Goal: Answer question/provide support: Share knowledge or assist other users

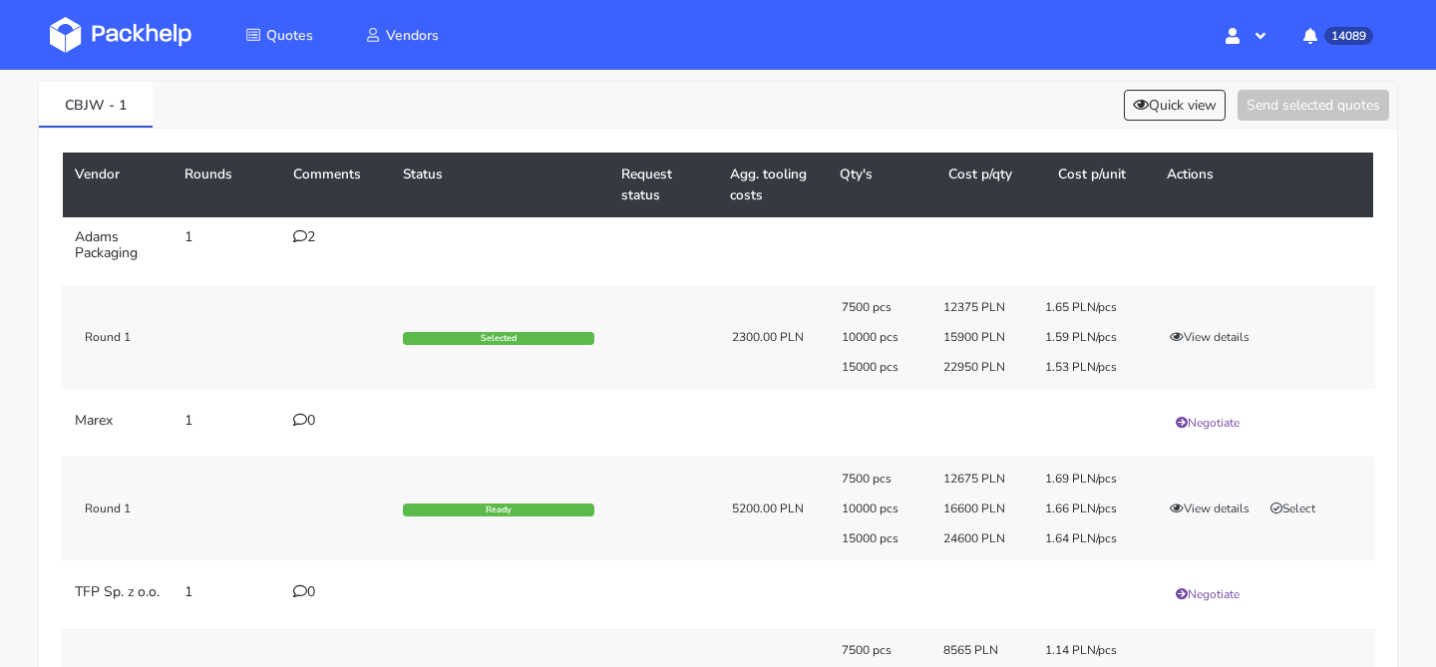
scroll to position [83, 0]
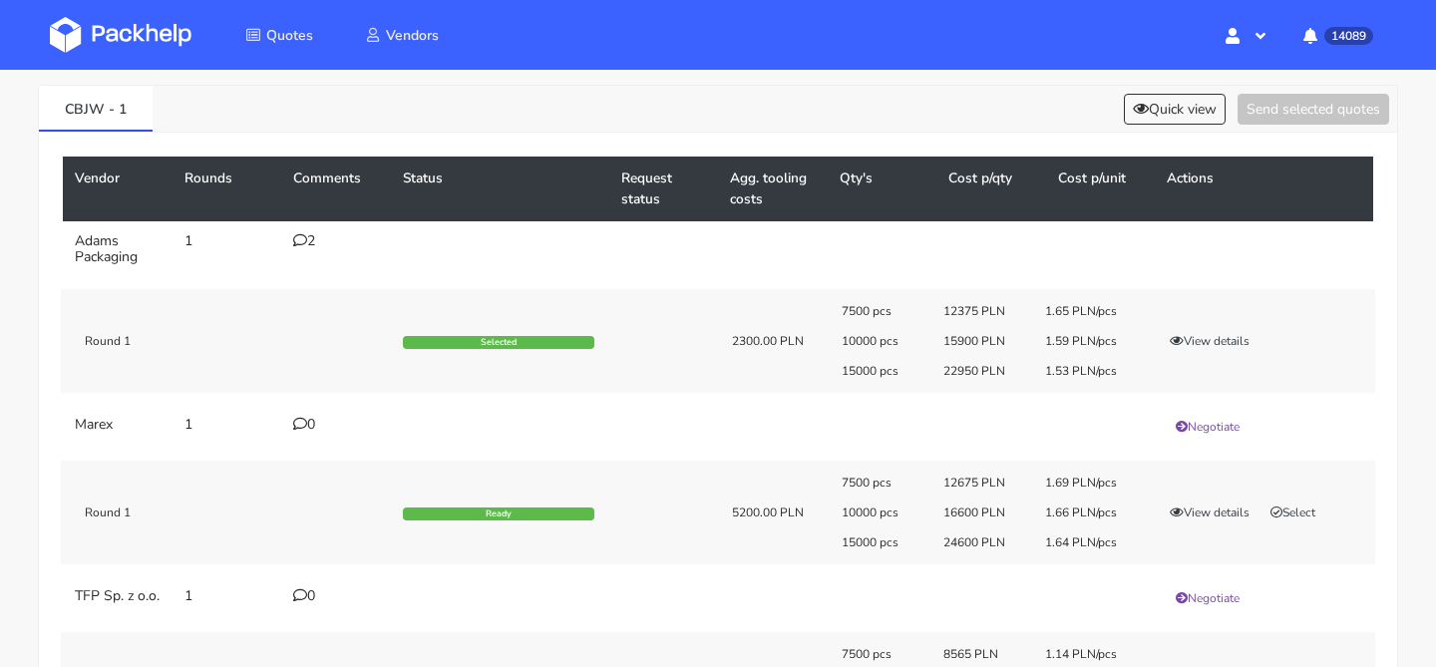
click at [314, 241] on div "2" at bounding box center [336, 241] width 86 height 16
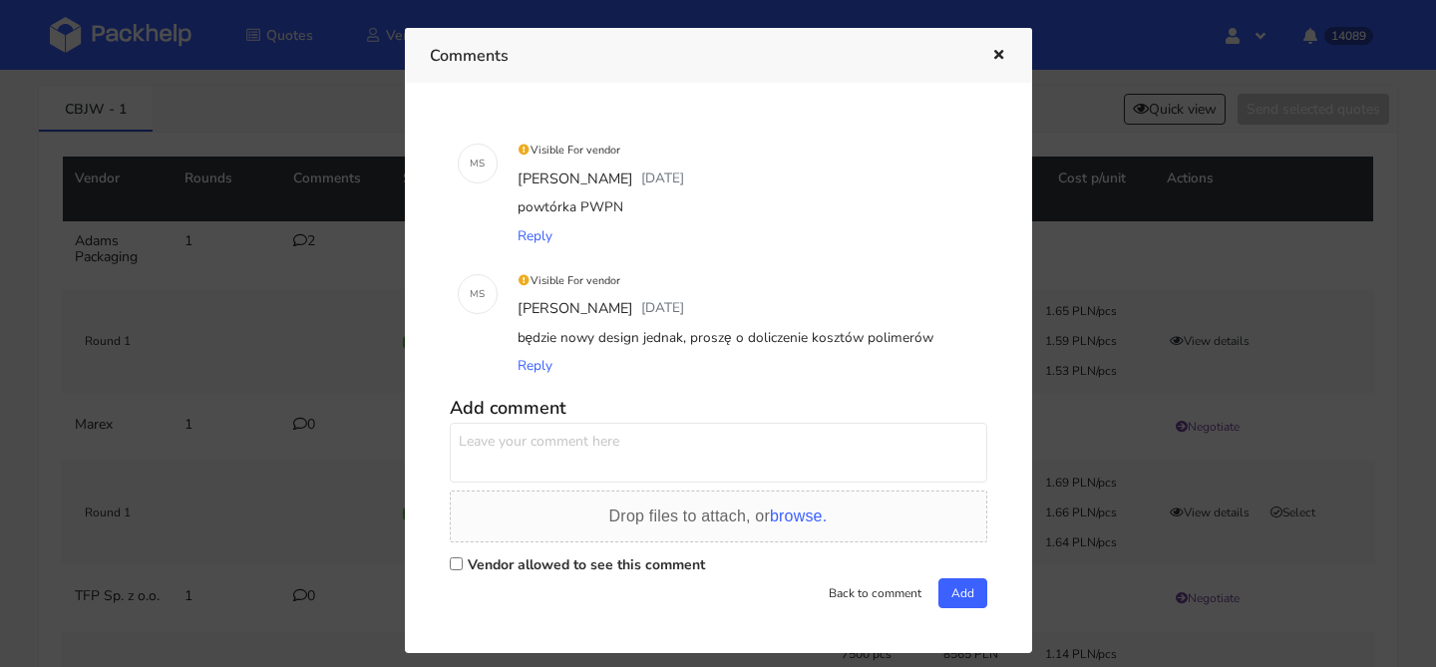
click at [1131, 138] on div at bounding box center [718, 333] width 1436 height 667
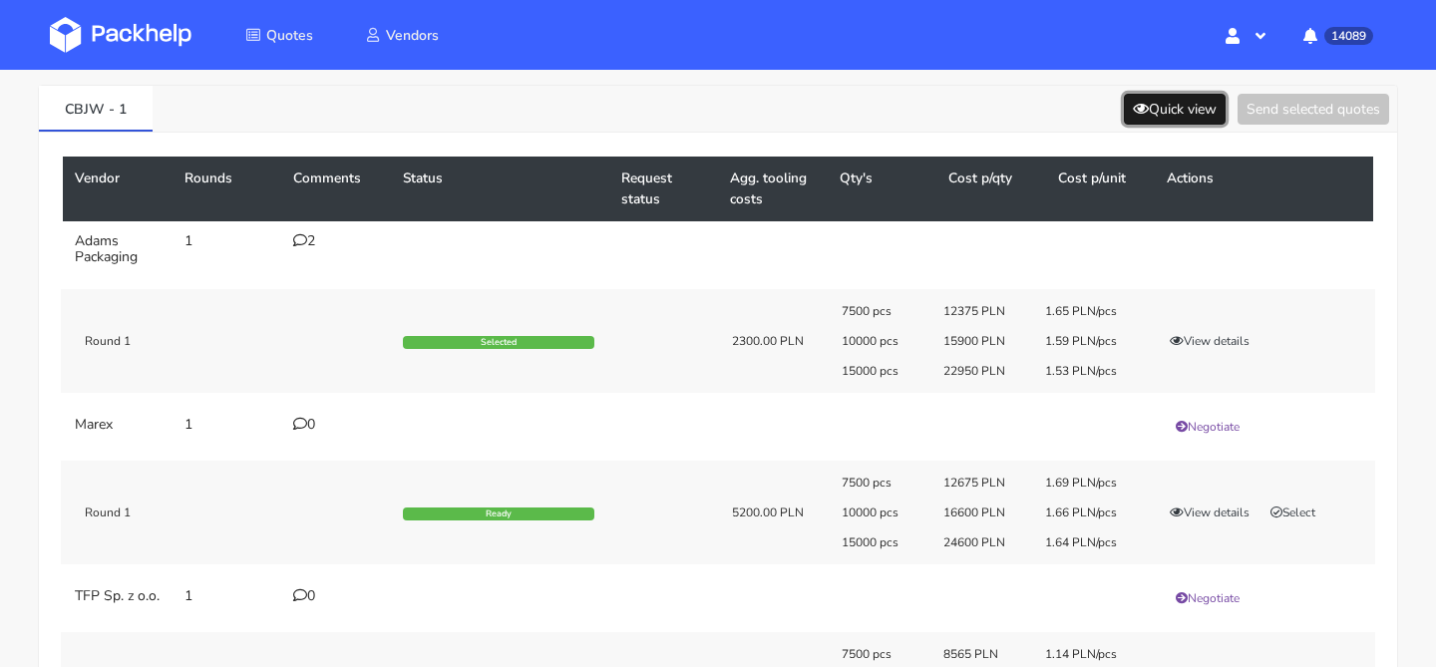
click at [1149, 114] on button "Quick view" at bounding box center [1175, 109] width 102 height 31
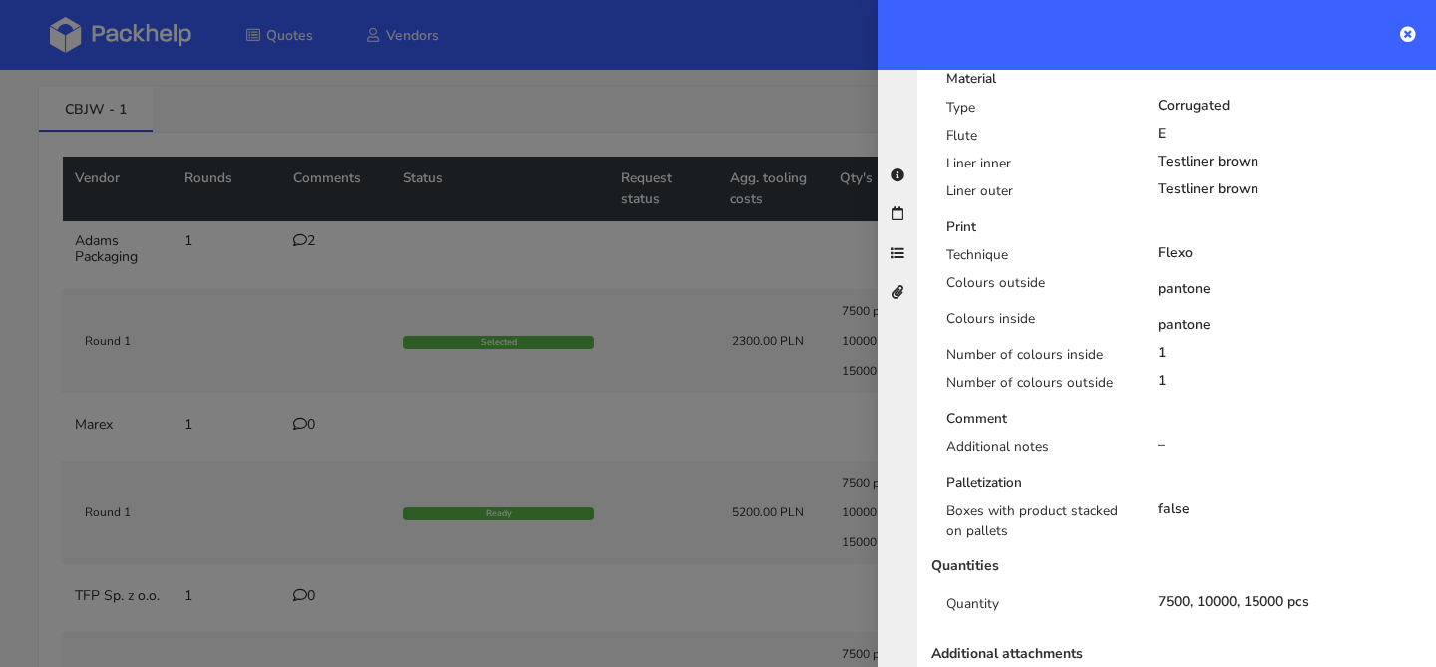
scroll to position [800, 0]
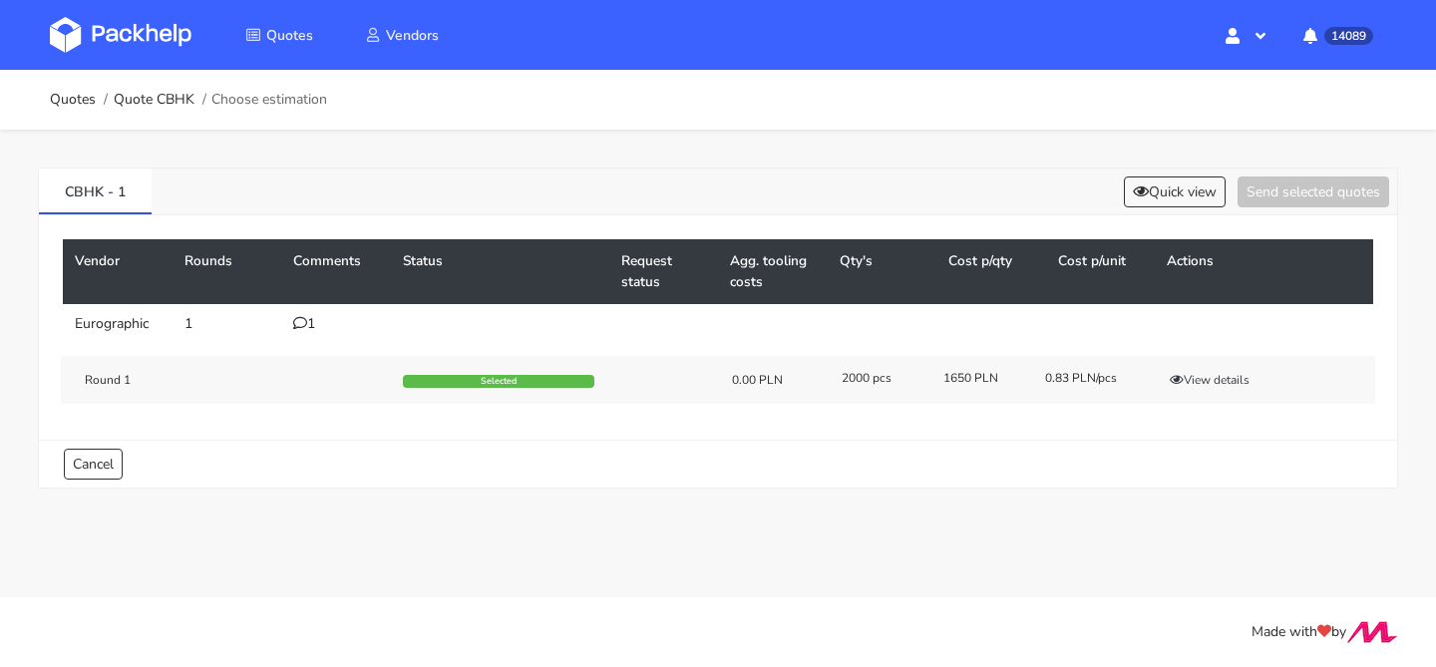
click at [311, 321] on div "1" at bounding box center [336, 324] width 86 height 16
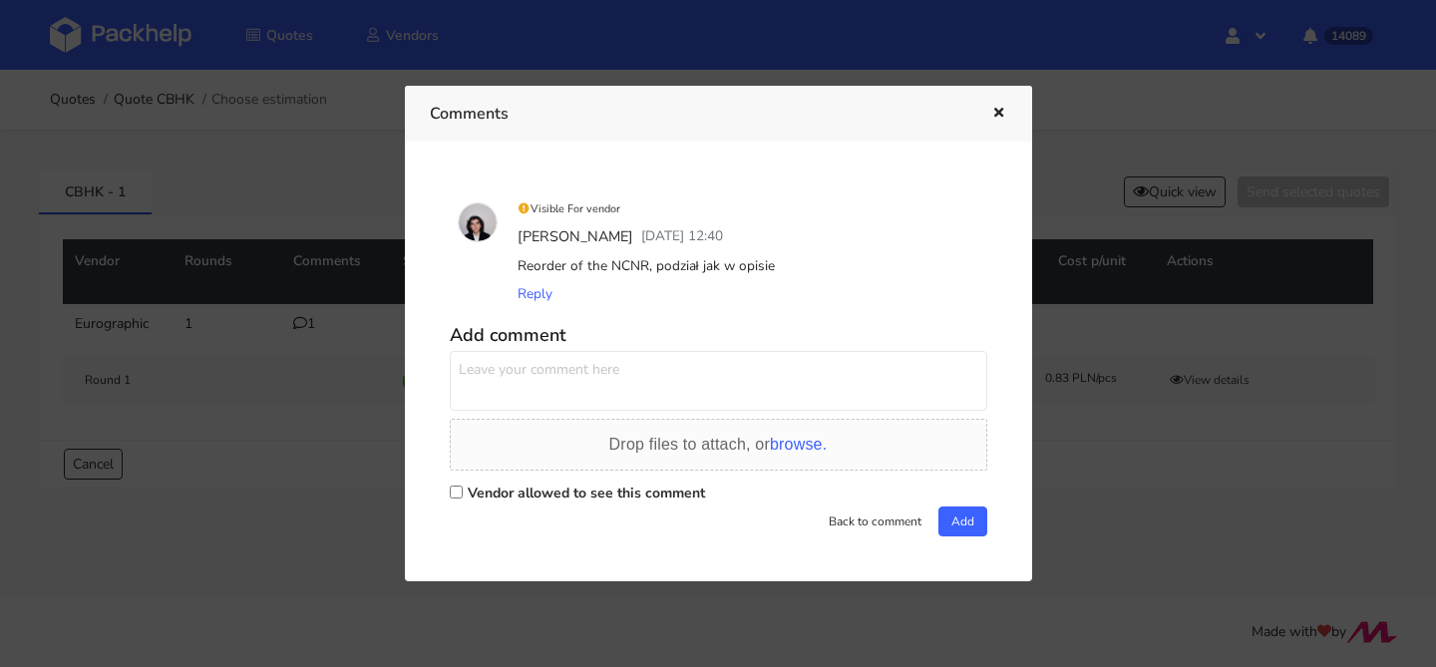
click at [1004, 117] on icon "button" at bounding box center [998, 114] width 17 height 14
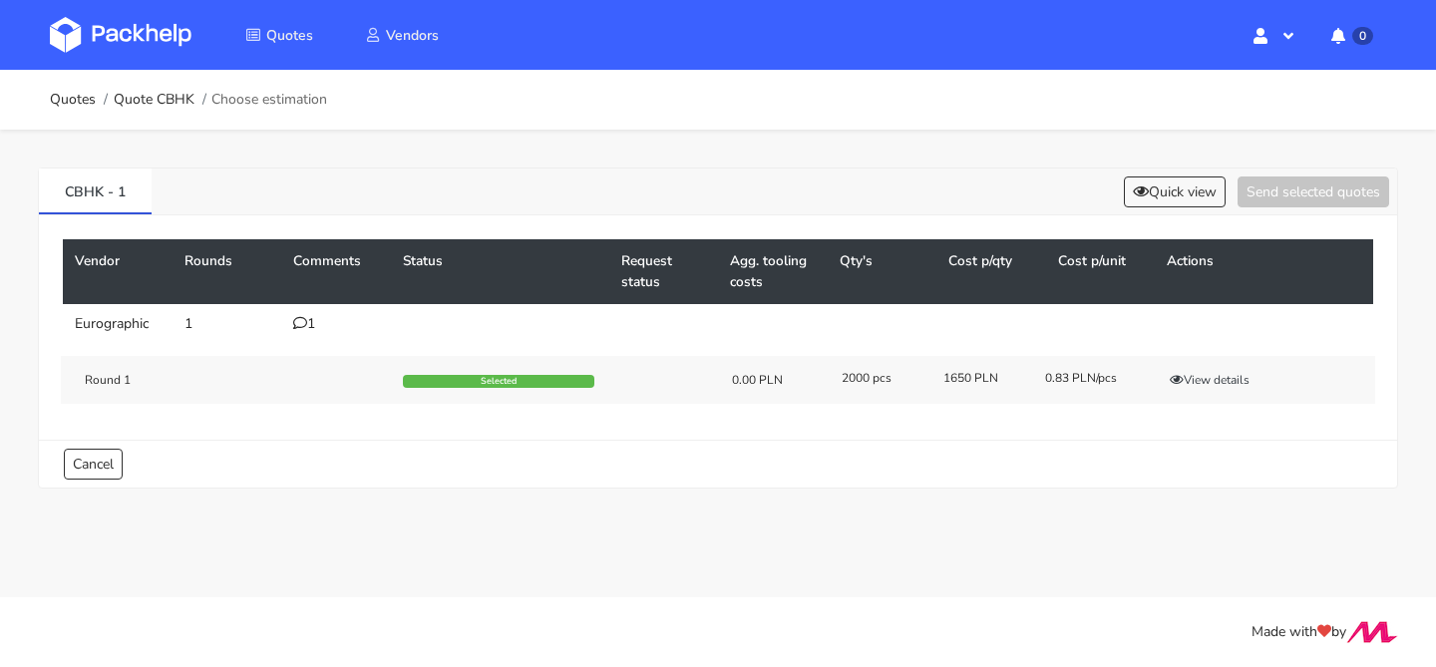
click at [304, 327] on icon at bounding box center [300, 323] width 14 height 14
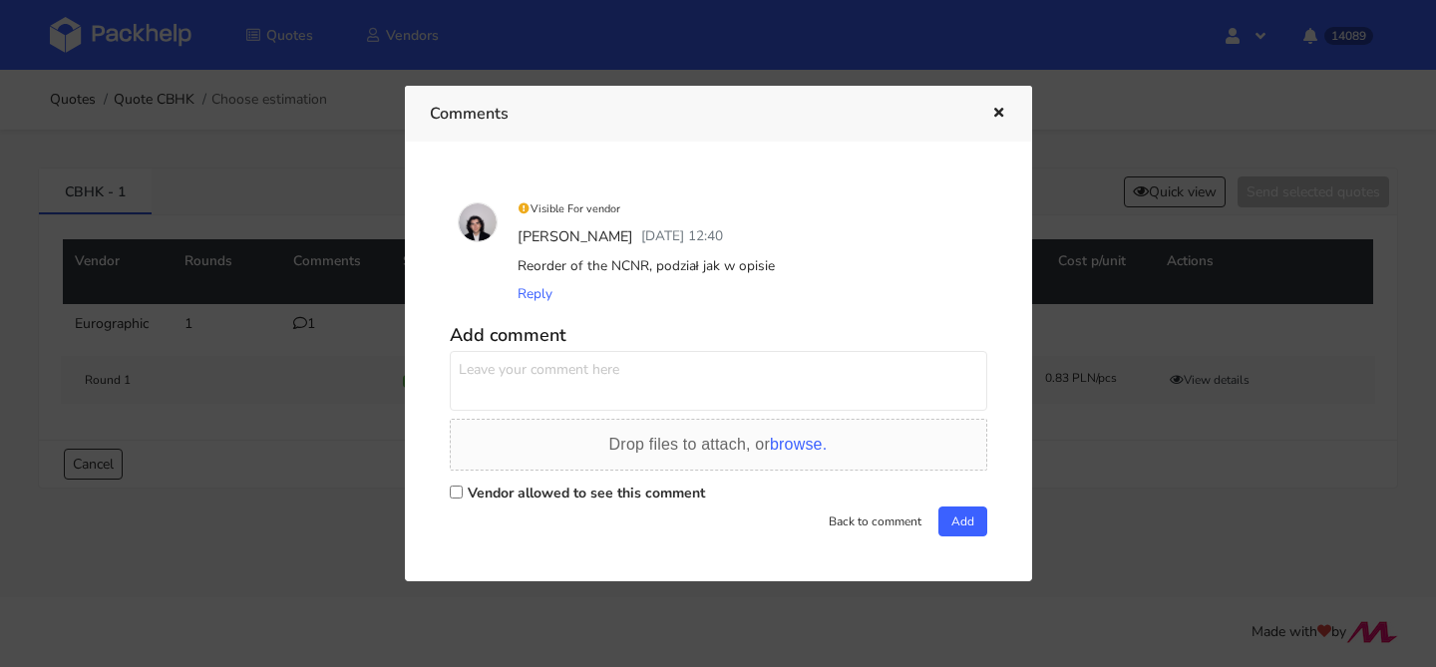
click at [988, 113] on button "button" at bounding box center [996, 114] width 22 height 26
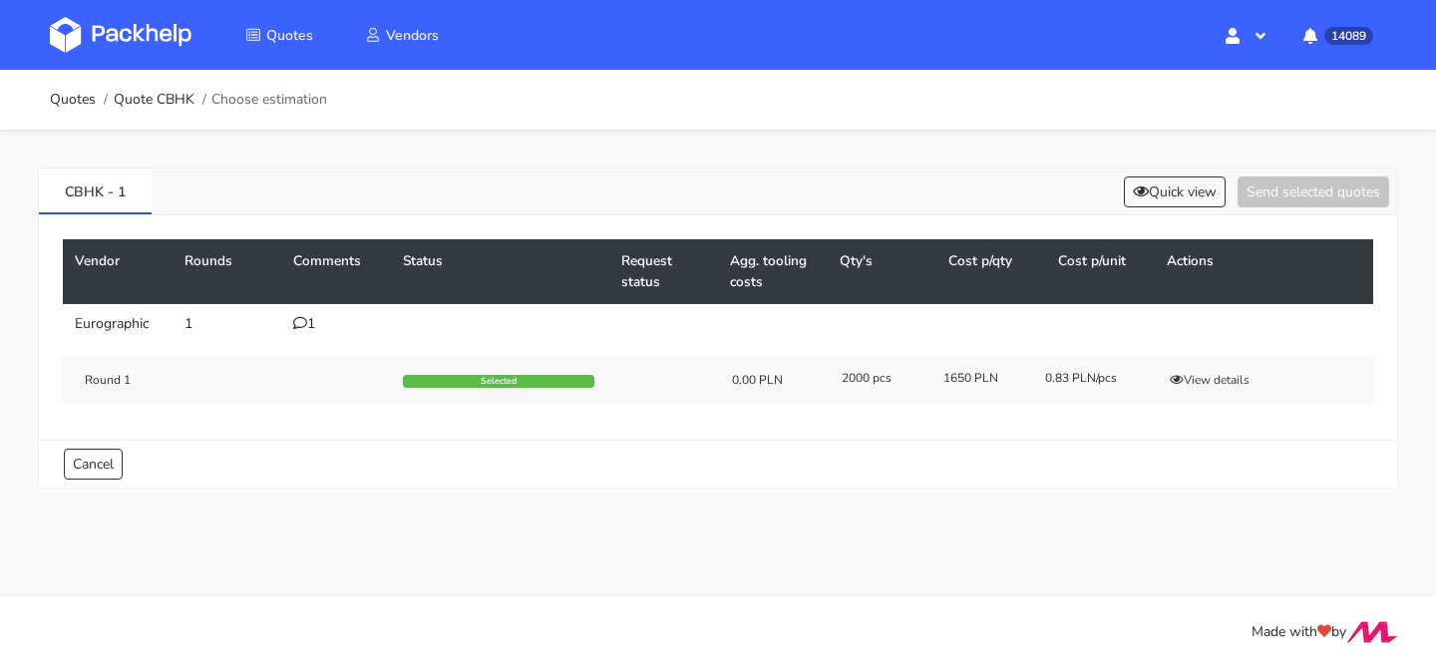
click at [310, 321] on div "1" at bounding box center [336, 324] width 86 height 16
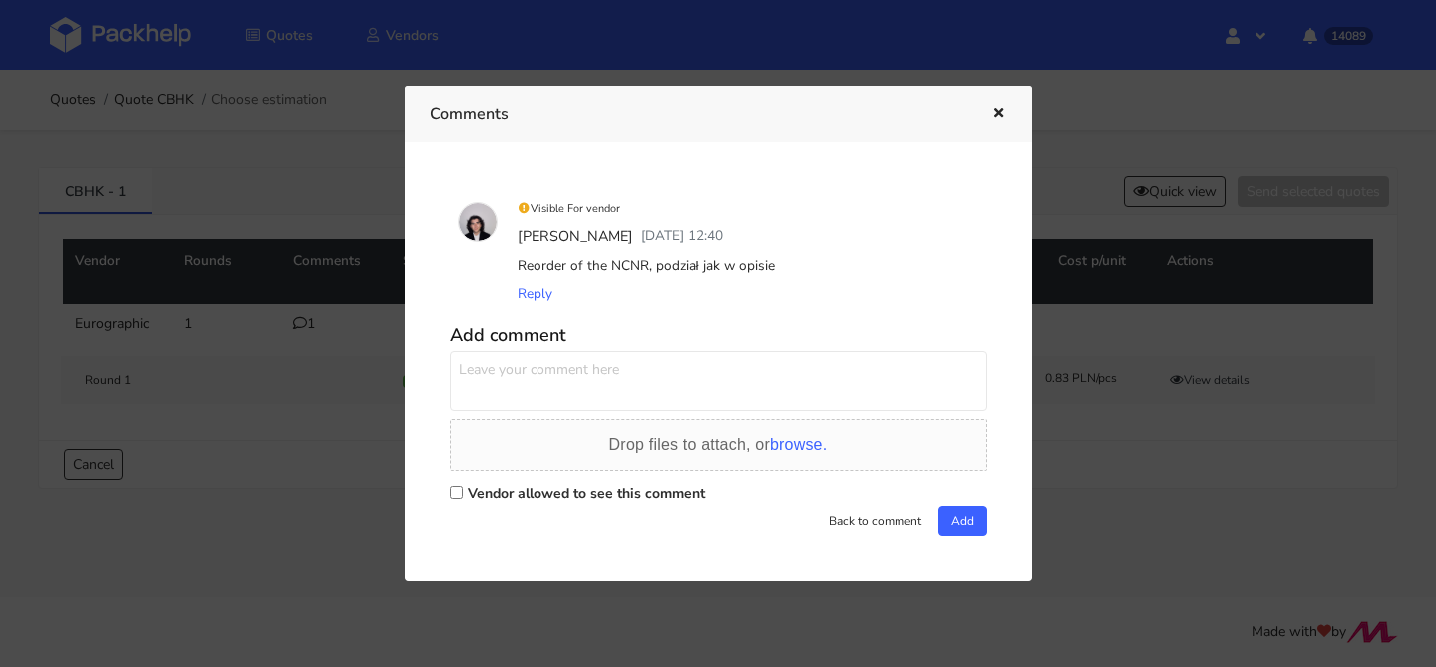
click at [1003, 109] on icon "button" at bounding box center [998, 114] width 17 height 14
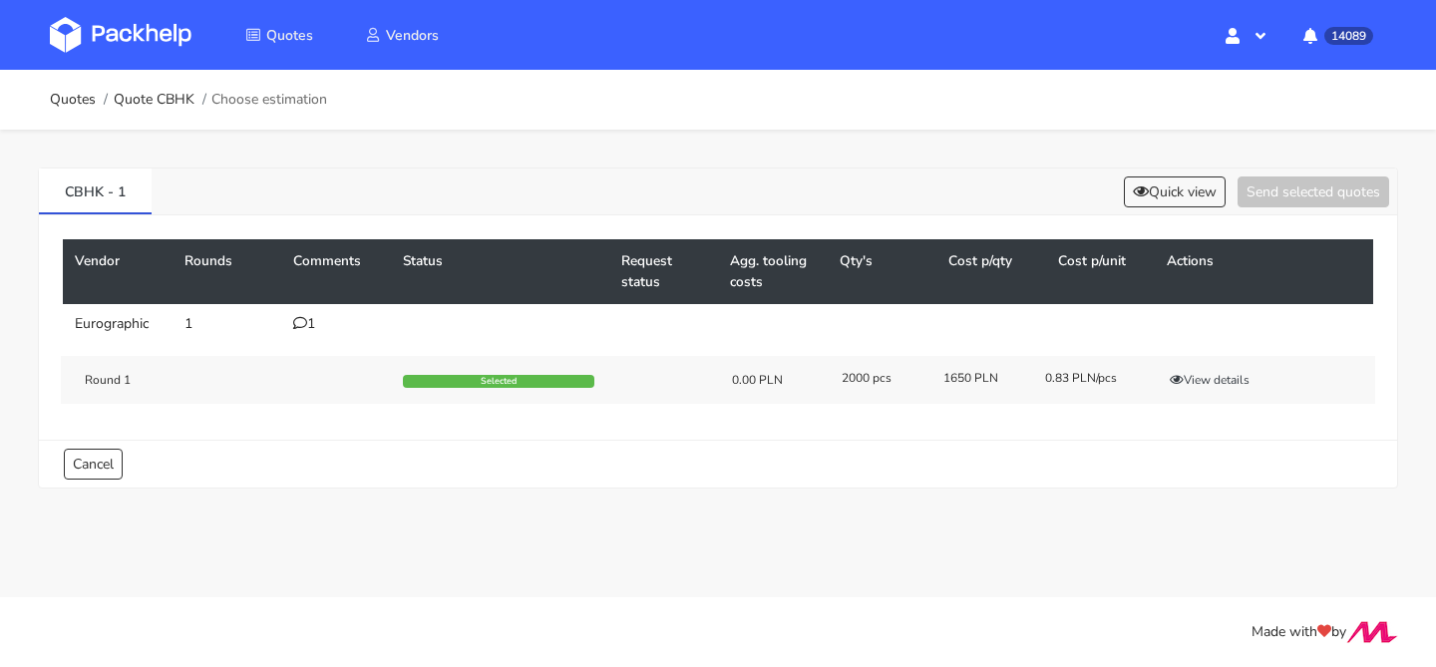
click at [1139, 171] on div "CBHK - 1 Quick view Send selected quotes" at bounding box center [718, 192] width 1358 height 47
click at [1138, 189] on icon at bounding box center [1141, 191] width 16 height 14
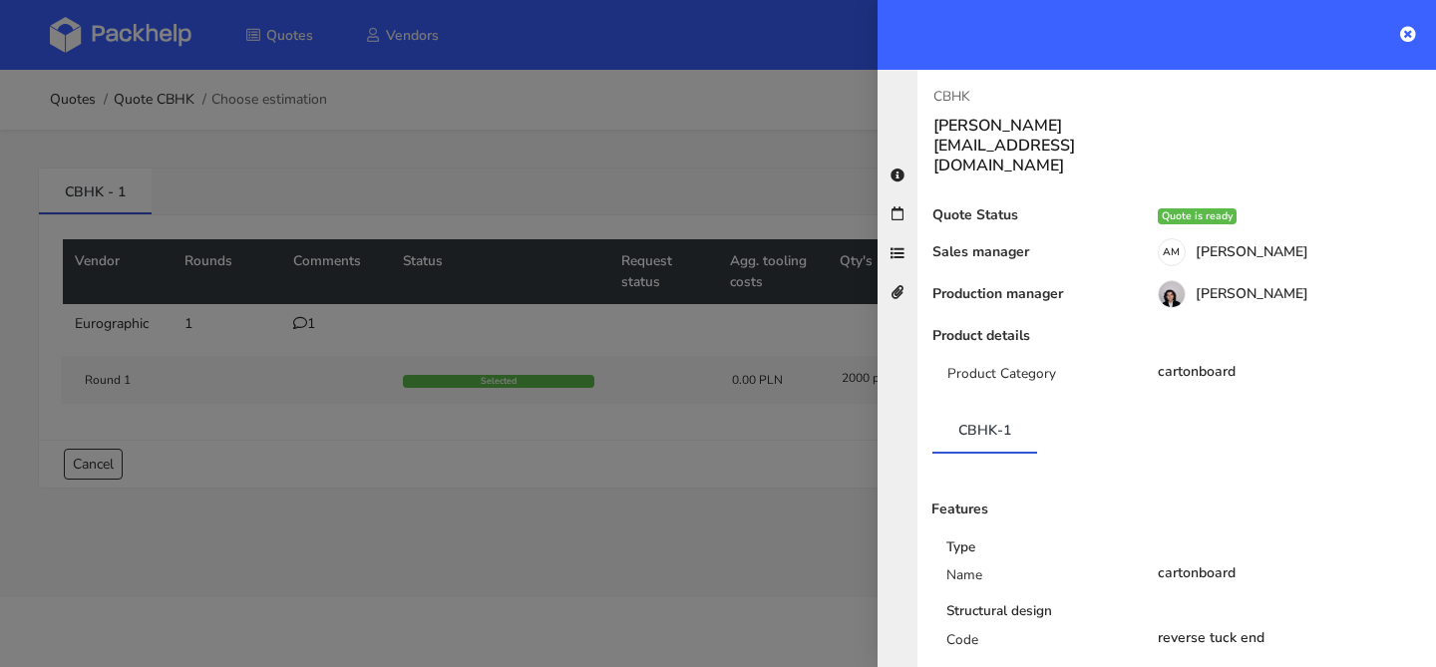
click at [598, 238] on div at bounding box center [718, 333] width 1436 height 667
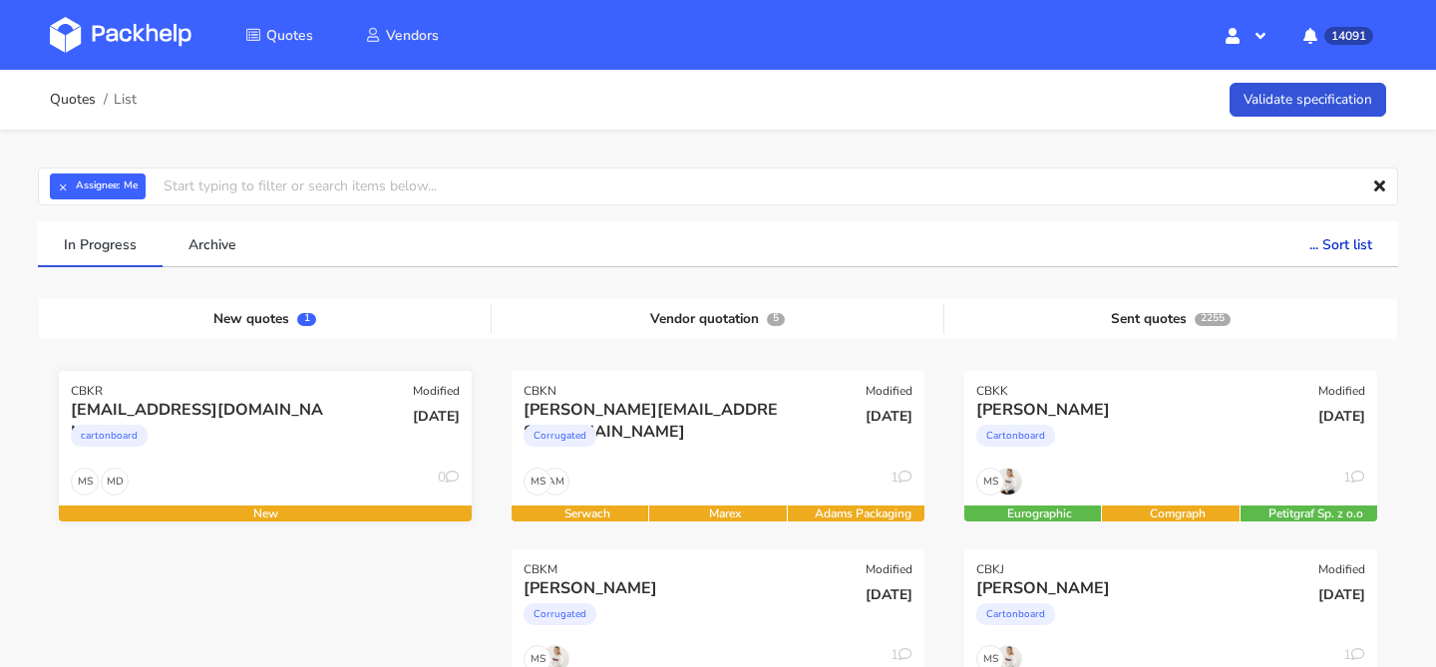
click at [329, 430] on div "cartonboard" at bounding box center [203, 441] width 264 height 40
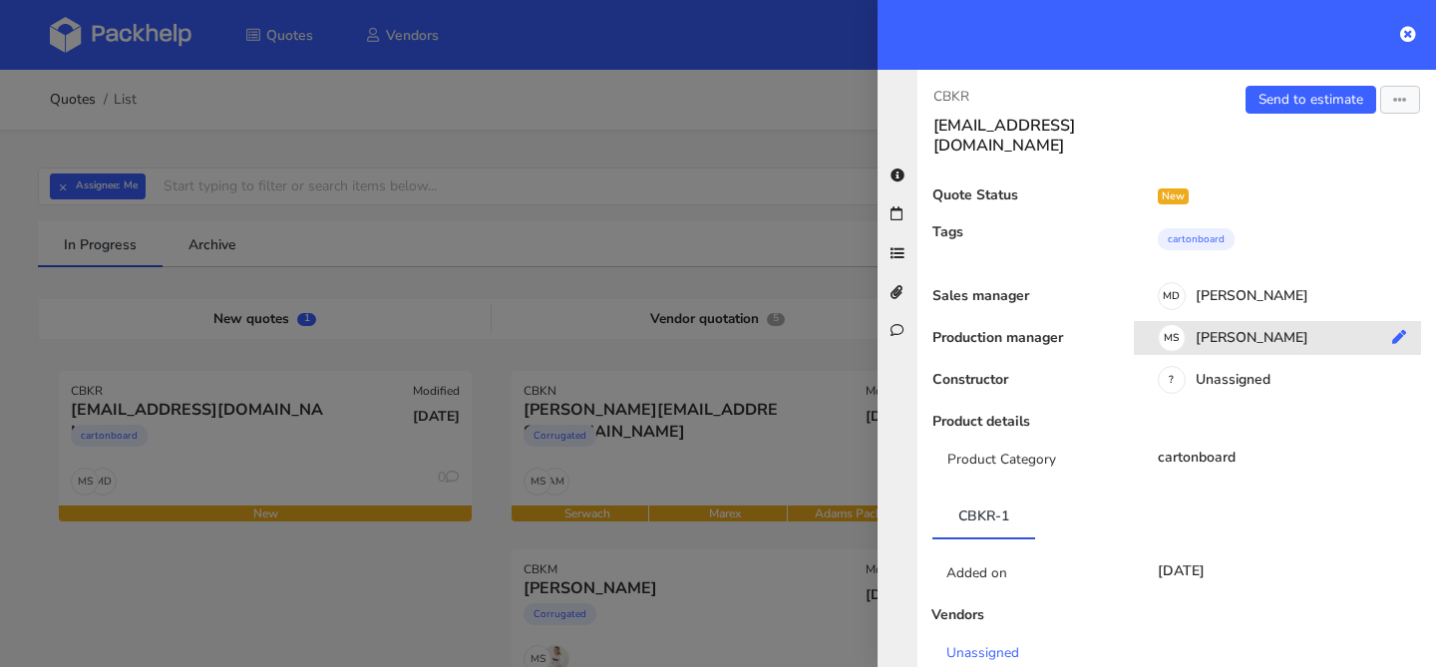
click at [1204, 330] on div "MS Maciej Sikora" at bounding box center [1285, 341] width 302 height 22
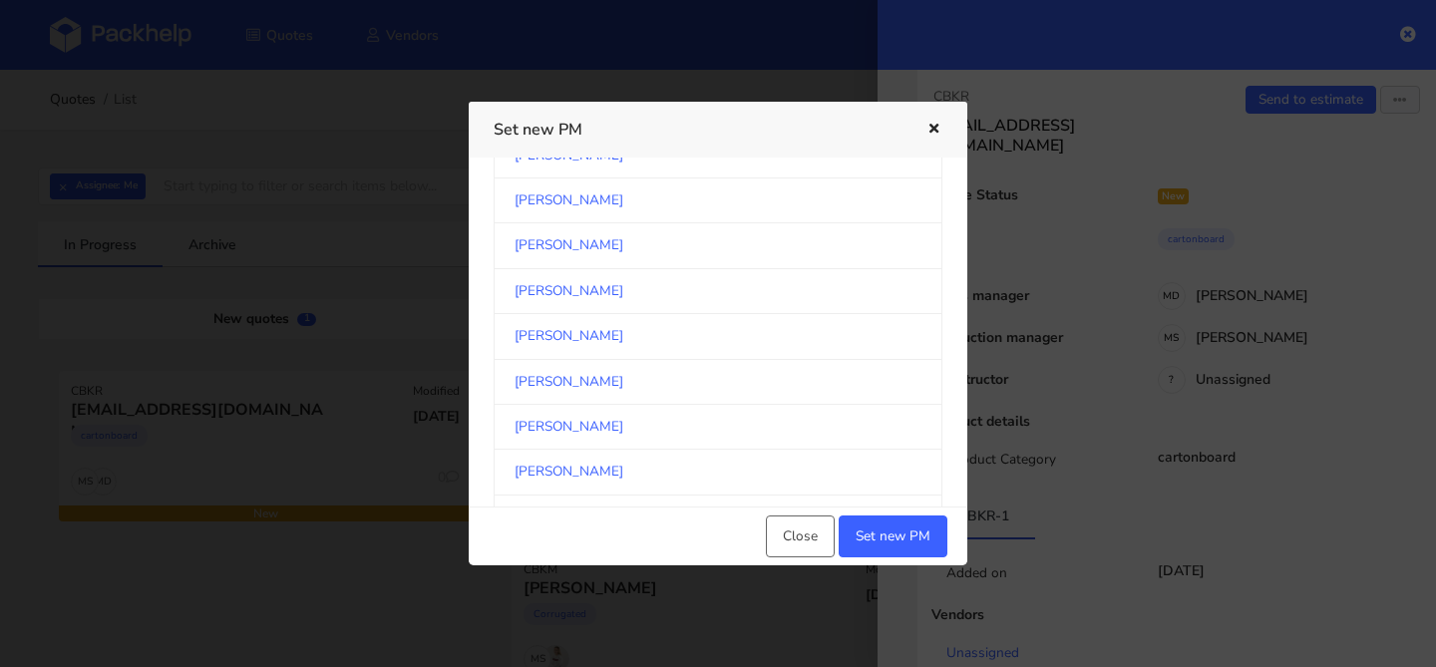
scroll to position [1973, 0]
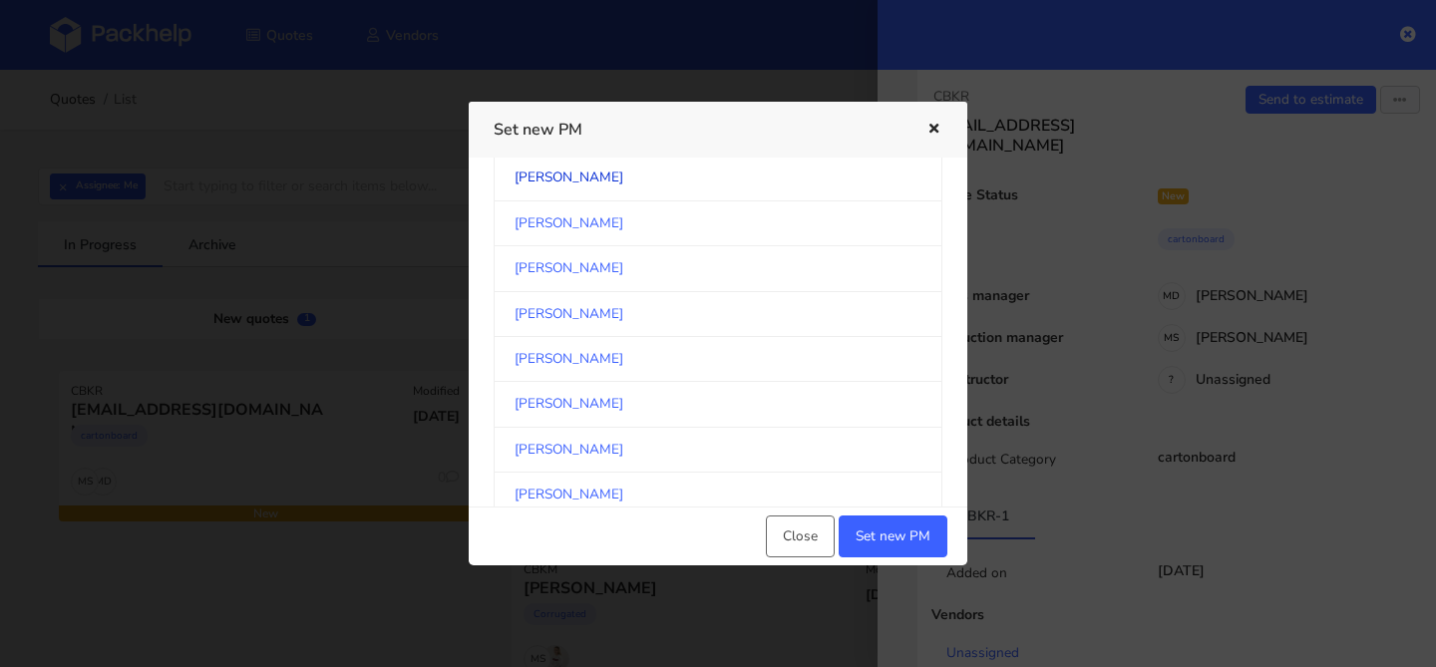
click at [599, 174] on link "[PERSON_NAME]" at bounding box center [718, 178] width 449 height 45
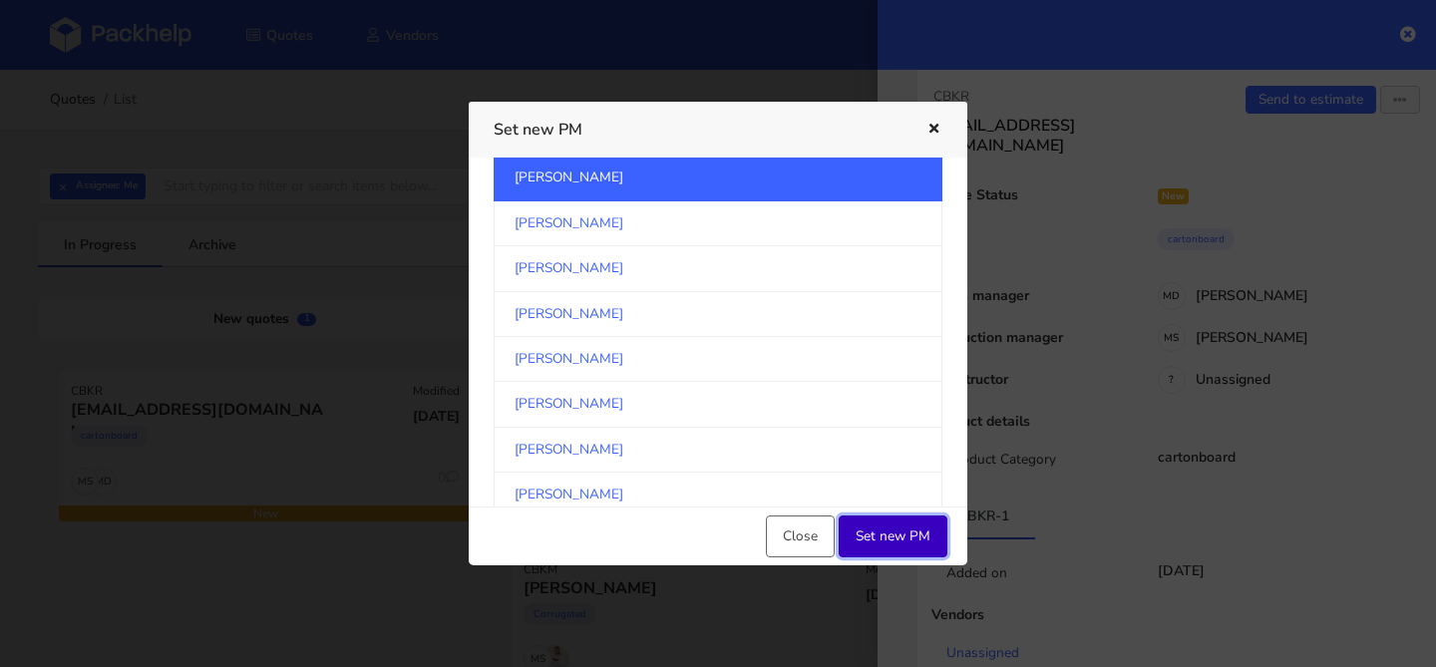
click at [902, 533] on button "Set new PM" at bounding box center [893, 537] width 109 height 42
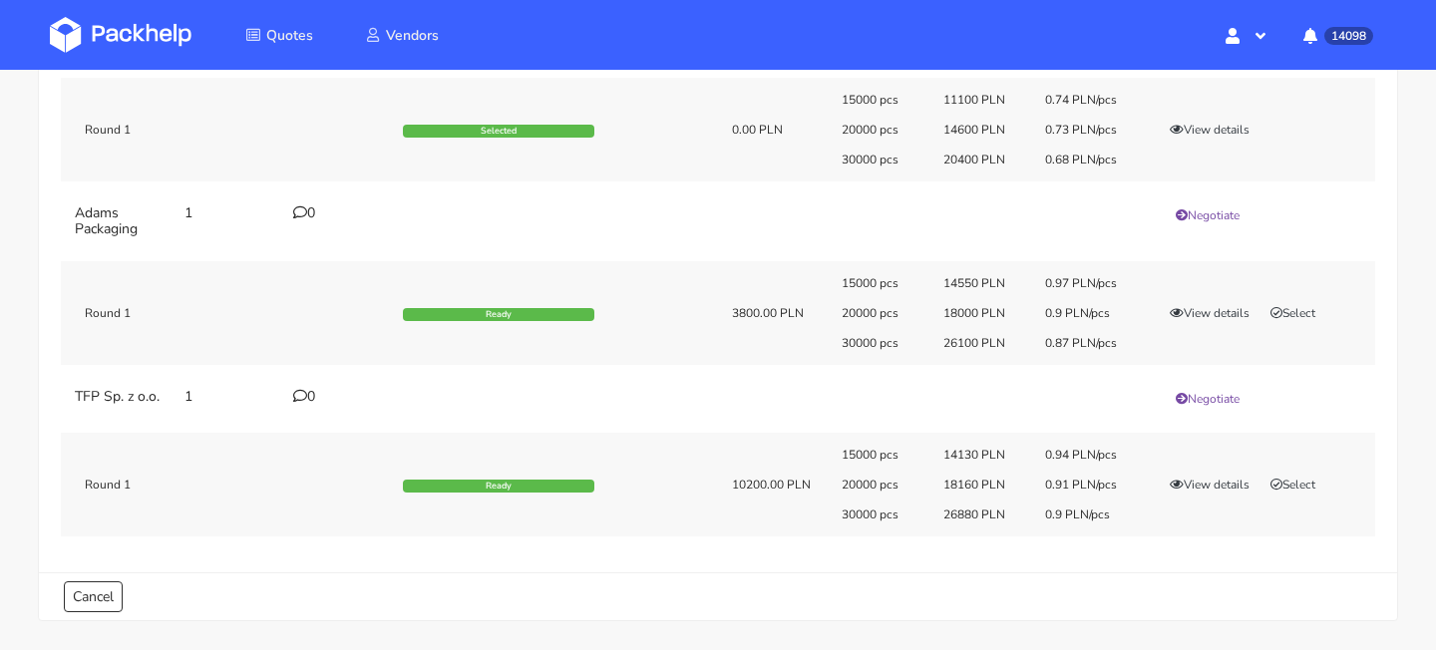
scroll to position [283, 0]
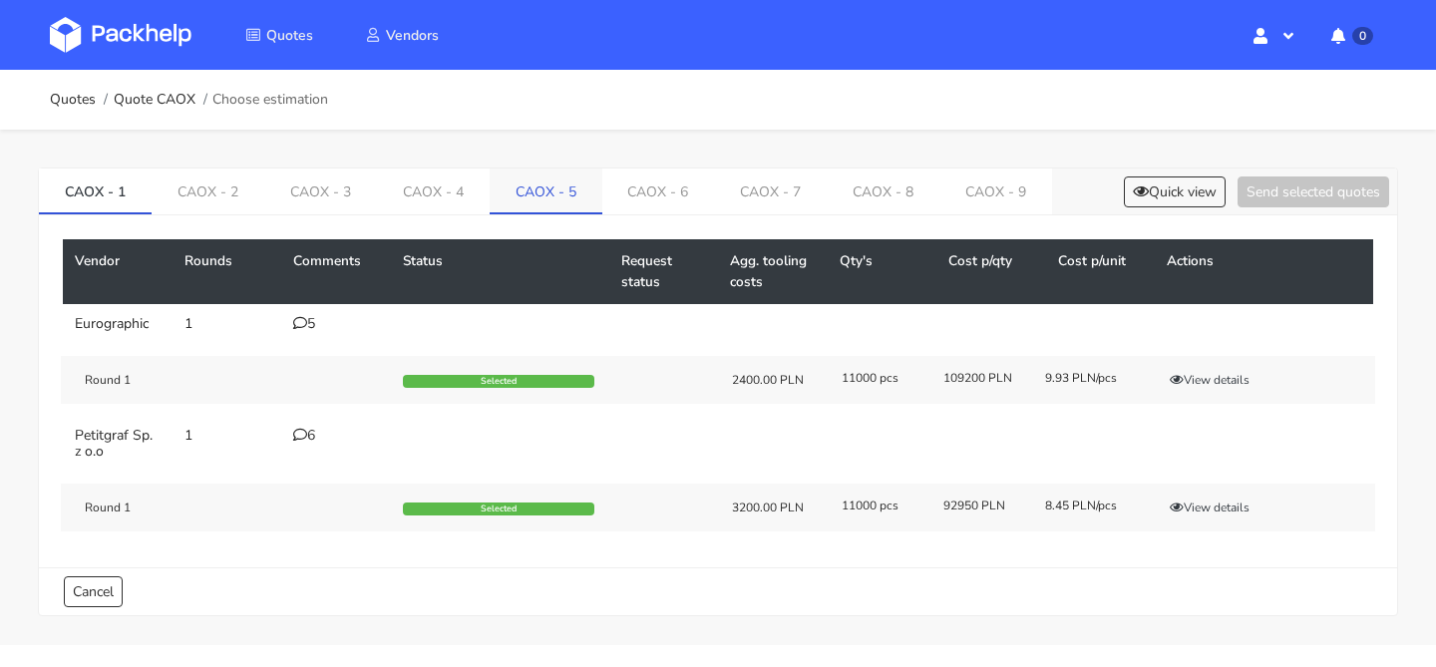
click at [587, 192] on link "CAOX - 5" at bounding box center [546, 191] width 113 height 44
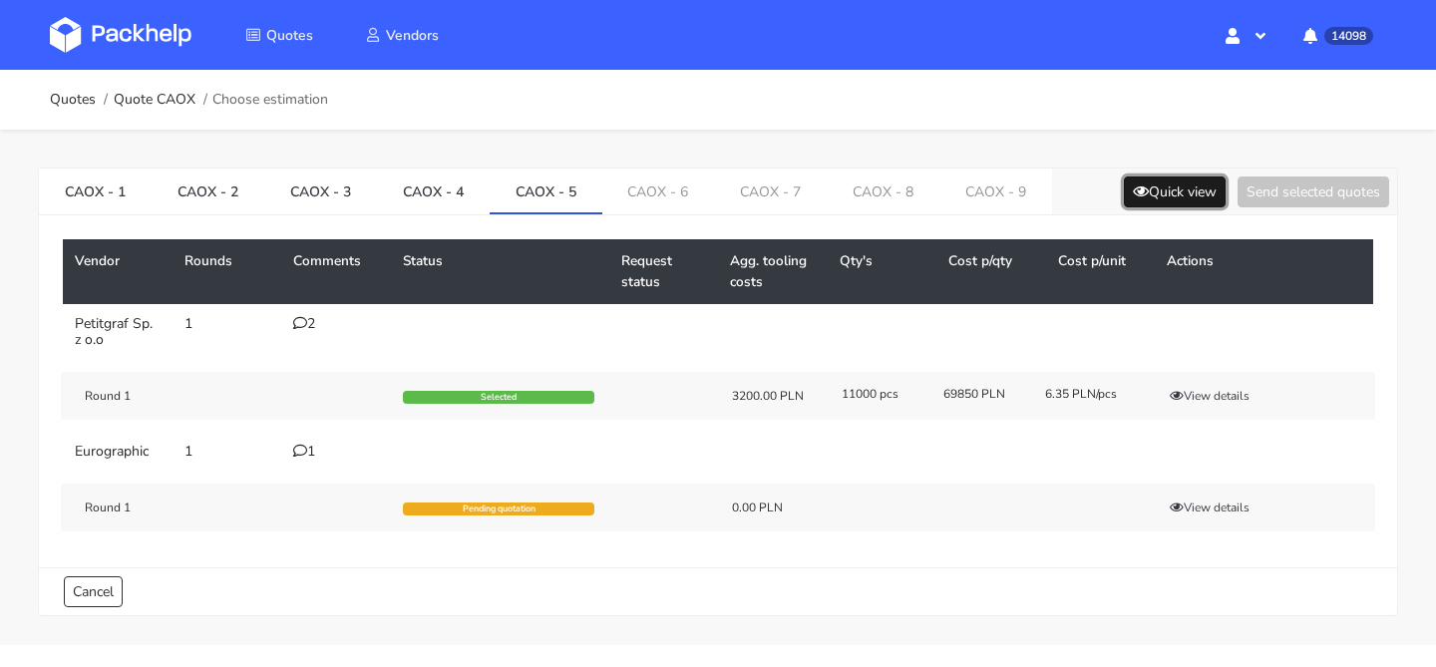
click at [1133, 194] on icon at bounding box center [1141, 191] width 16 height 14
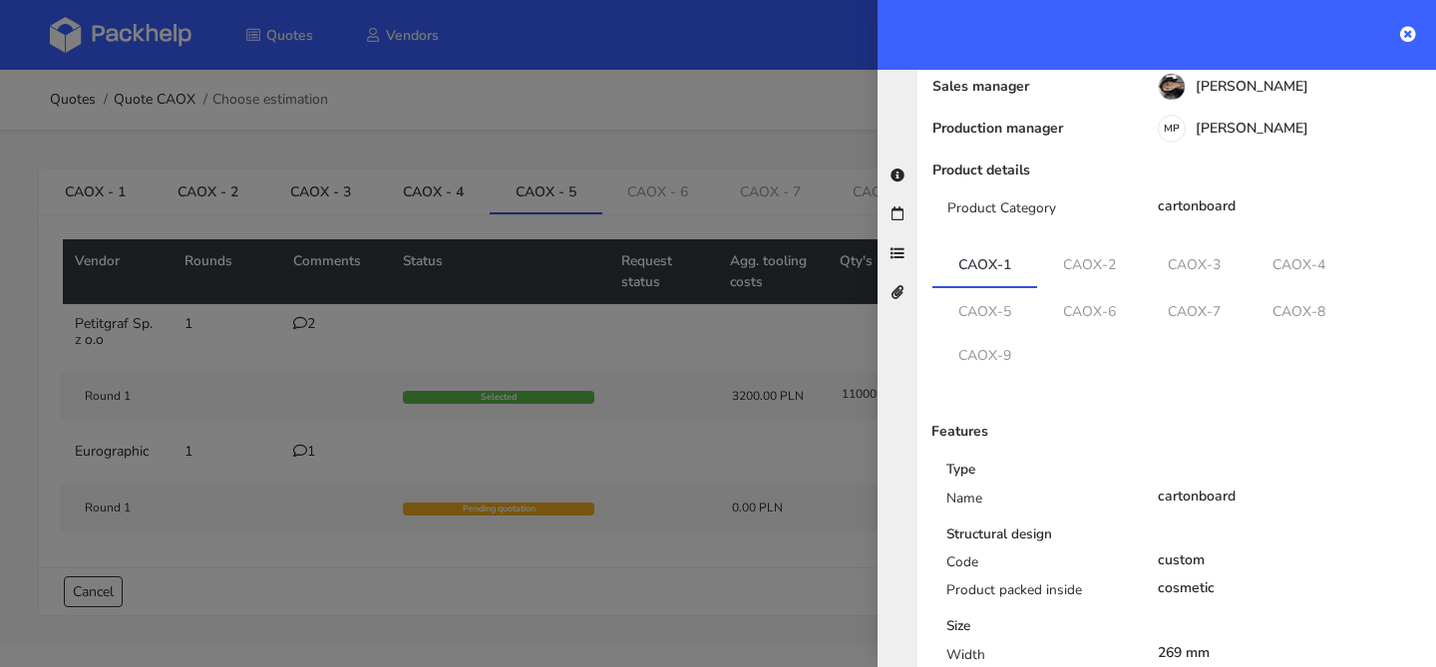
scroll to position [191, 0]
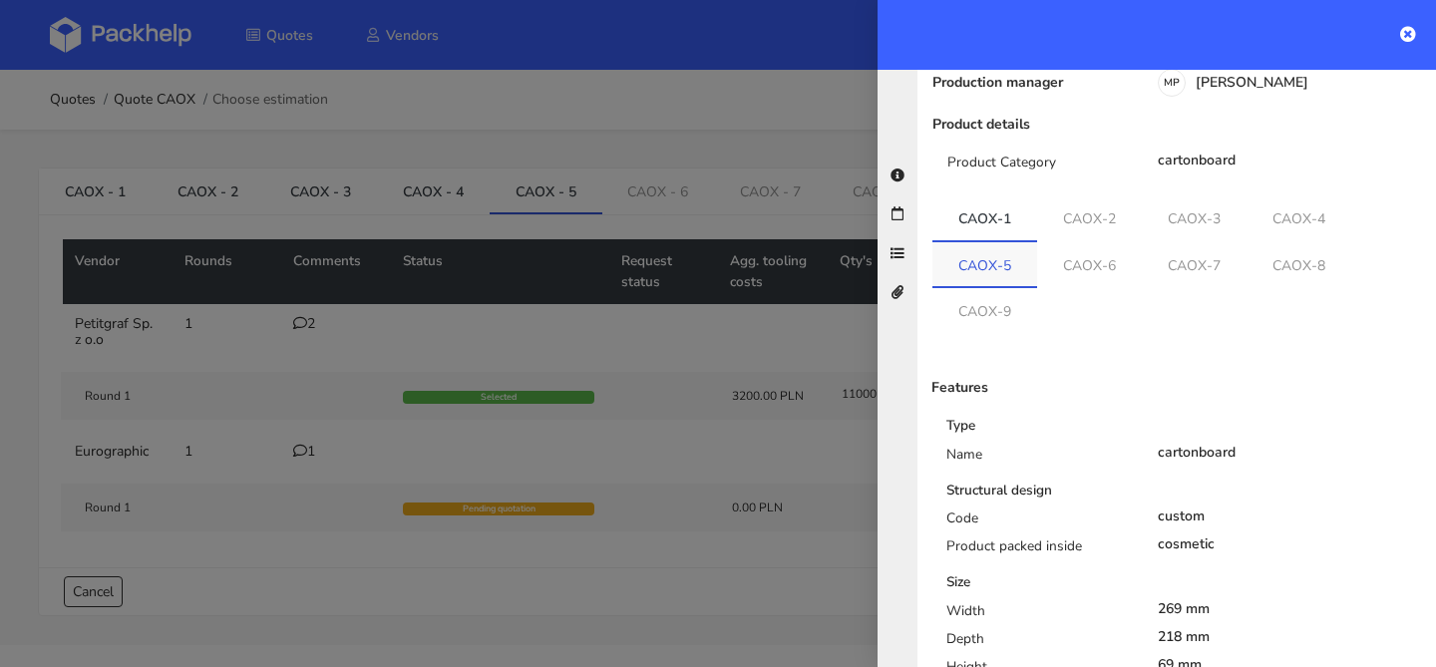
click at [1033, 242] on link "CAOX-5" at bounding box center [984, 264] width 105 height 44
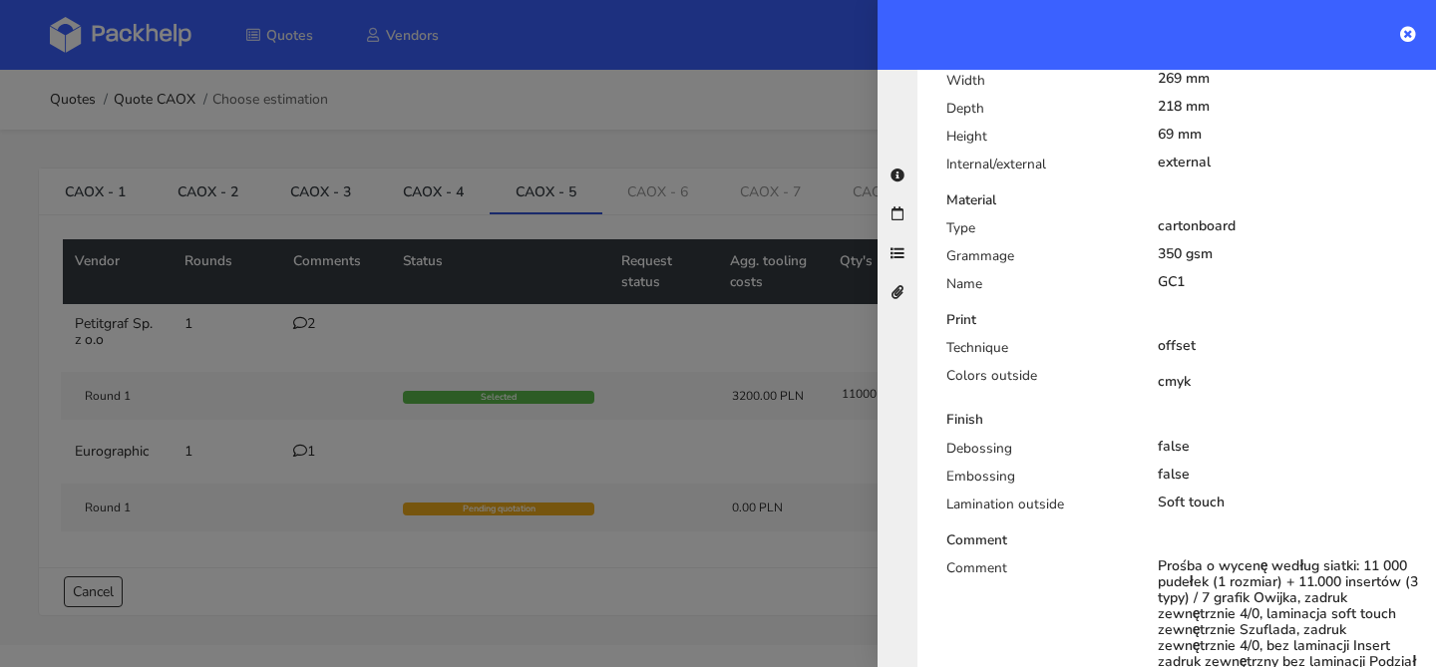
scroll to position [293, 0]
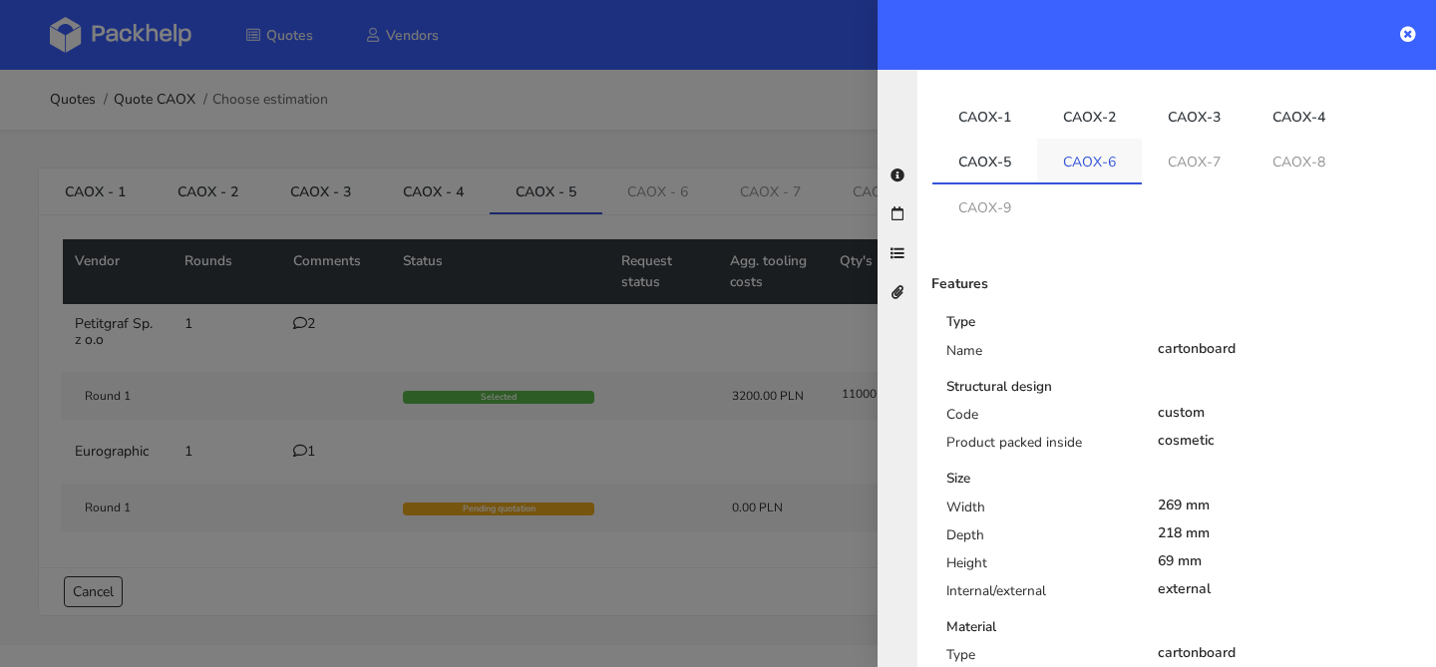
click at [1088, 154] on link "CAOX-6" at bounding box center [1089, 161] width 105 height 44
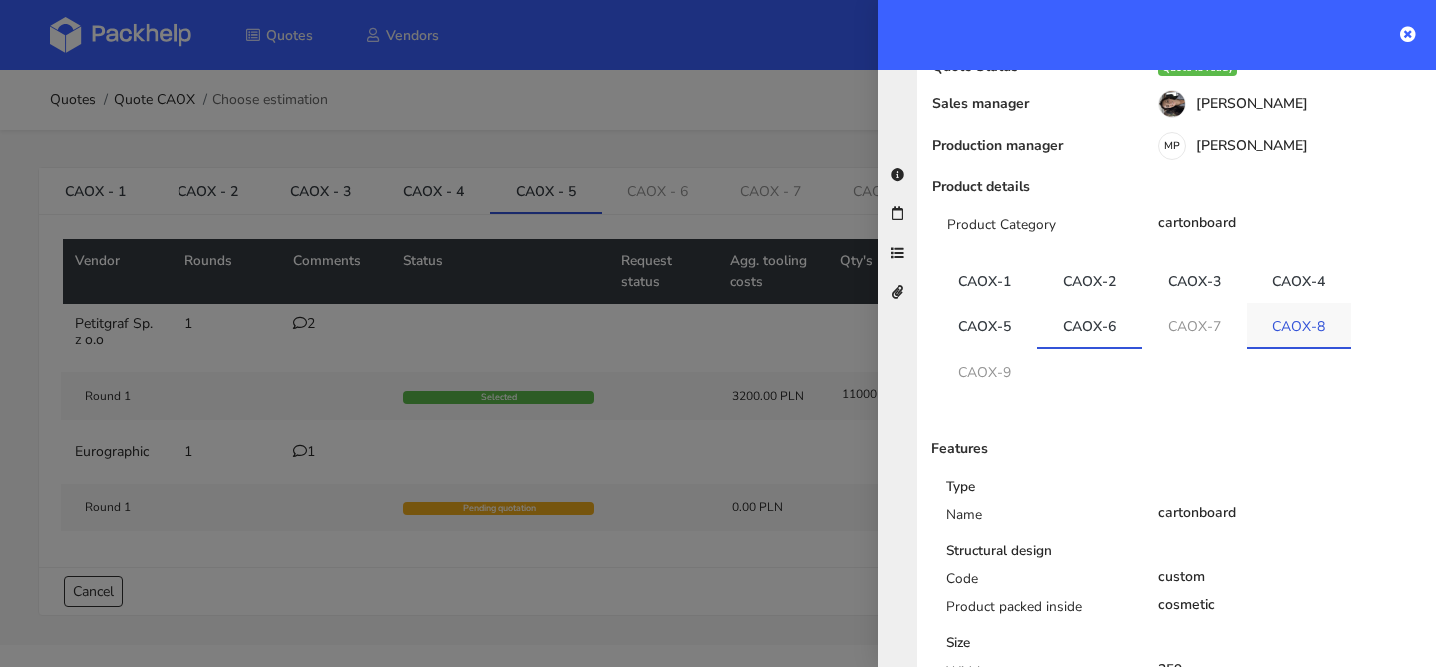
click at [1285, 316] on link "CAOX-8" at bounding box center [1298, 325] width 105 height 44
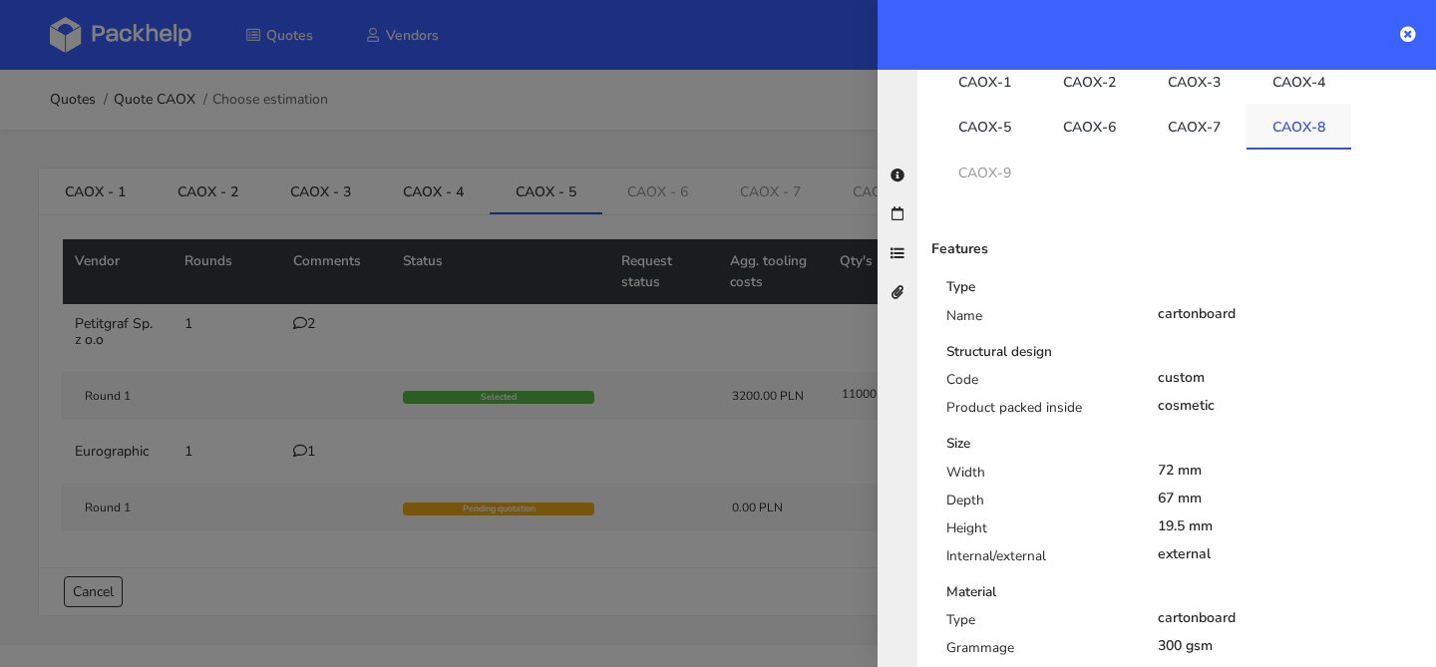
scroll to position [322, 0]
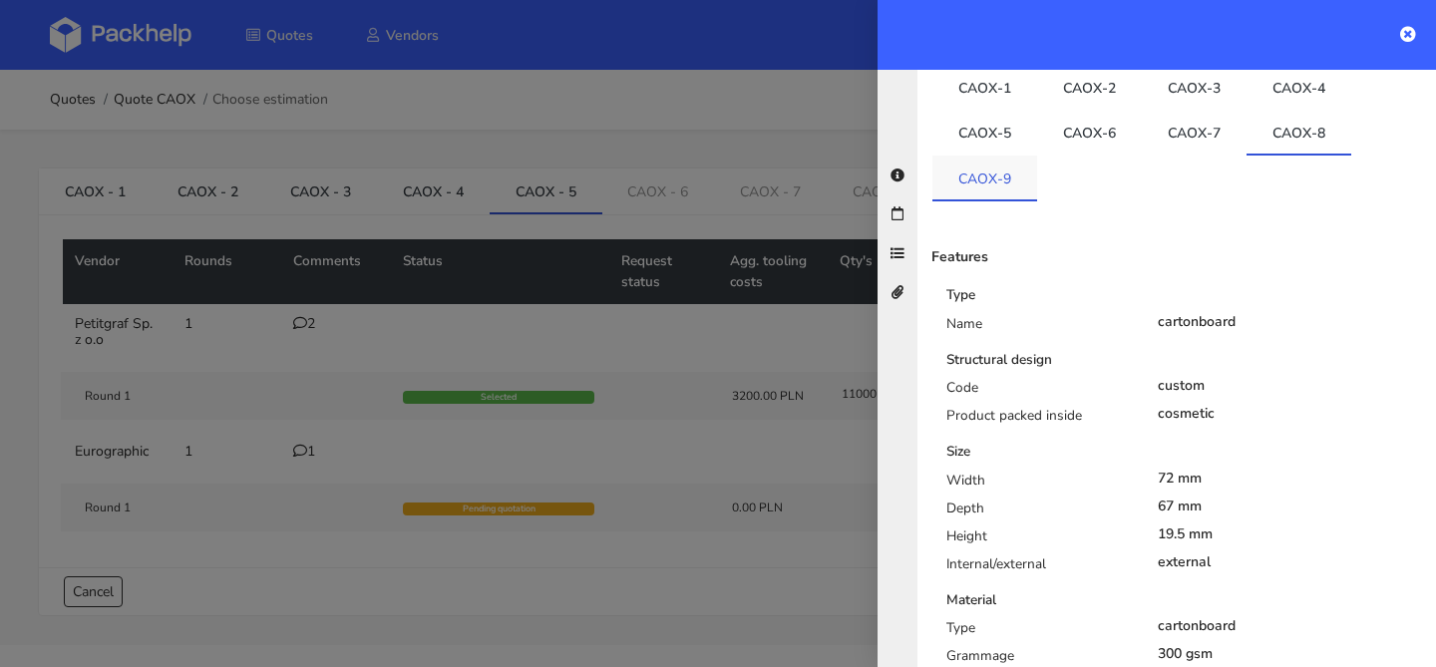
click at [1012, 169] on link "CAOX-9" at bounding box center [984, 178] width 105 height 44
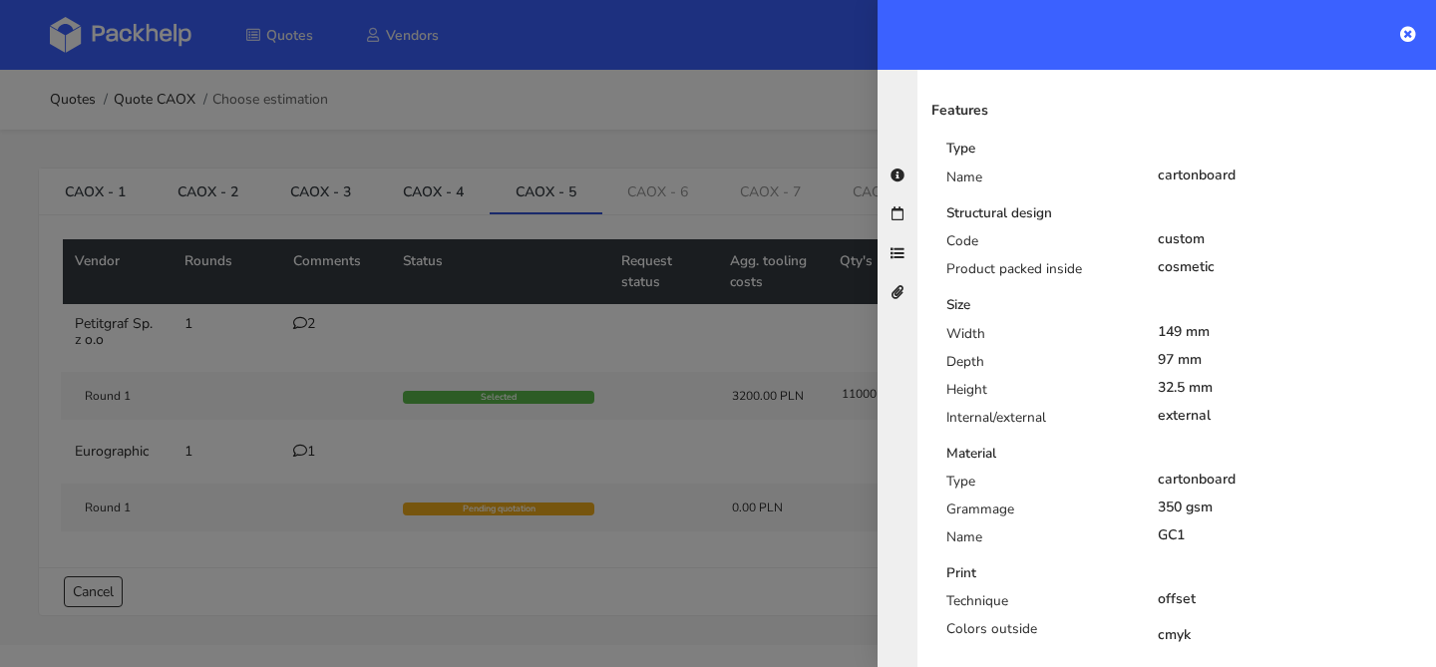
scroll to position [250, 0]
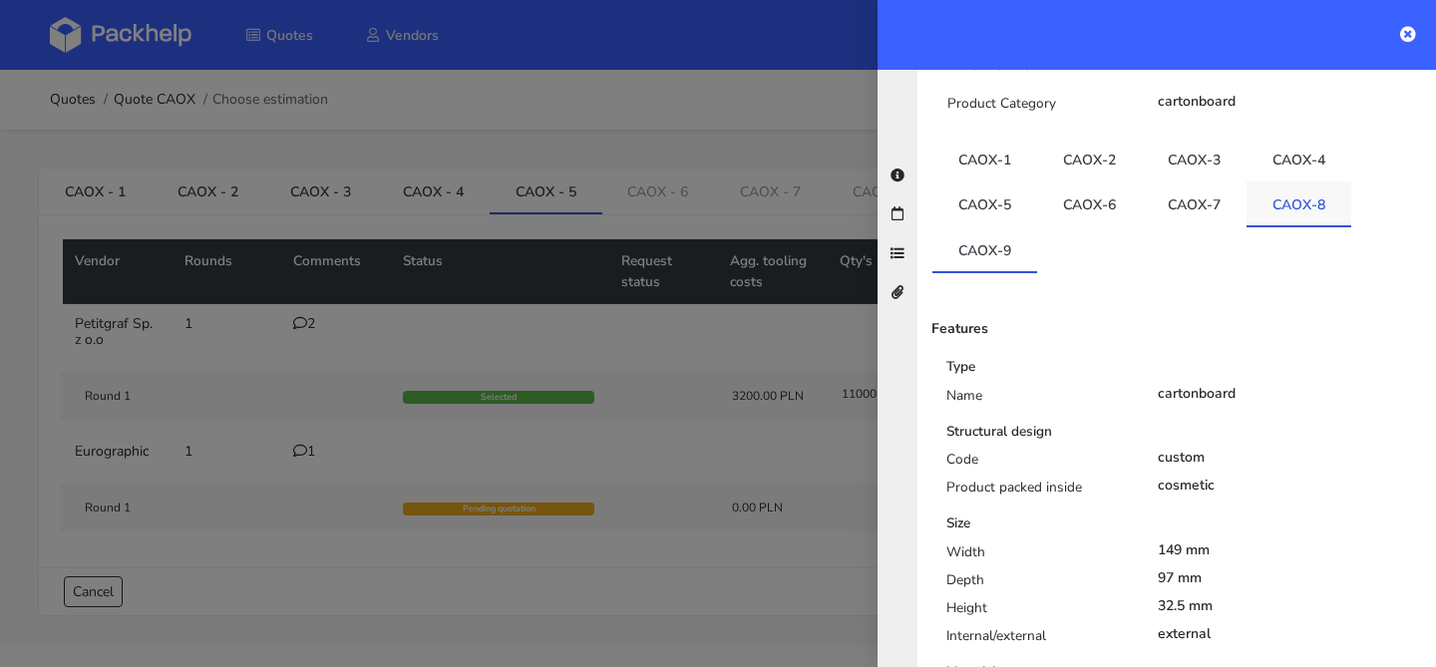
click at [1295, 198] on link "CAOX-8" at bounding box center [1298, 203] width 105 height 44
click at [996, 181] on link "CAOX-5" at bounding box center [984, 203] width 105 height 44
click at [1079, 181] on link "CAOX-6" at bounding box center [1089, 203] width 105 height 44
click at [1302, 189] on link "CAOX-8" at bounding box center [1298, 203] width 105 height 44
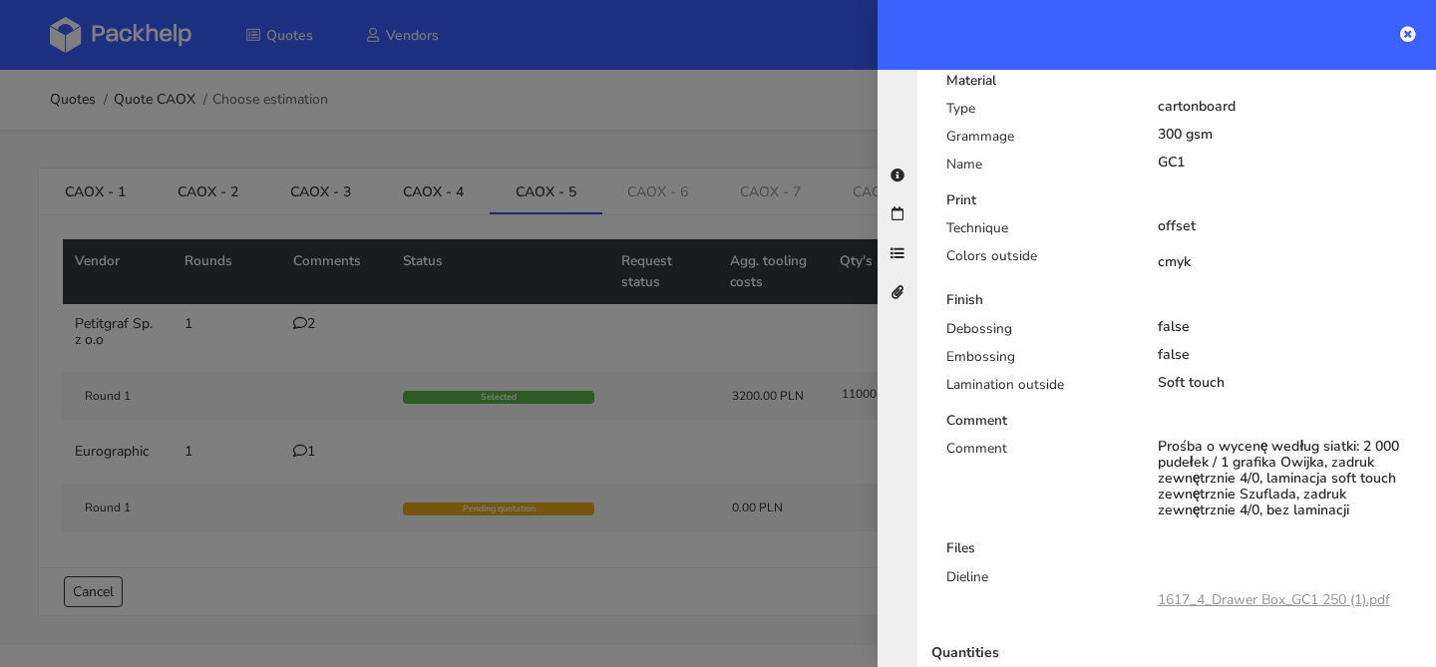
scroll to position [973, 0]
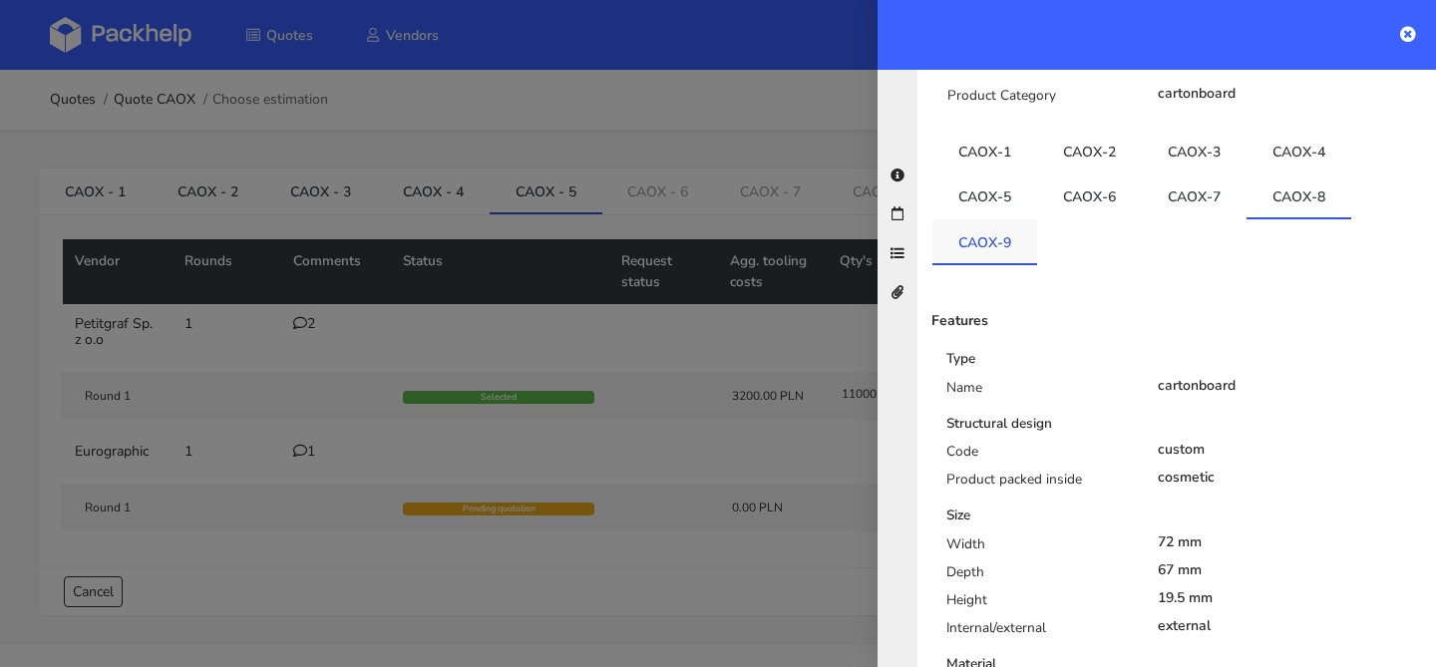
click at [999, 236] on link "CAOX-9" at bounding box center [984, 241] width 105 height 44
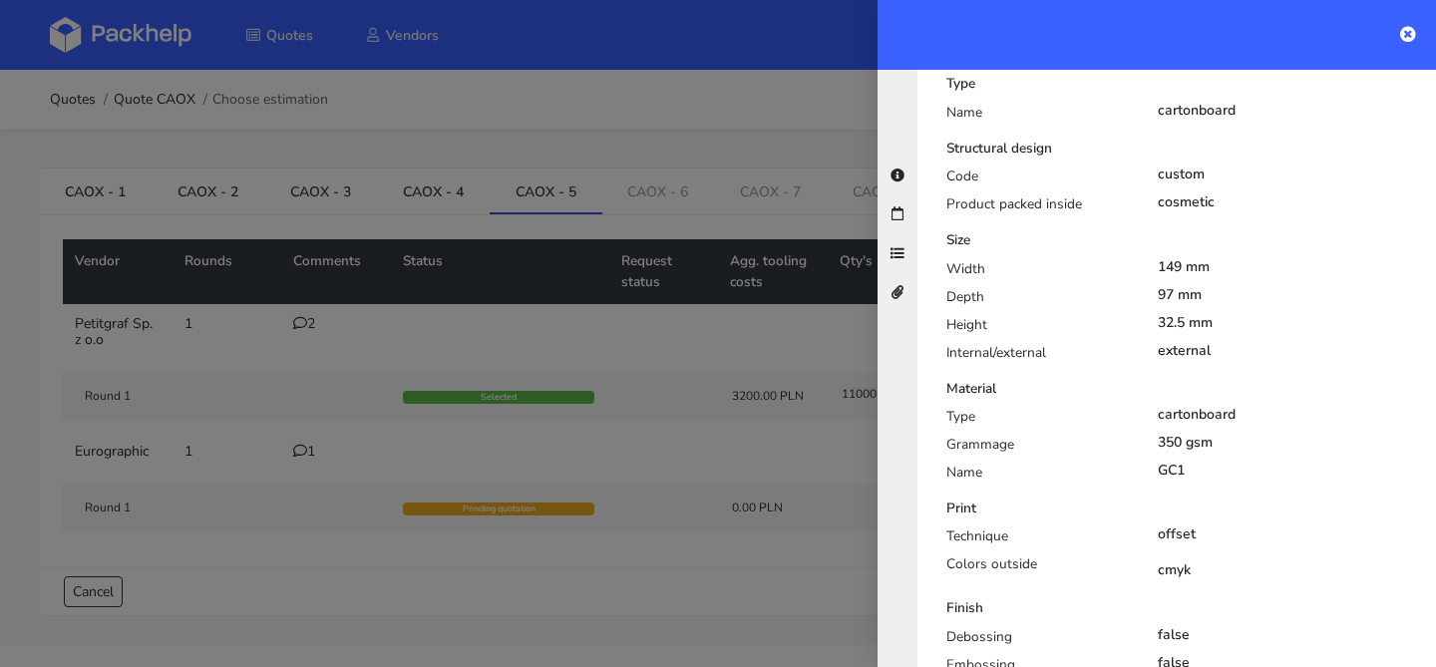
scroll to position [528, 0]
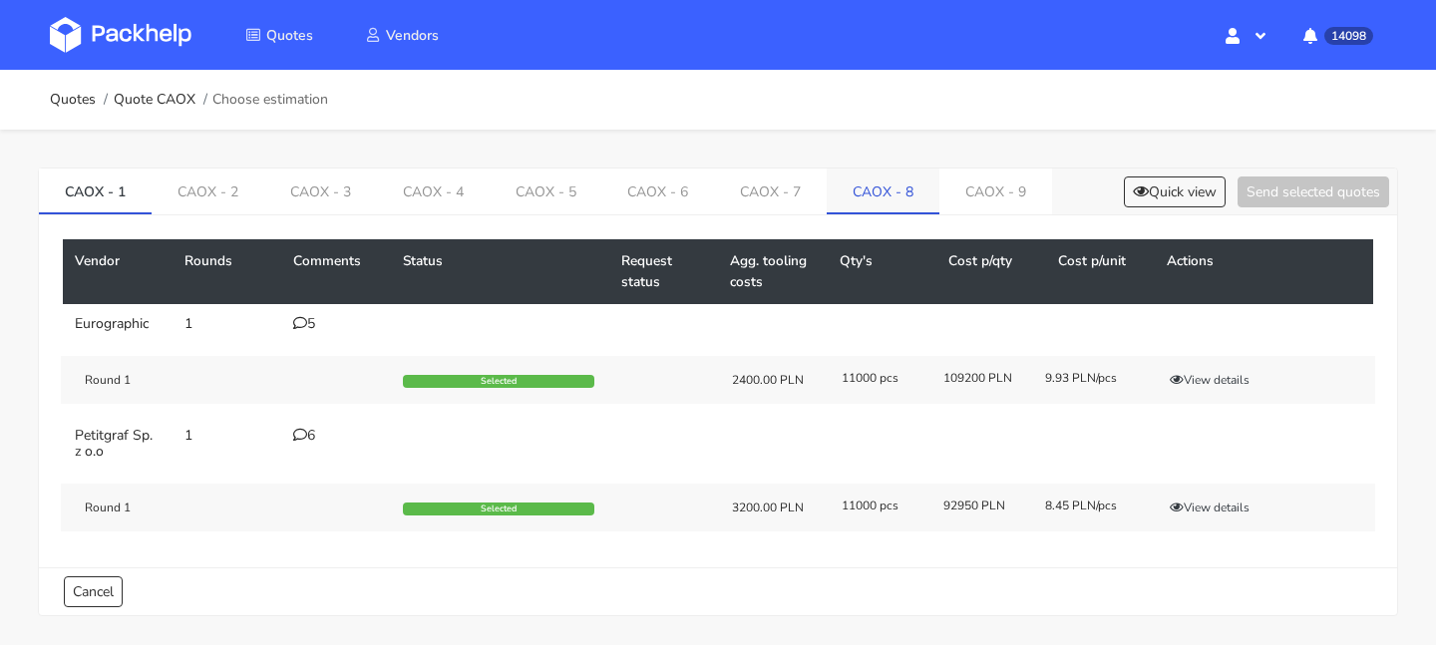
click at [856, 209] on link "CAOX - 8" at bounding box center [883, 191] width 113 height 44
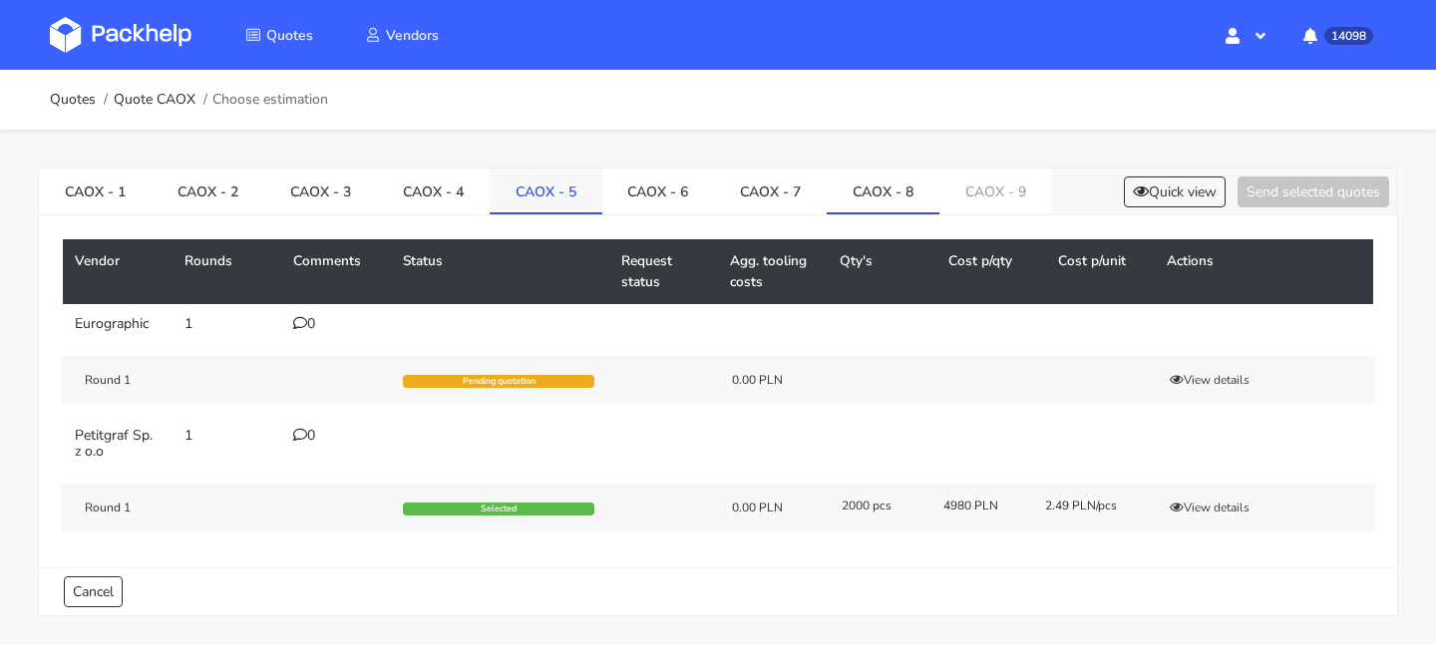
click at [563, 189] on link "CAOX - 5" at bounding box center [546, 191] width 113 height 44
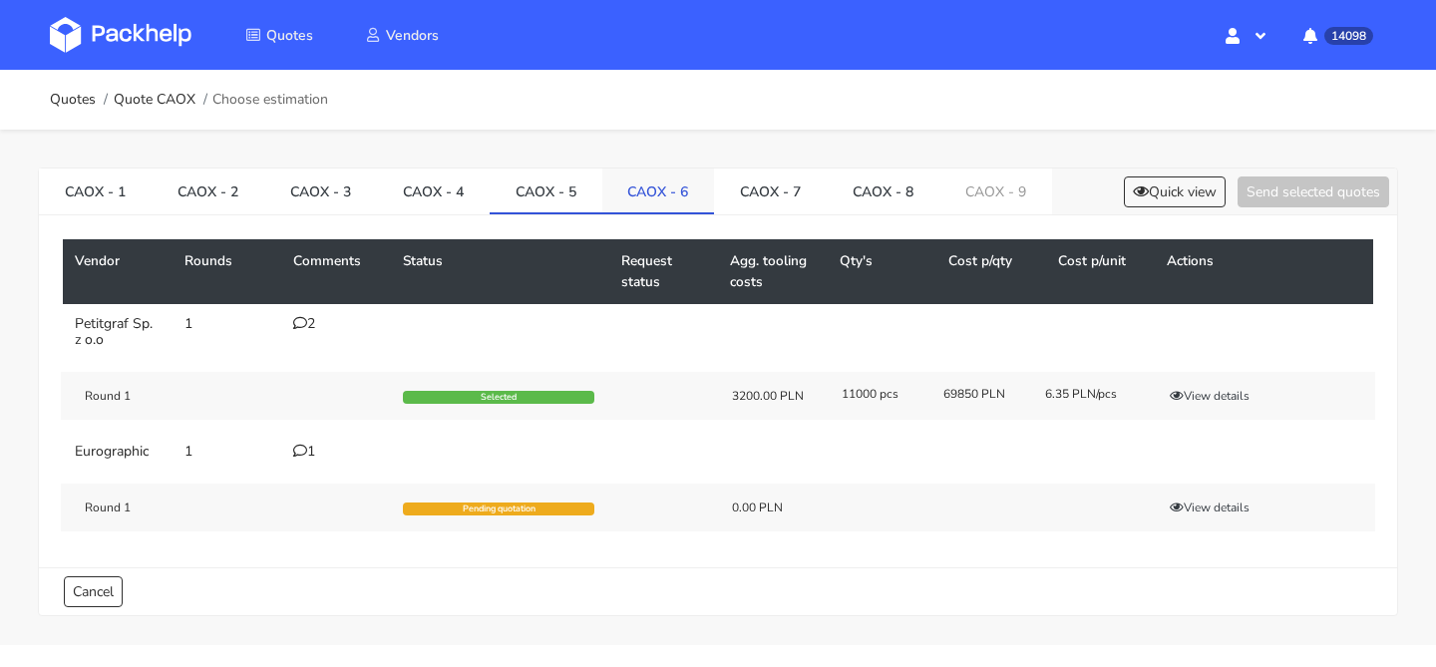
click at [649, 189] on link "CAOX - 6" at bounding box center [658, 191] width 113 height 44
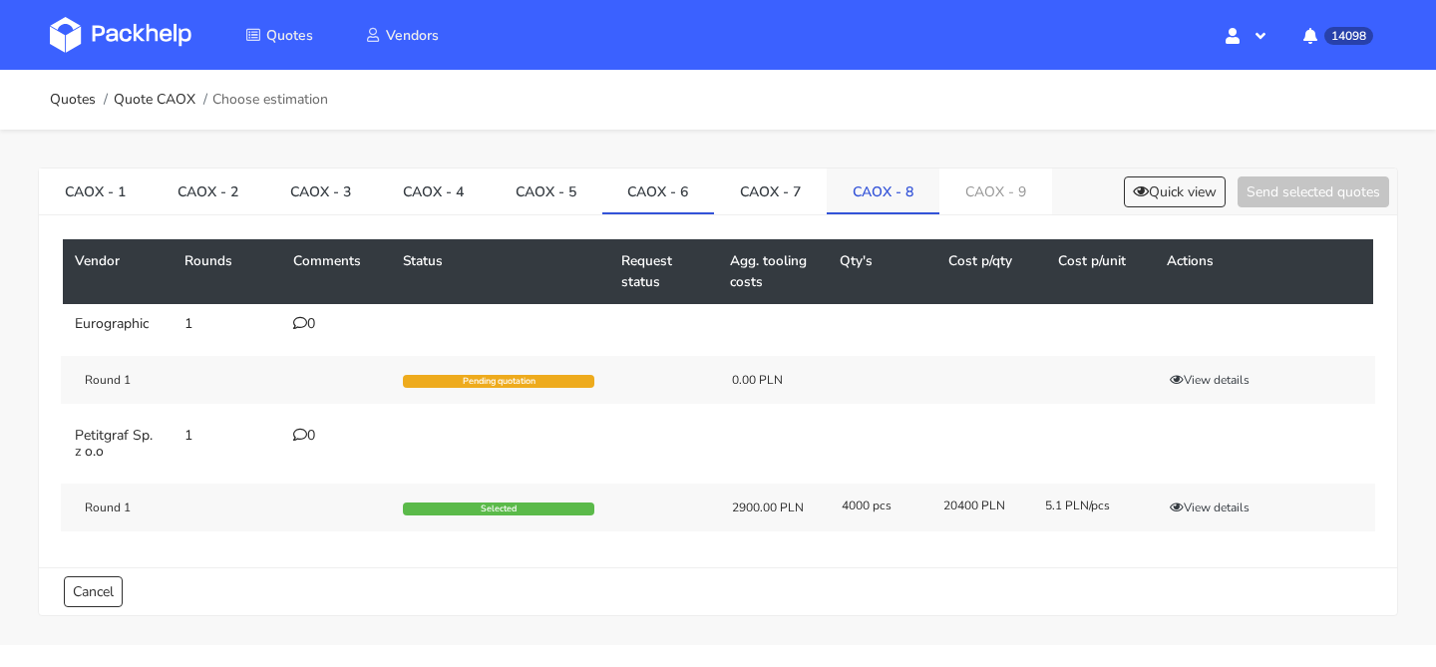
click at [880, 190] on link "CAOX - 8" at bounding box center [883, 191] width 113 height 44
click at [1003, 196] on link "CAOX - 9" at bounding box center [995, 191] width 113 height 44
click at [931, 198] on link "CAOX - 8" at bounding box center [883, 191] width 113 height 44
click at [557, 180] on link "CAOX - 5" at bounding box center [546, 191] width 113 height 44
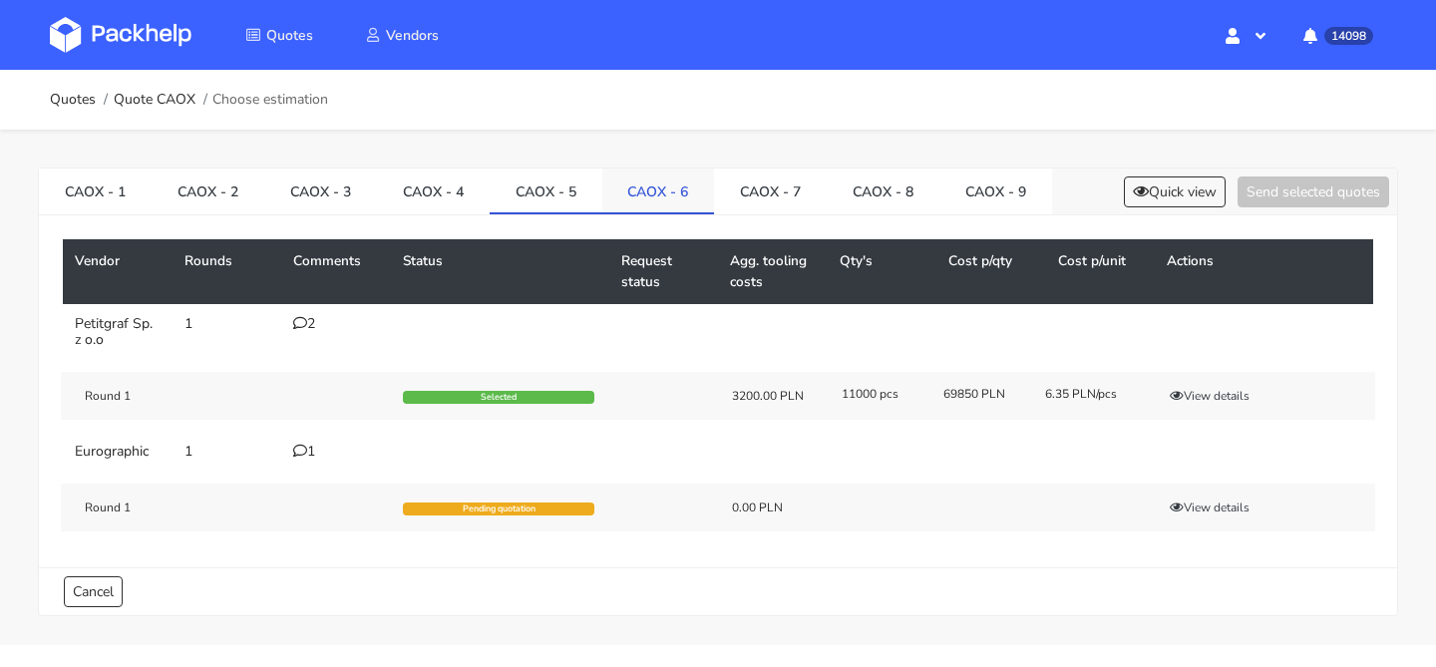
click at [683, 189] on link "CAOX - 6" at bounding box center [658, 191] width 113 height 44
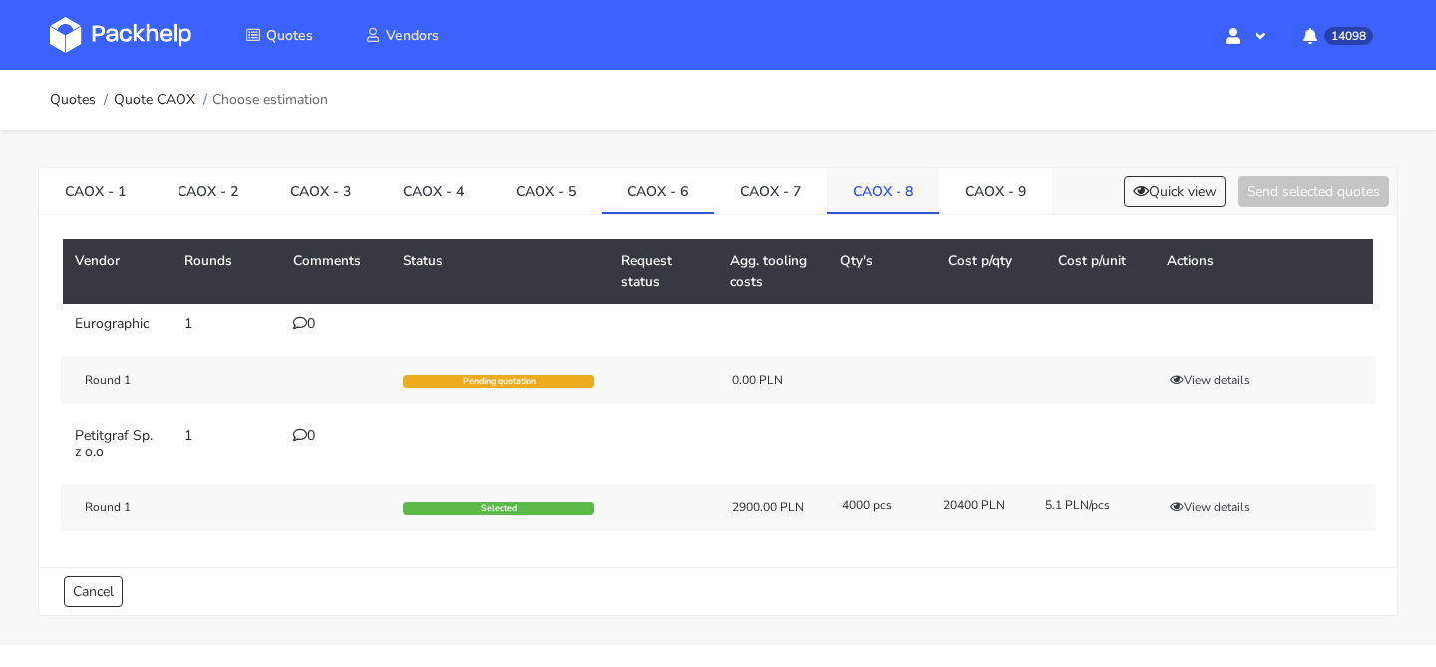
click at [907, 183] on link "CAOX - 8" at bounding box center [883, 191] width 113 height 44
click at [985, 190] on link "CAOX - 9" at bounding box center [995, 191] width 113 height 44
click at [906, 184] on link "CAOX - 8" at bounding box center [883, 191] width 113 height 44
click at [1143, 186] on button "Quick view" at bounding box center [1175, 191] width 102 height 31
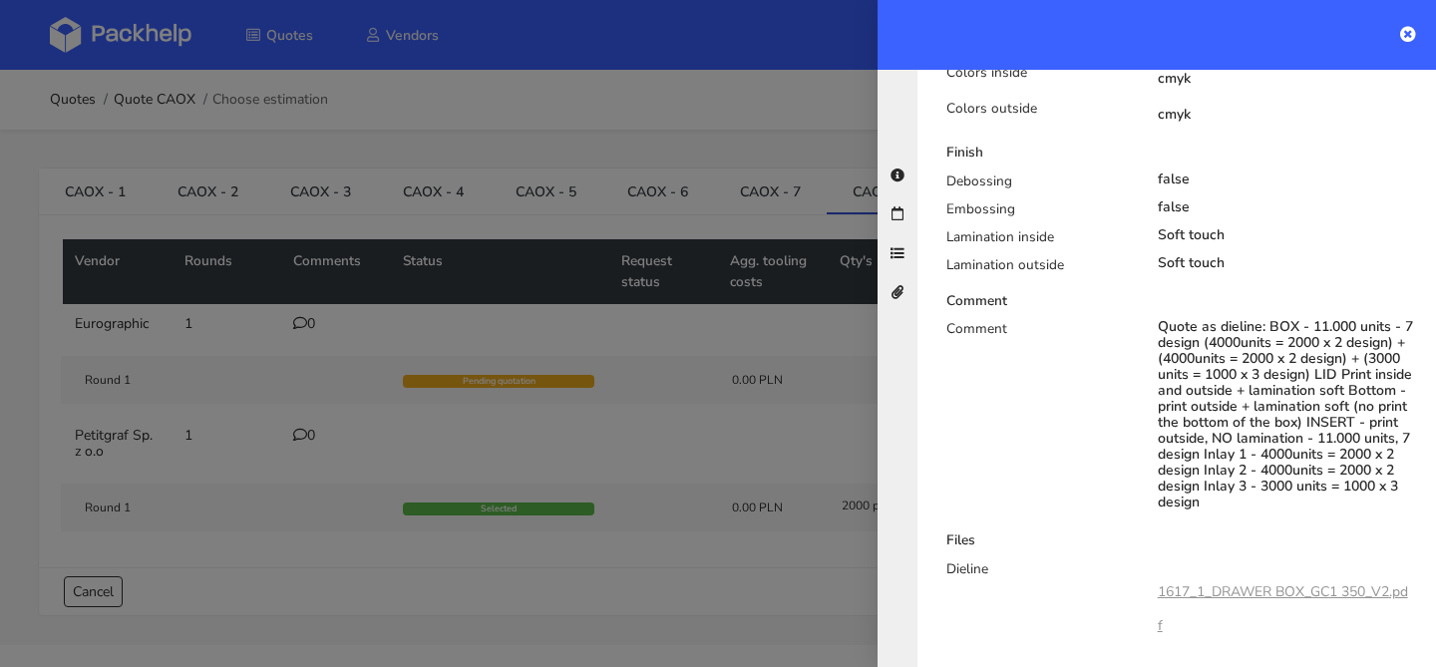
scroll to position [1125, 0]
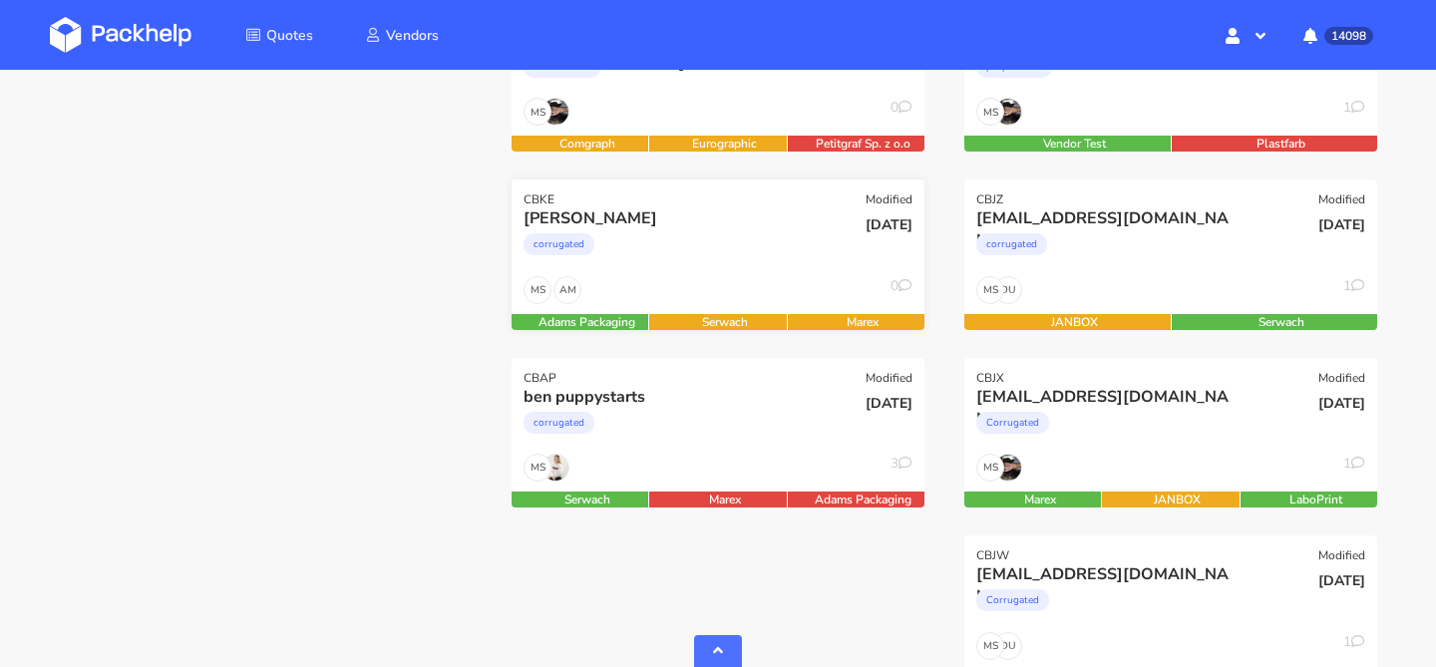
scroll to position [732, 0]
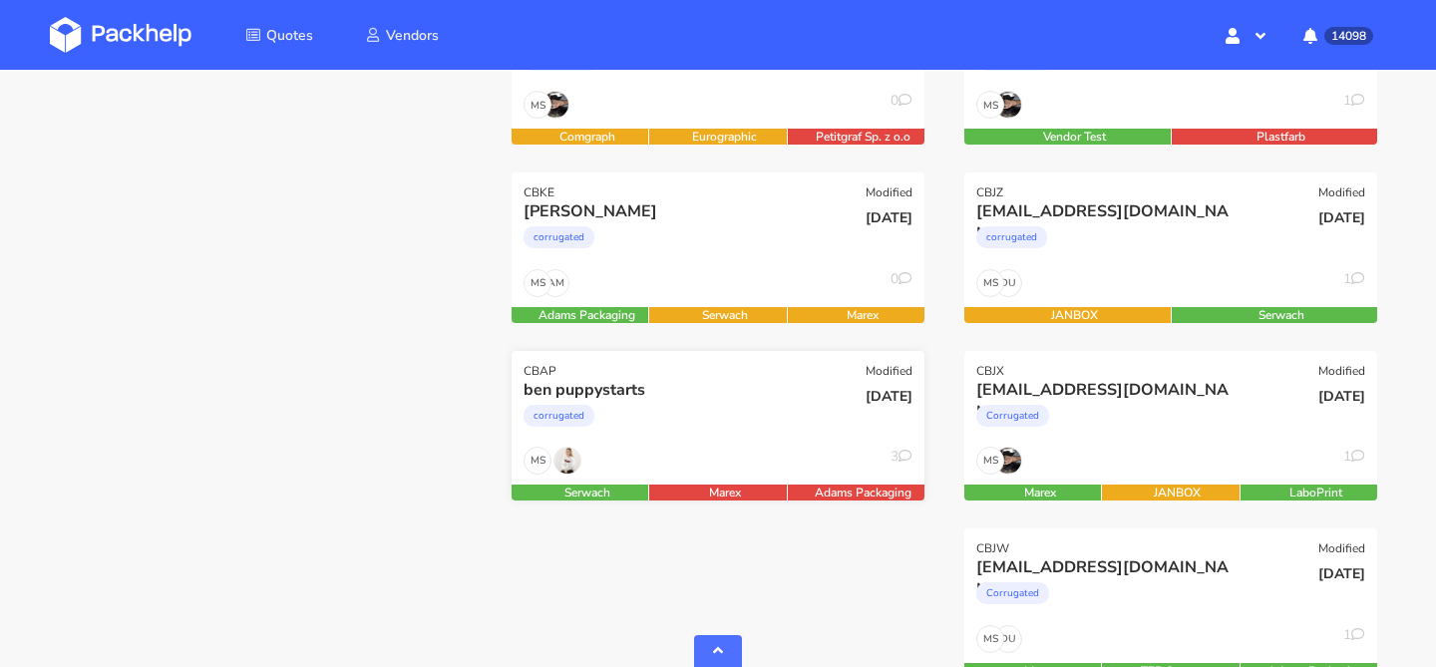
click at [697, 417] on div "corrugated" at bounding box center [655, 421] width 264 height 40
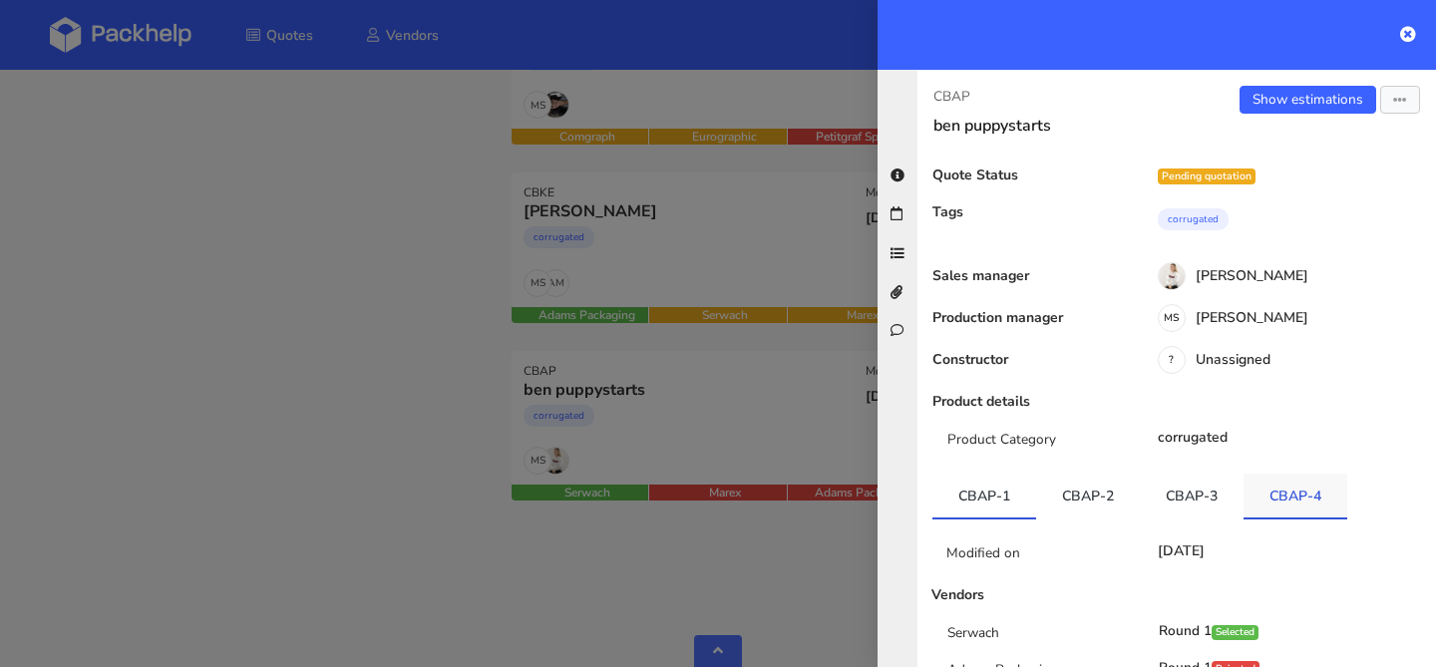
click at [1249, 499] on link "CBAP-4" at bounding box center [1295, 496] width 104 height 44
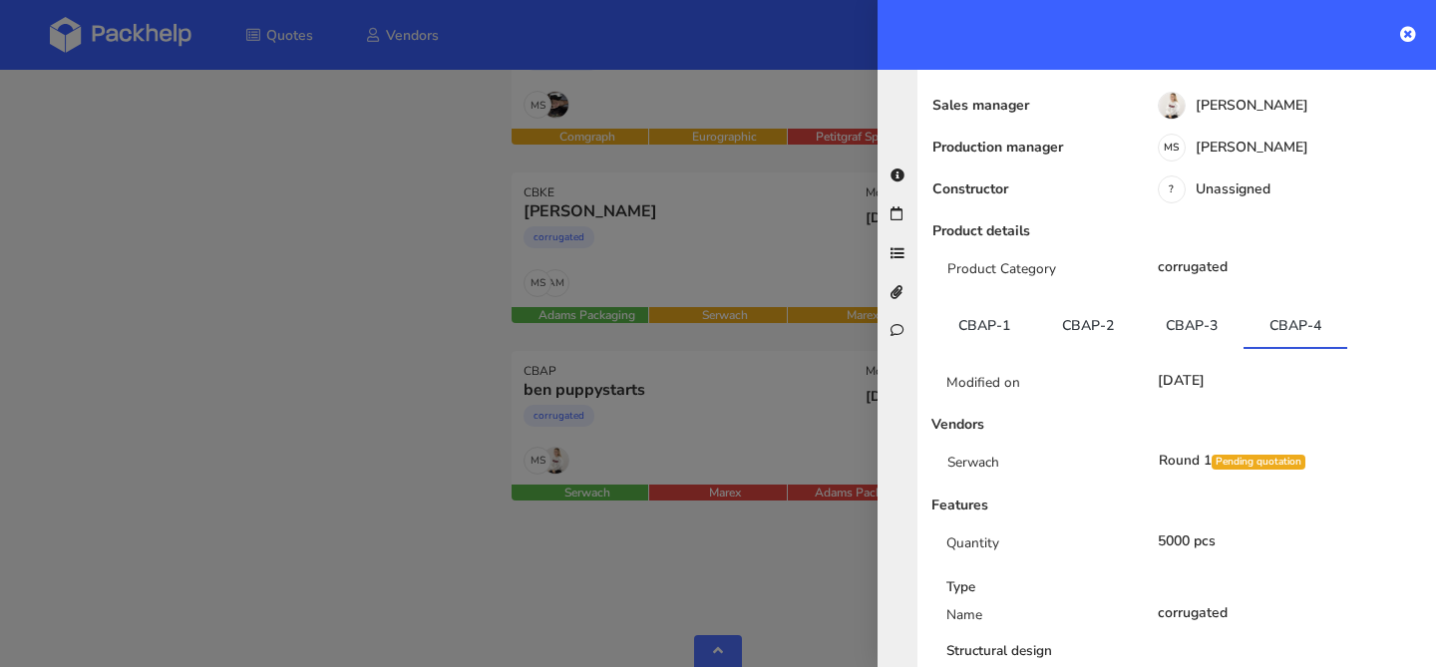
scroll to position [176, 0]
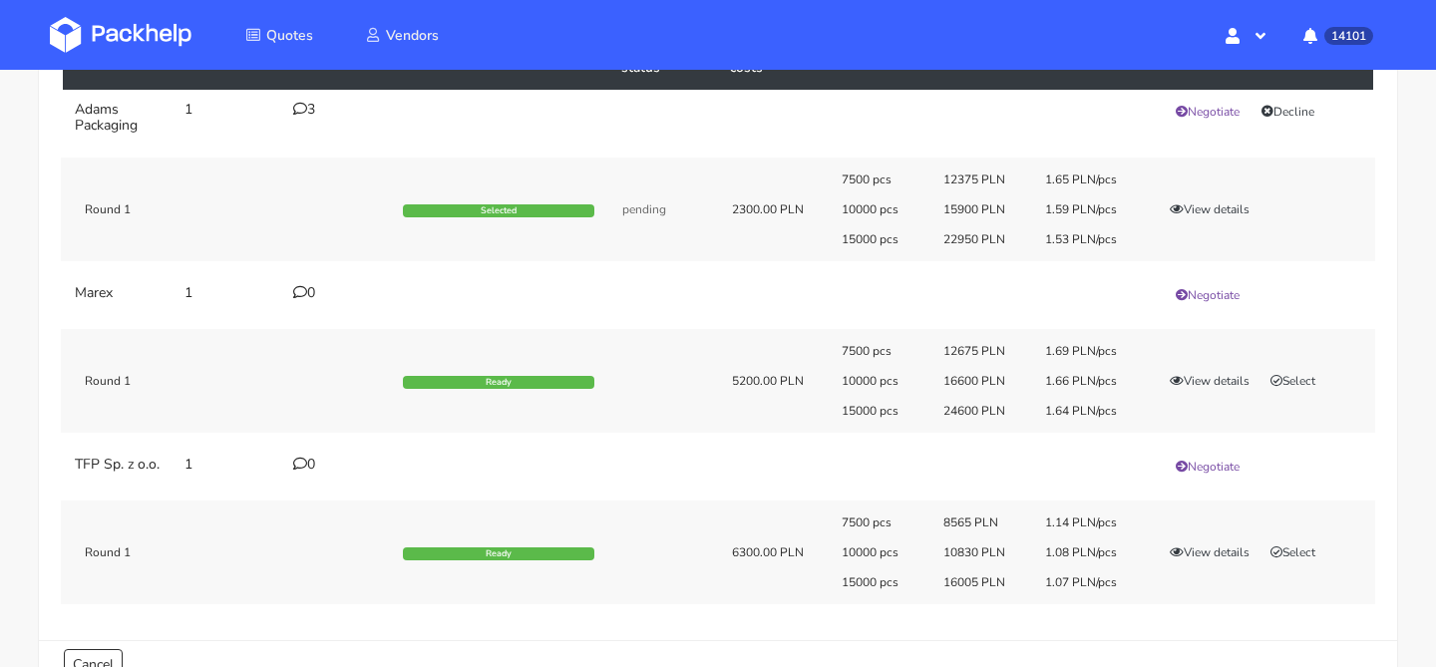
scroll to position [208, 0]
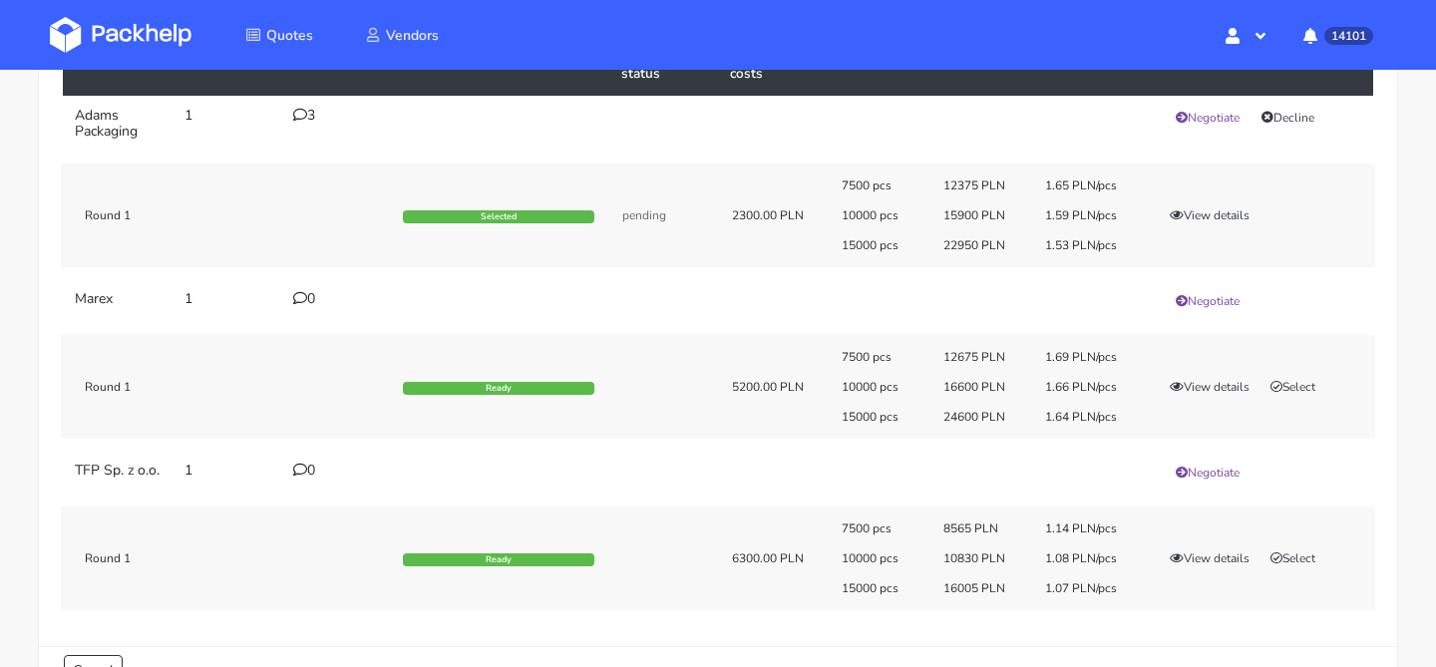
click at [298, 110] on icon at bounding box center [300, 115] width 14 height 14
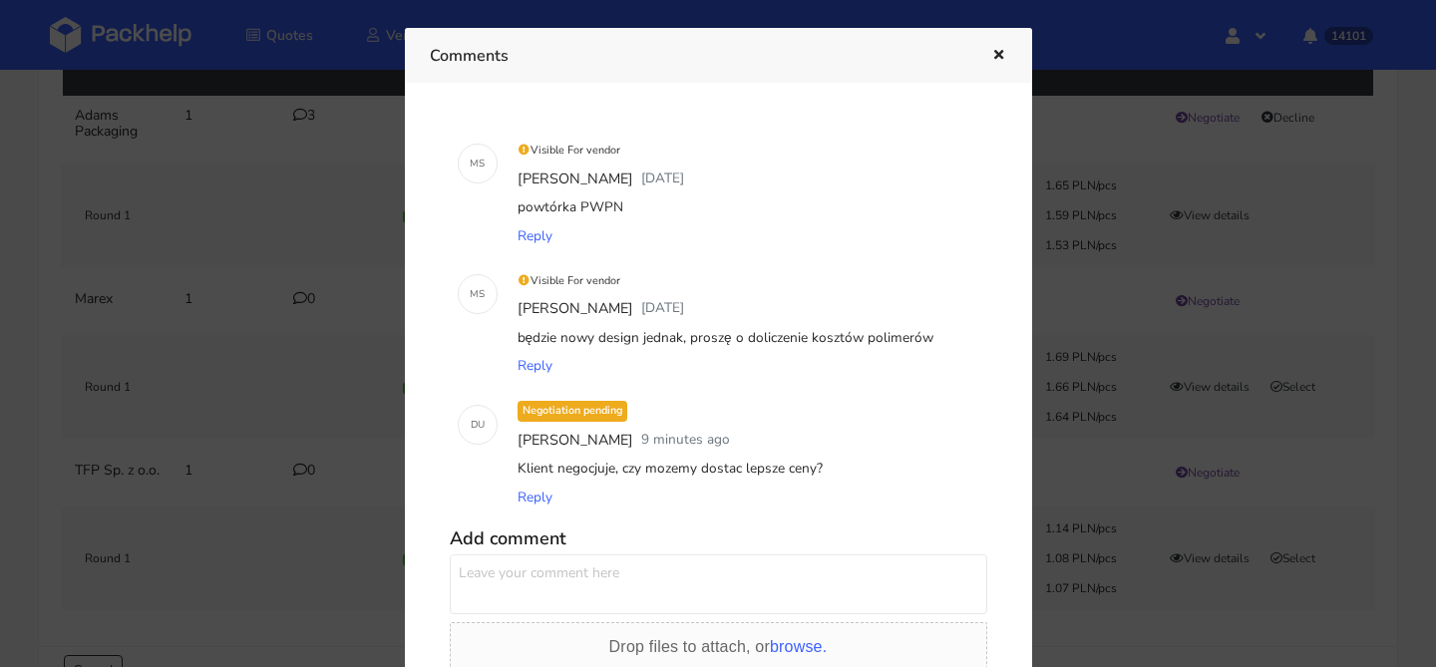
click at [246, 255] on div at bounding box center [718, 333] width 1436 height 667
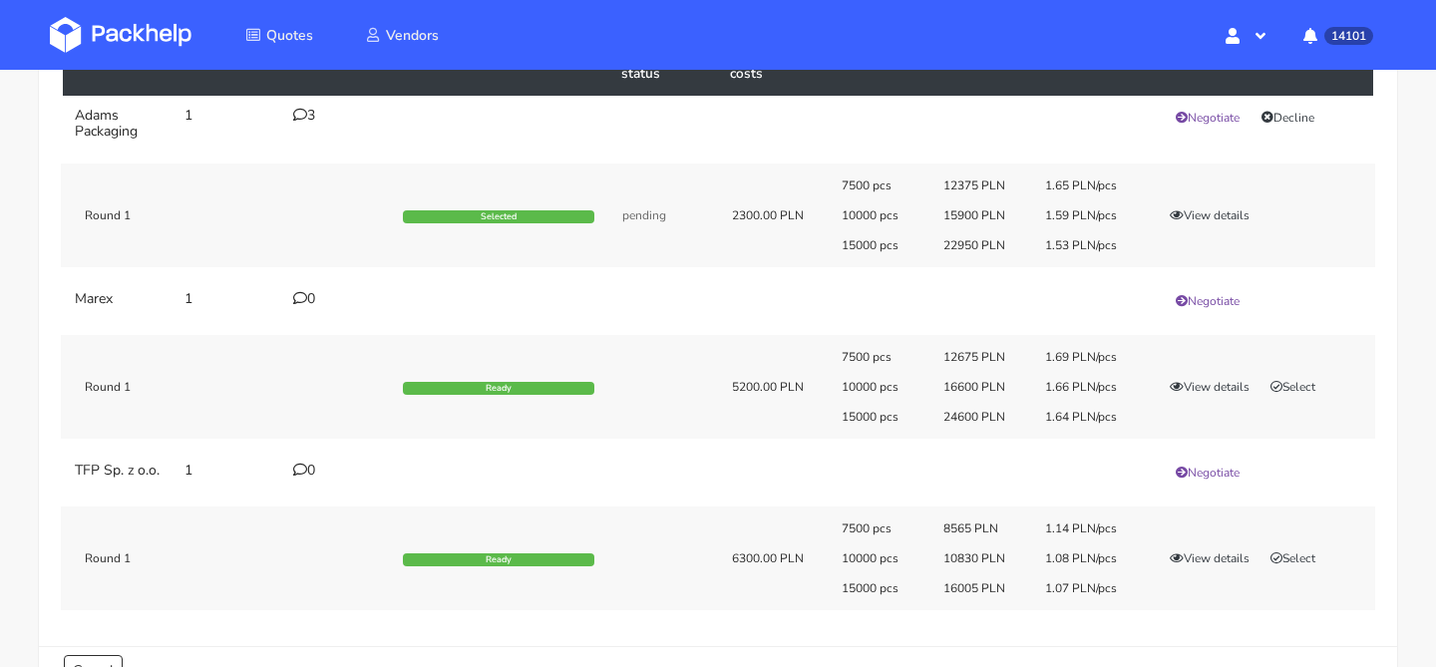
click at [309, 115] on div "3" at bounding box center [336, 116] width 86 height 16
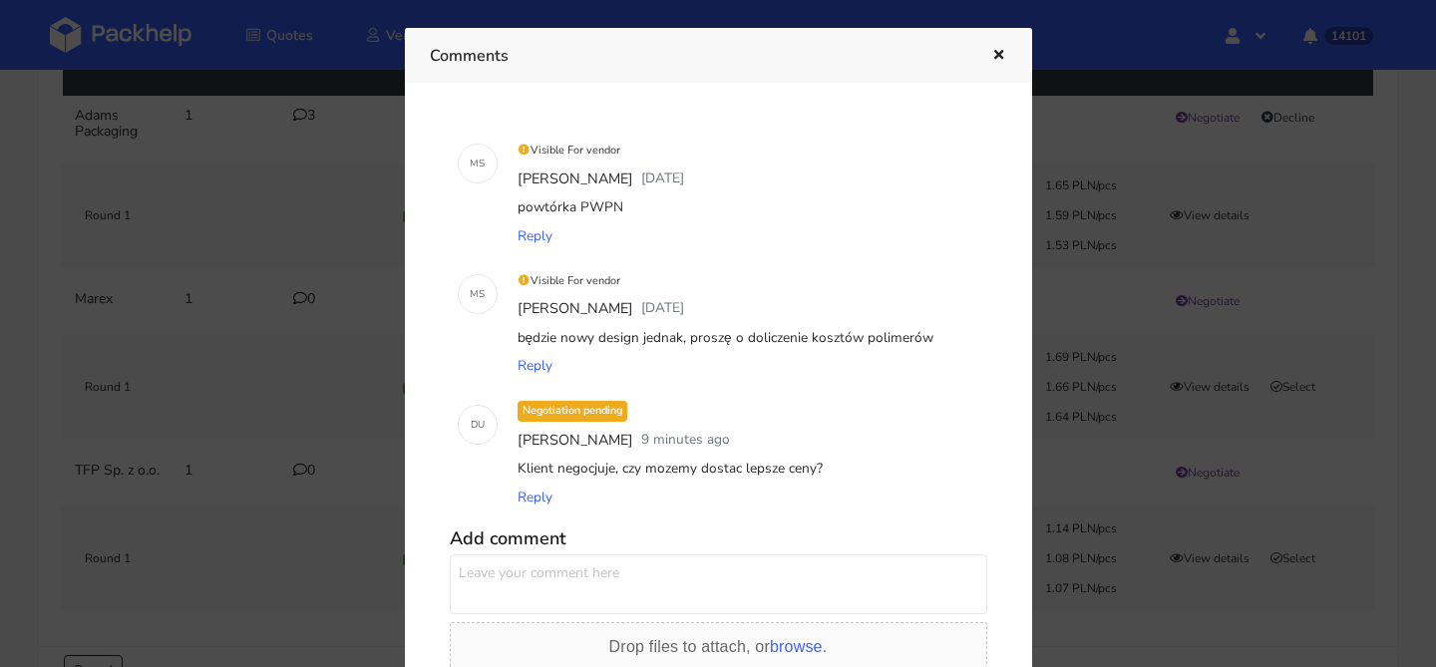
click at [1000, 49] on icon "button" at bounding box center [998, 56] width 17 height 14
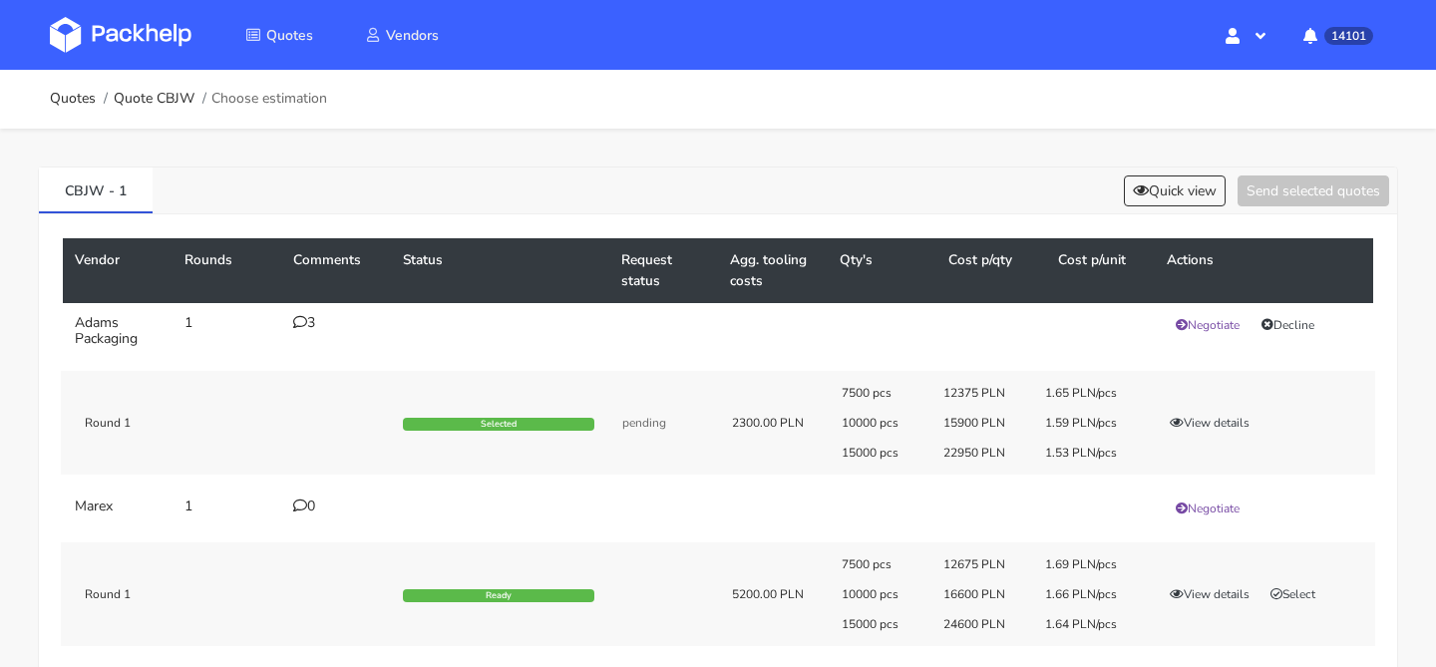
scroll to position [0, 0]
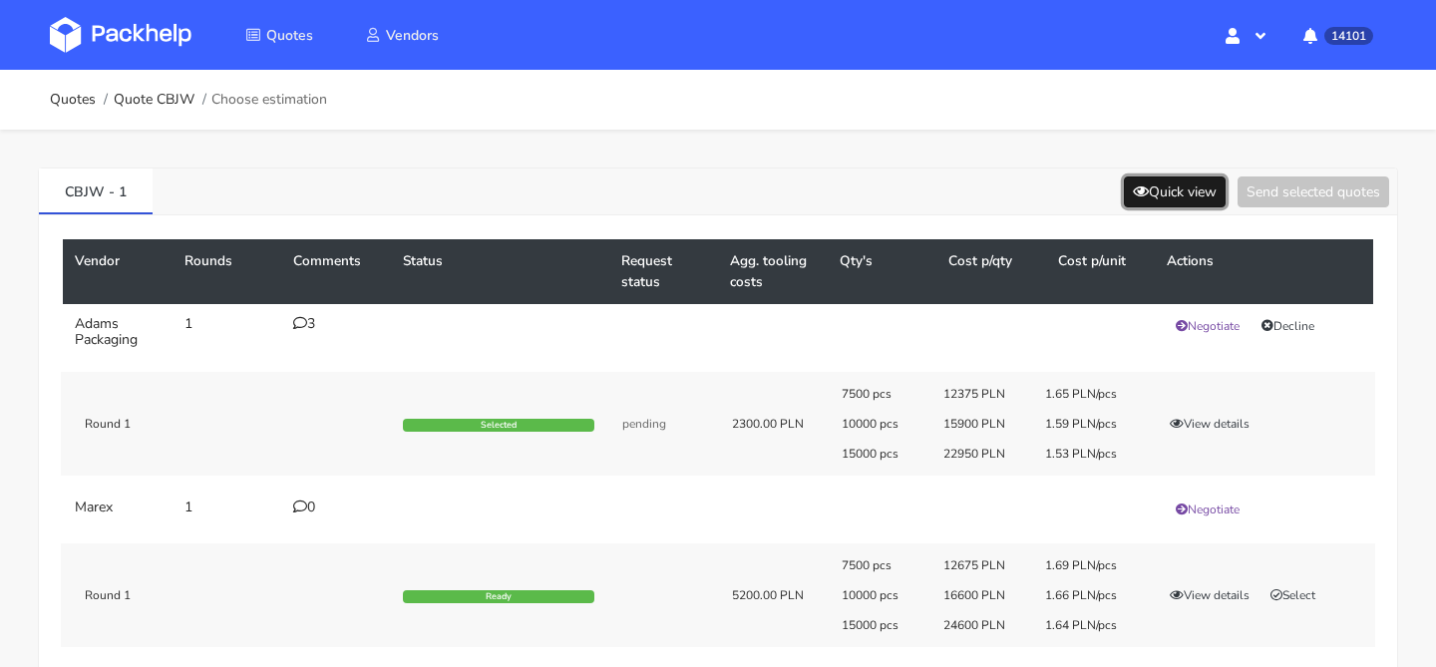
click at [1195, 188] on button "Quick view" at bounding box center [1175, 191] width 102 height 31
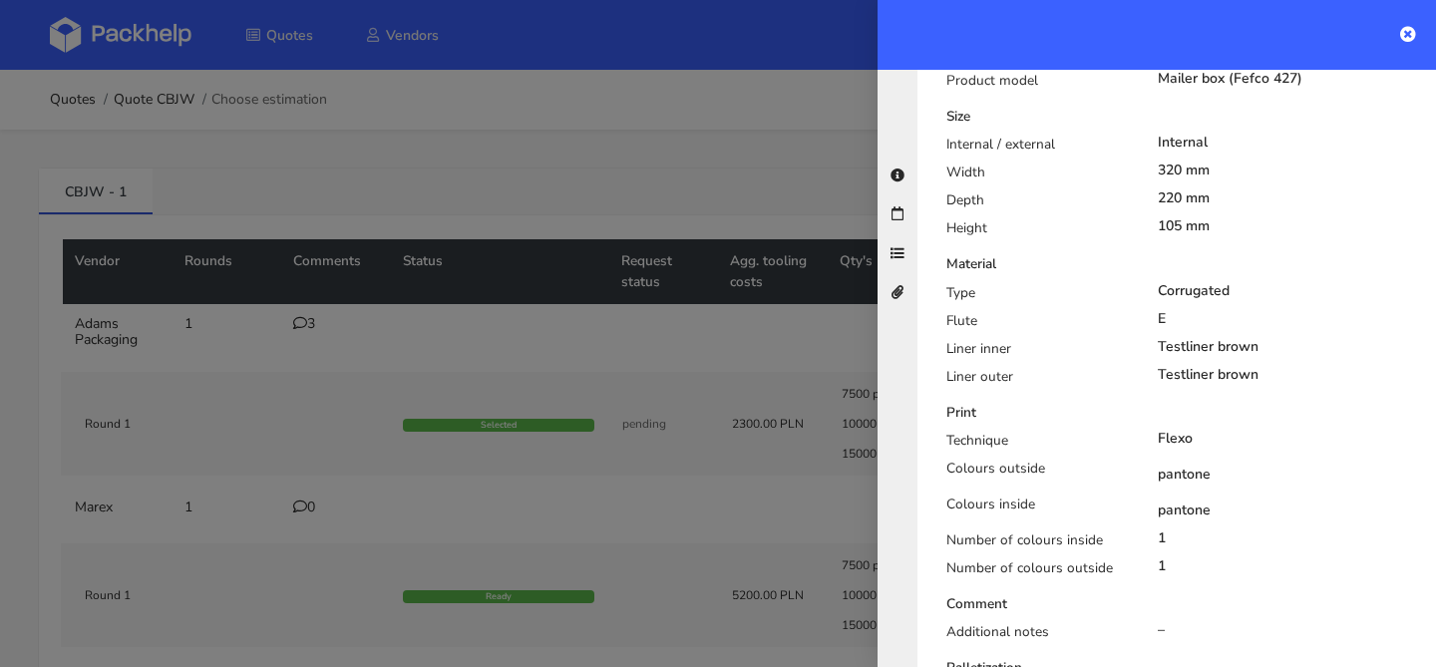
scroll to position [800, 0]
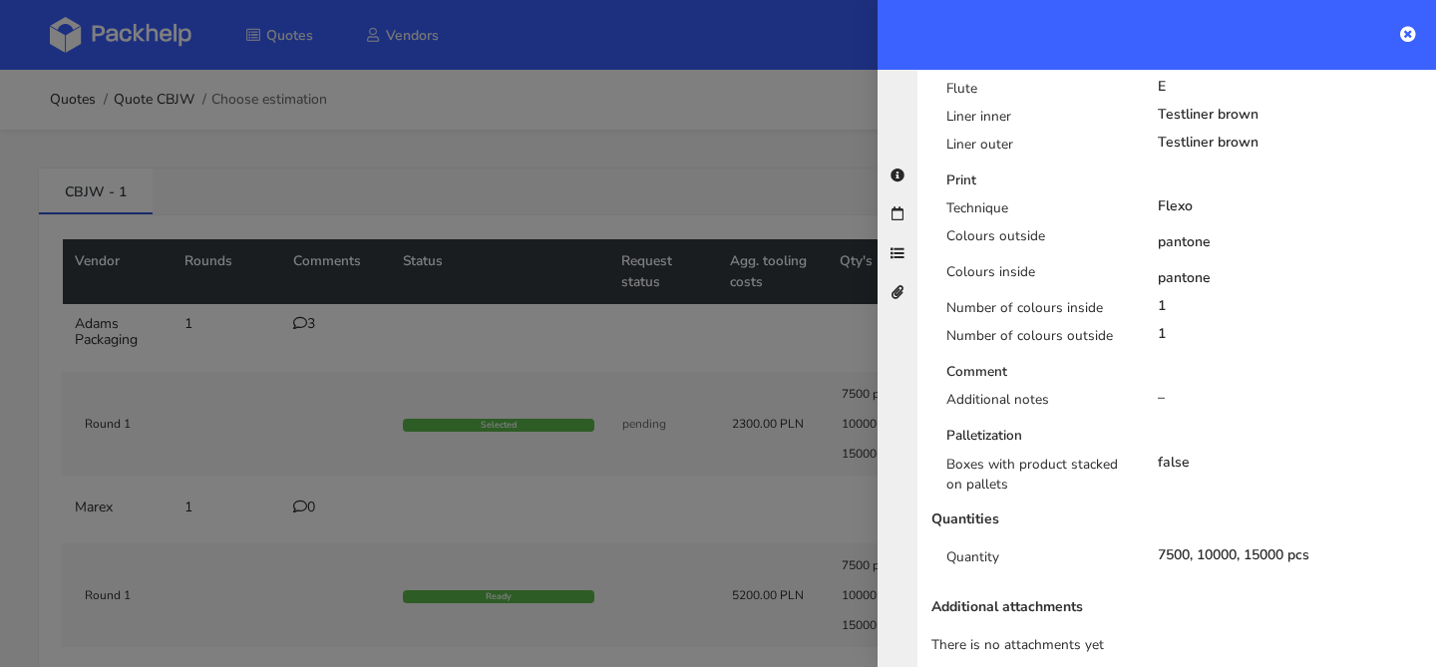
click at [667, 437] on div at bounding box center [718, 333] width 1436 height 667
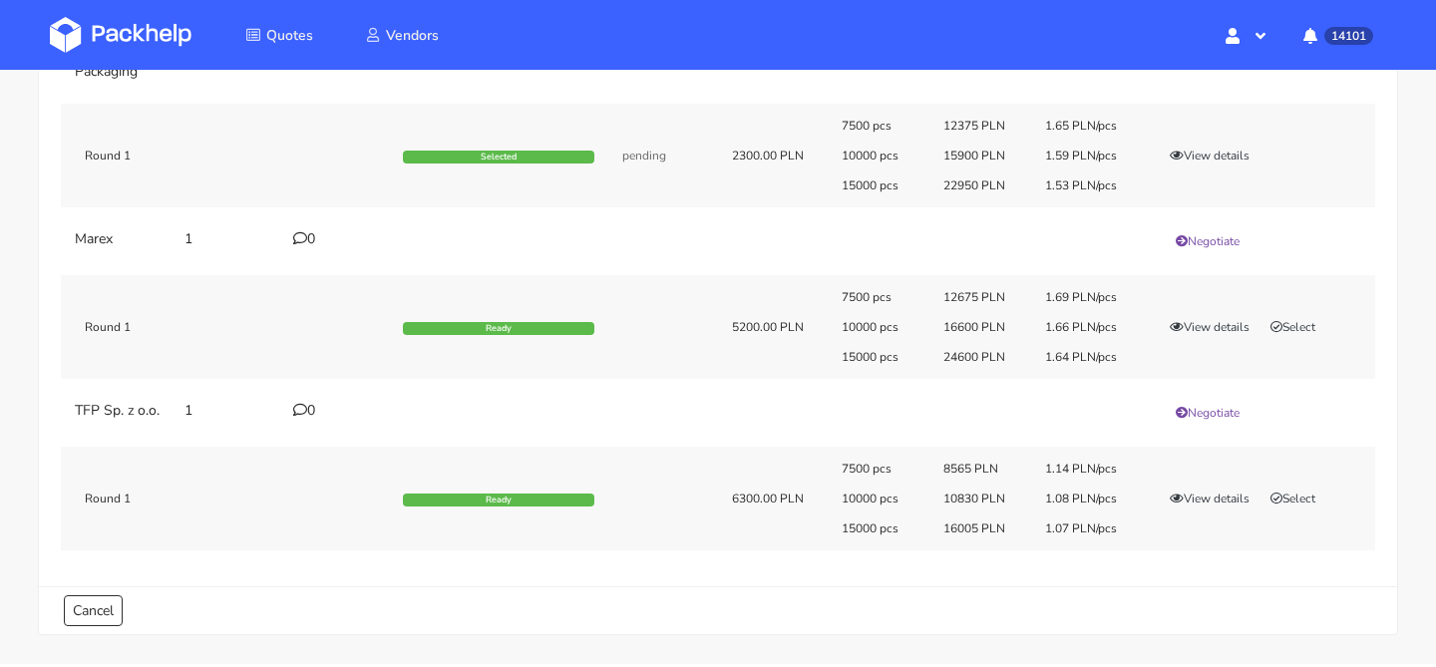
scroll to position [0, 0]
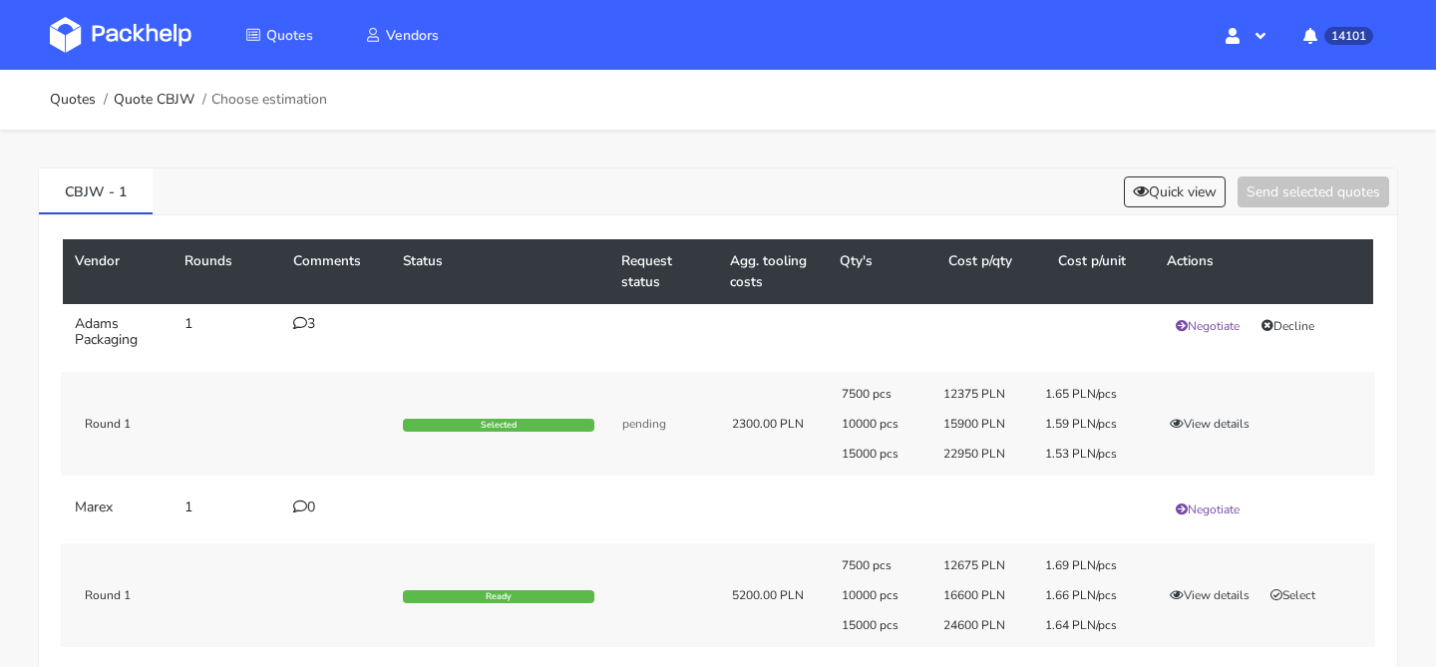
click at [312, 322] on div "3" at bounding box center [336, 324] width 86 height 16
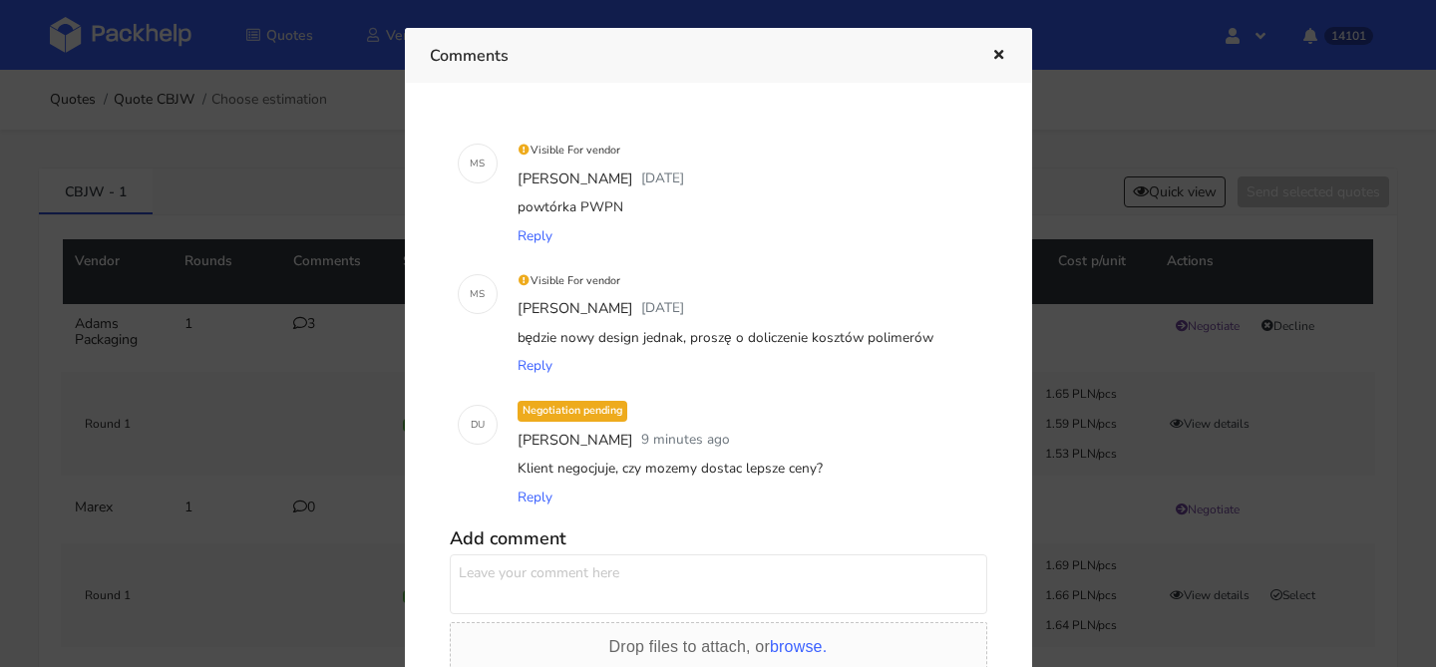
click at [997, 56] on icon "button" at bounding box center [998, 56] width 17 height 14
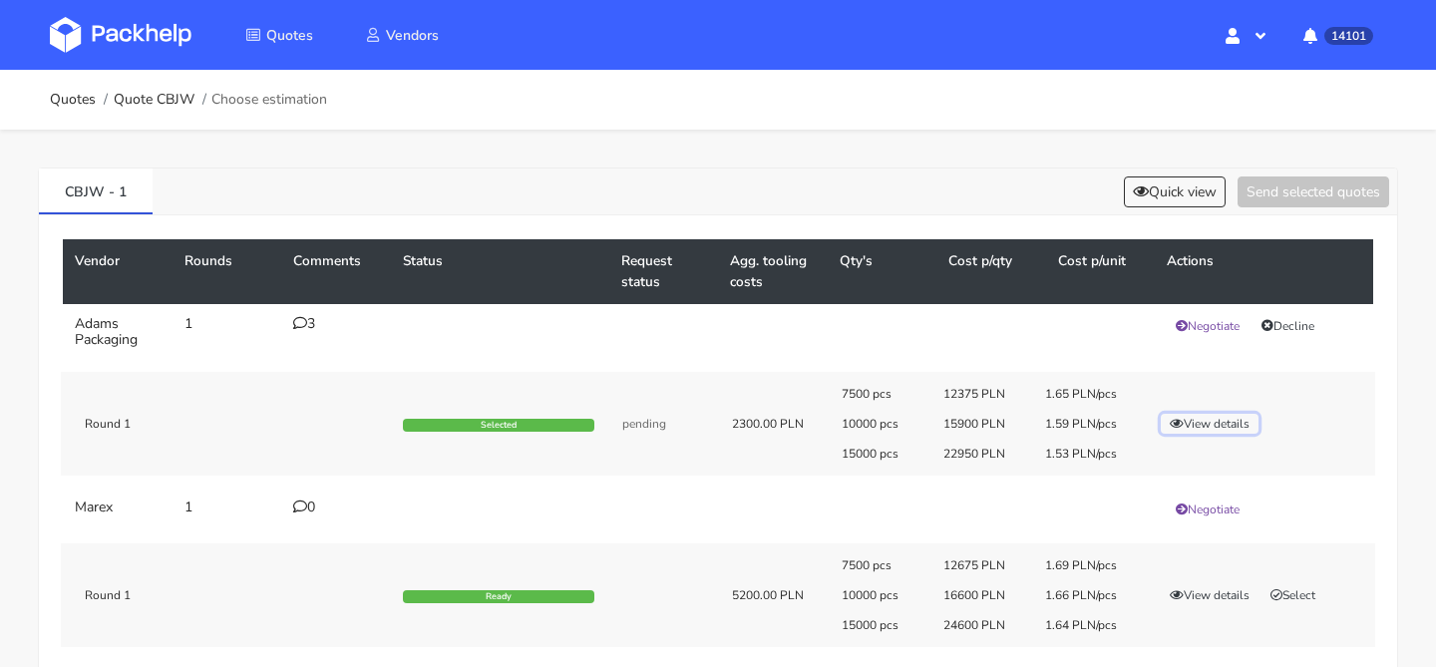
click at [1206, 424] on button "View details" at bounding box center [1210, 424] width 98 height 20
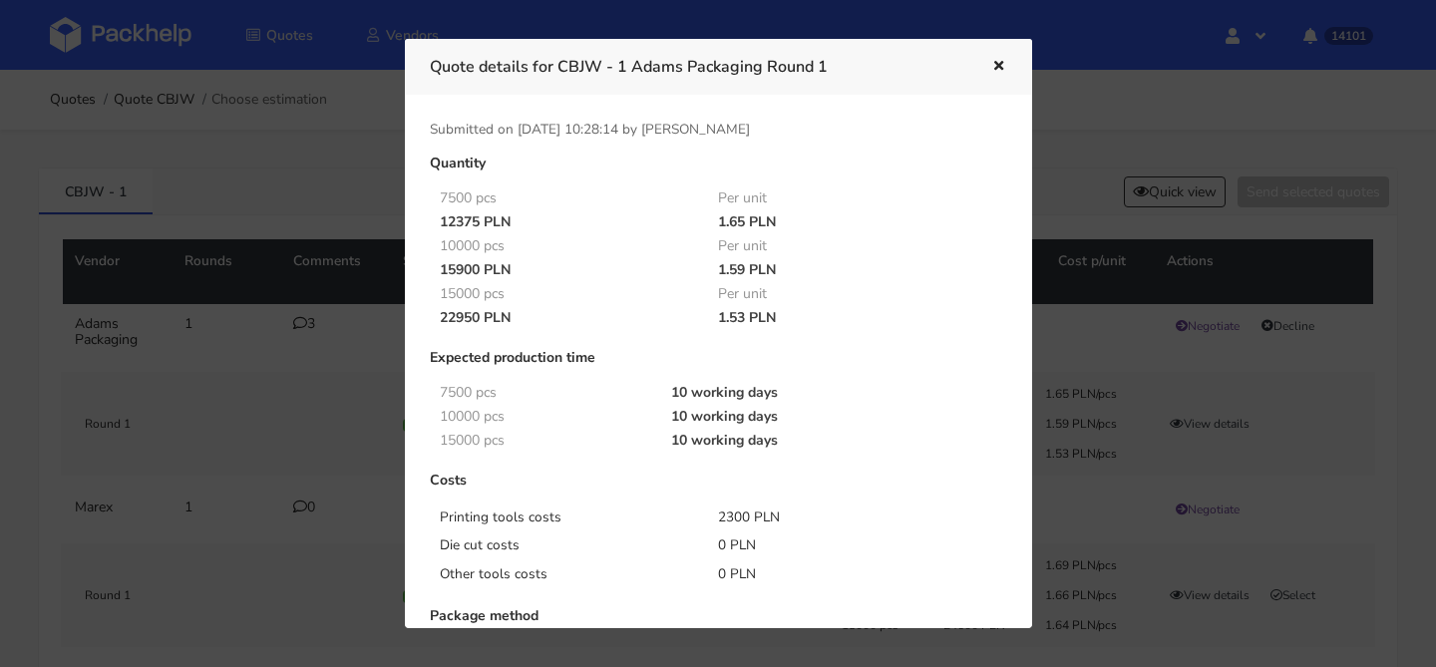
click at [983, 59] on div at bounding box center [984, 67] width 46 height 26
click at [1002, 64] on icon "button" at bounding box center [998, 67] width 17 height 14
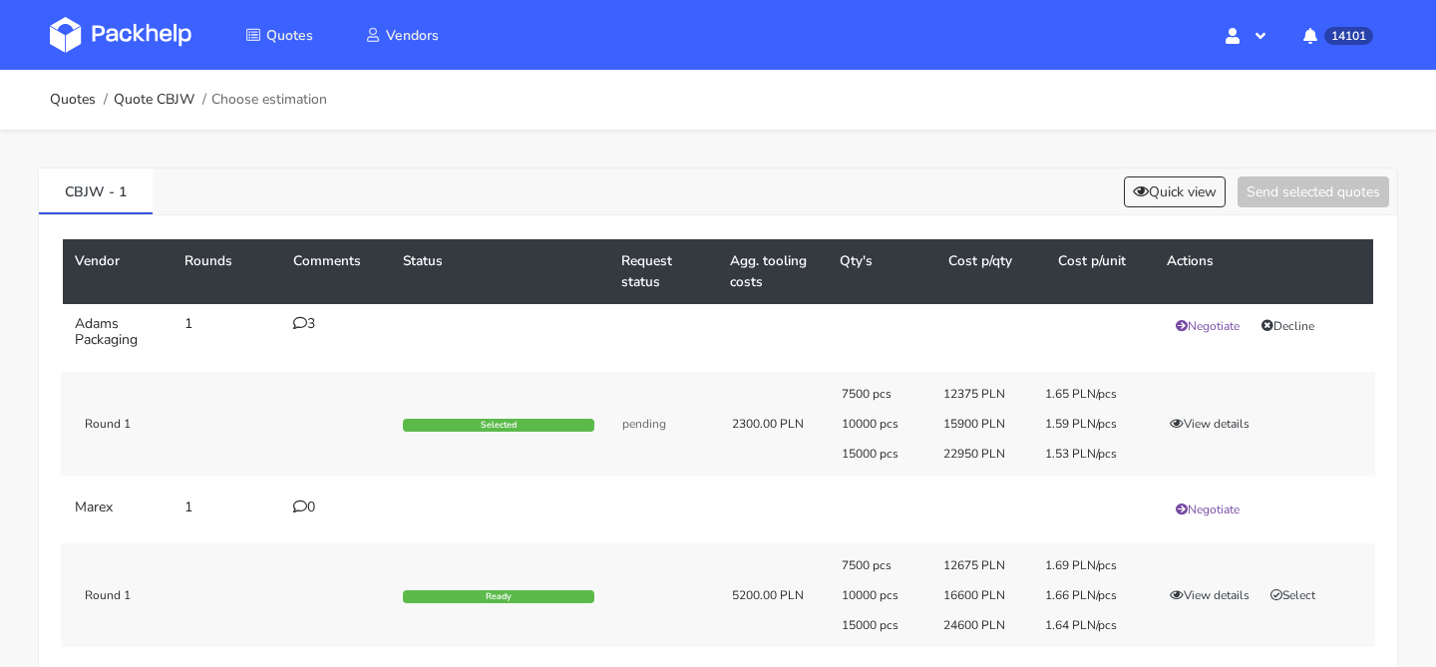
click at [310, 322] on div "3" at bounding box center [336, 324] width 86 height 16
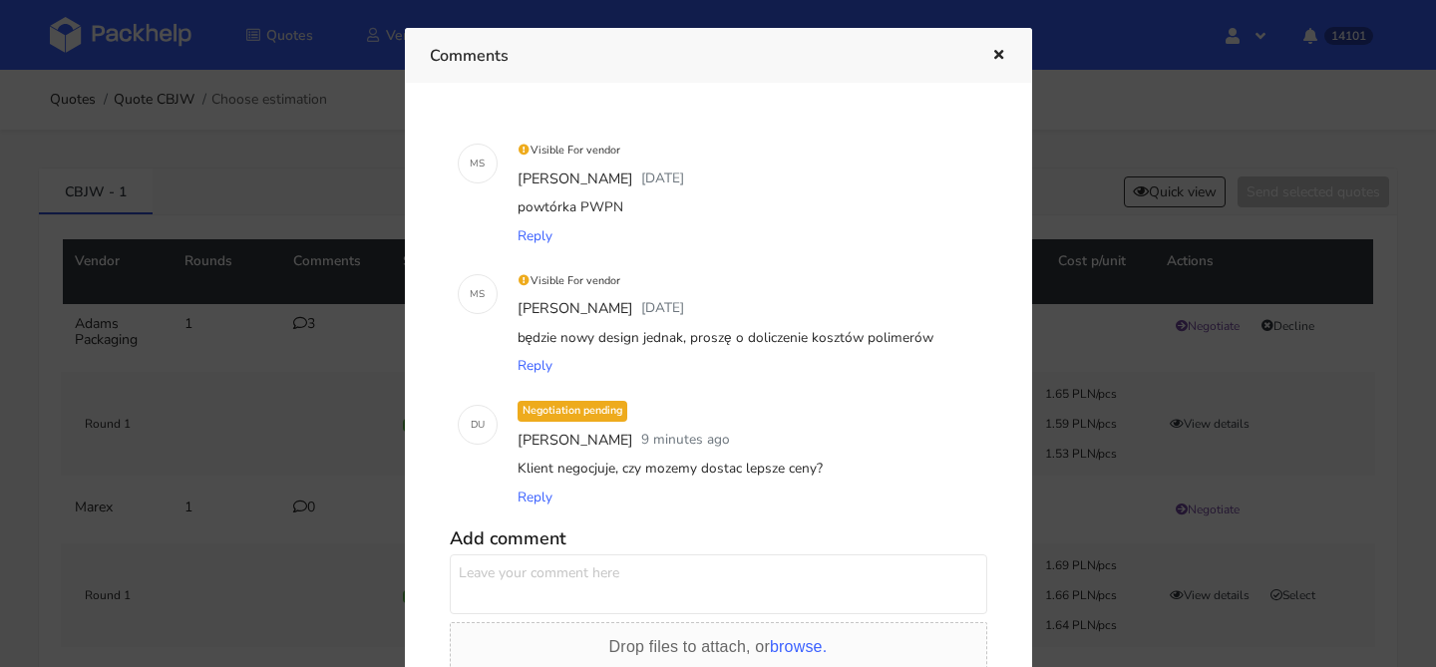
click at [1002, 51] on icon "button" at bounding box center [998, 56] width 17 height 14
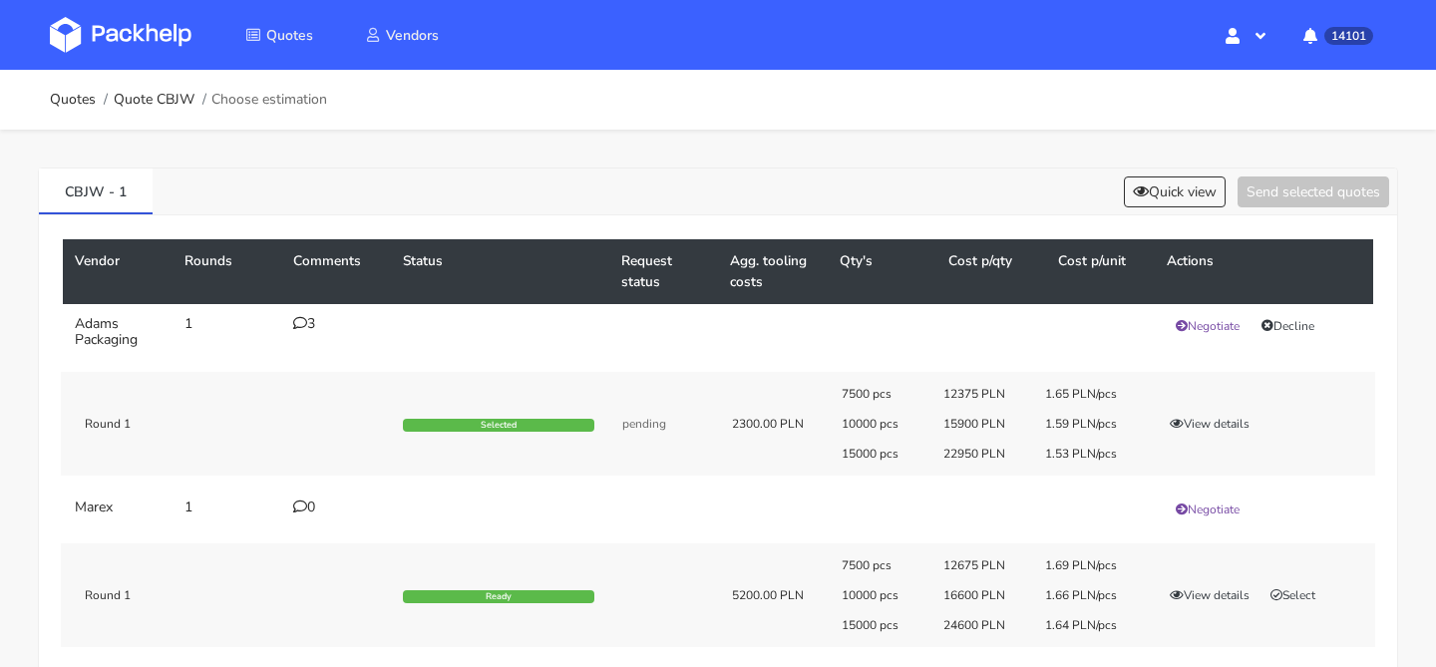
click at [310, 321] on div "3" at bounding box center [336, 324] width 86 height 16
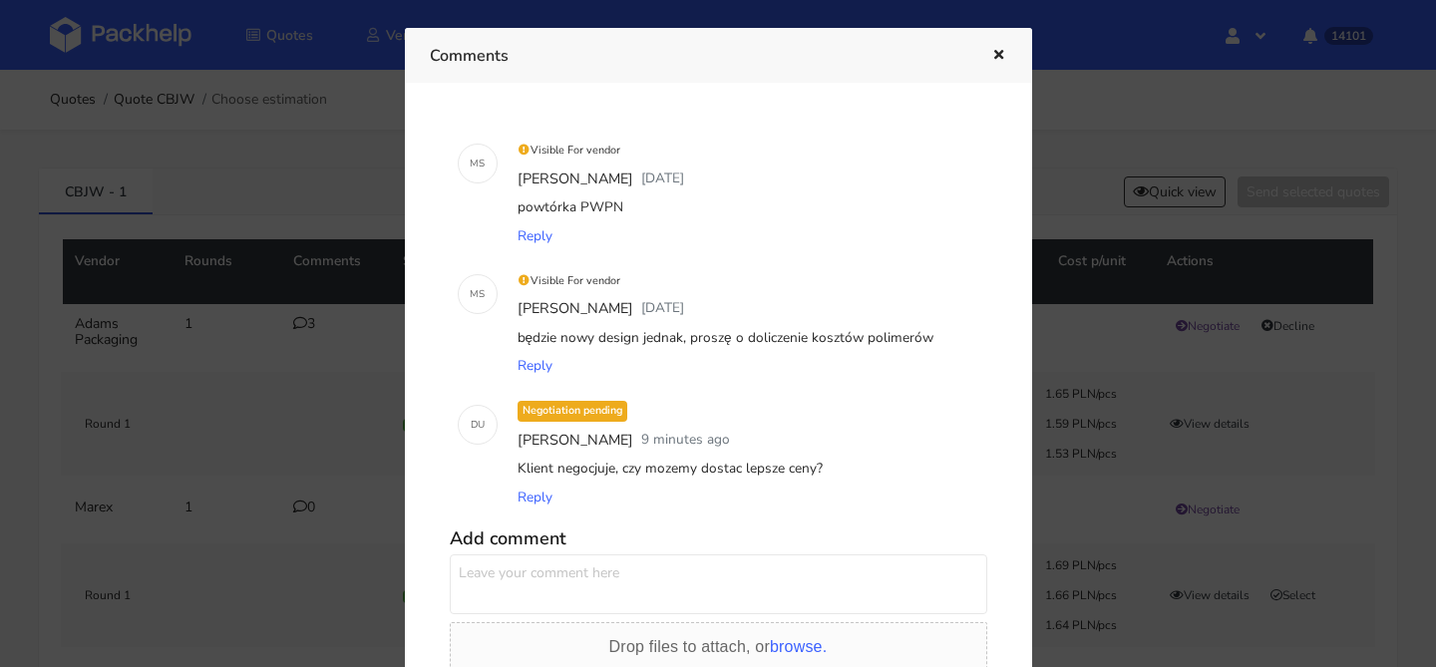
click at [992, 49] on icon "button" at bounding box center [998, 56] width 17 height 14
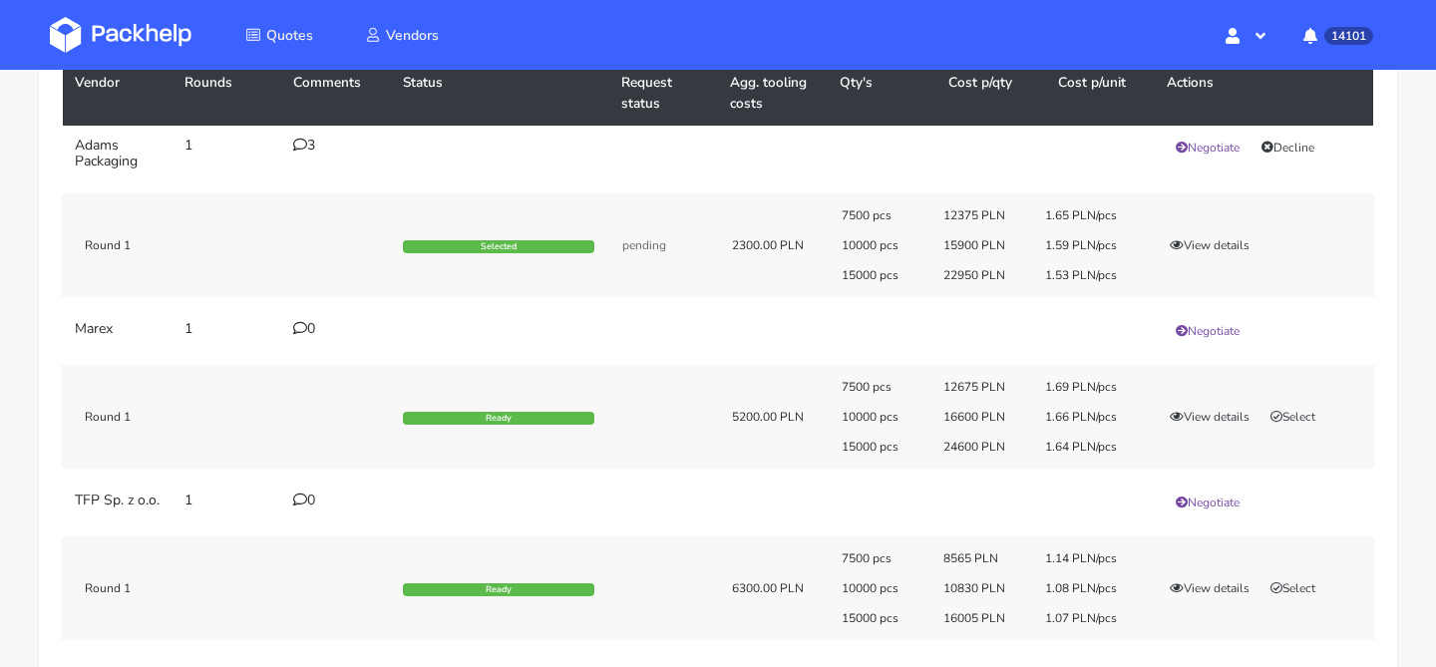
scroll to position [173, 0]
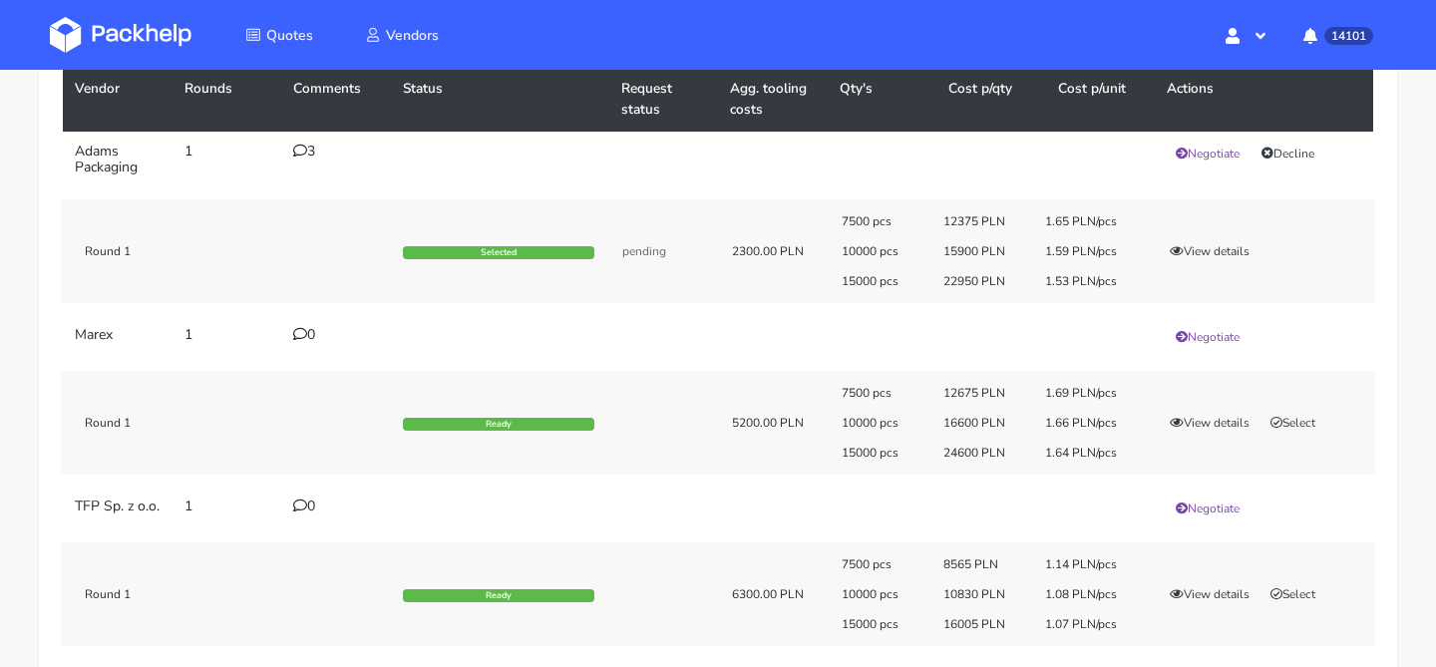
click at [309, 151] on div "3" at bounding box center [336, 152] width 86 height 16
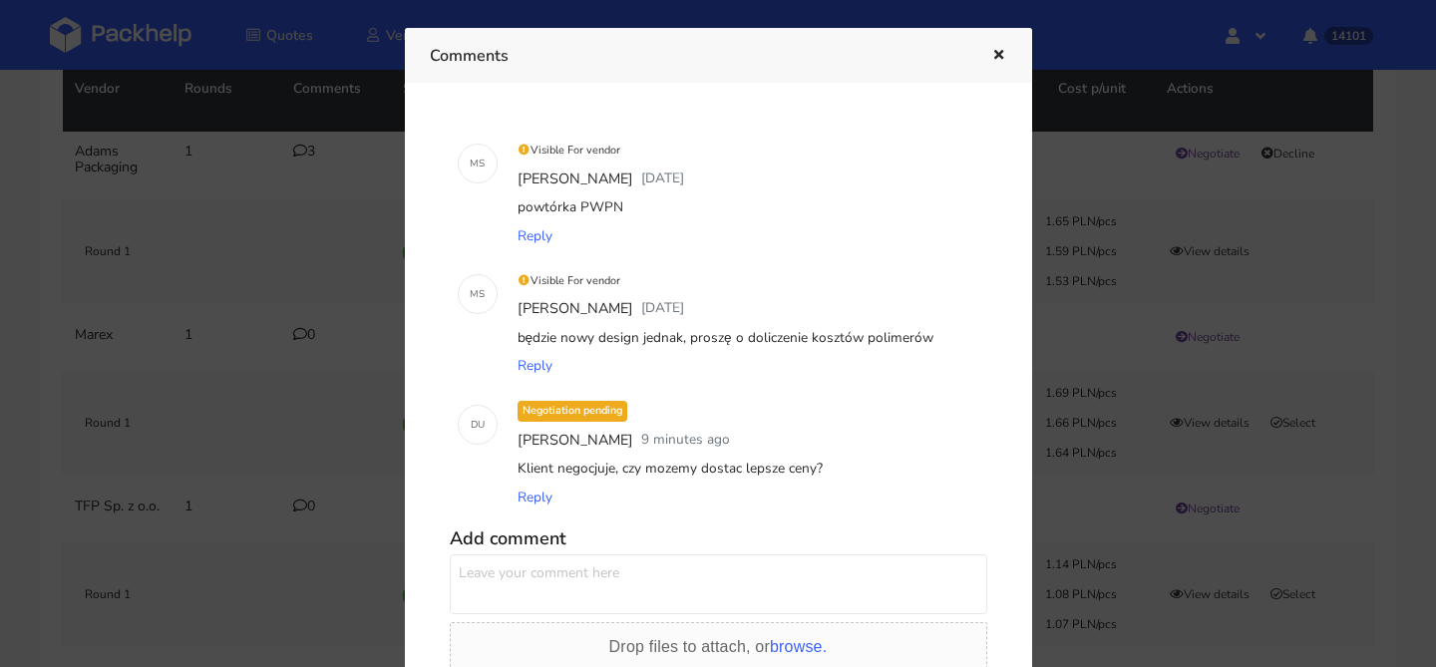
click at [702, 568] on textarea at bounding box center [718, 584] width 537 height 60
paste textarea "Czy możemy jeszcze coś urwać z tych cen? klient negocjuje"
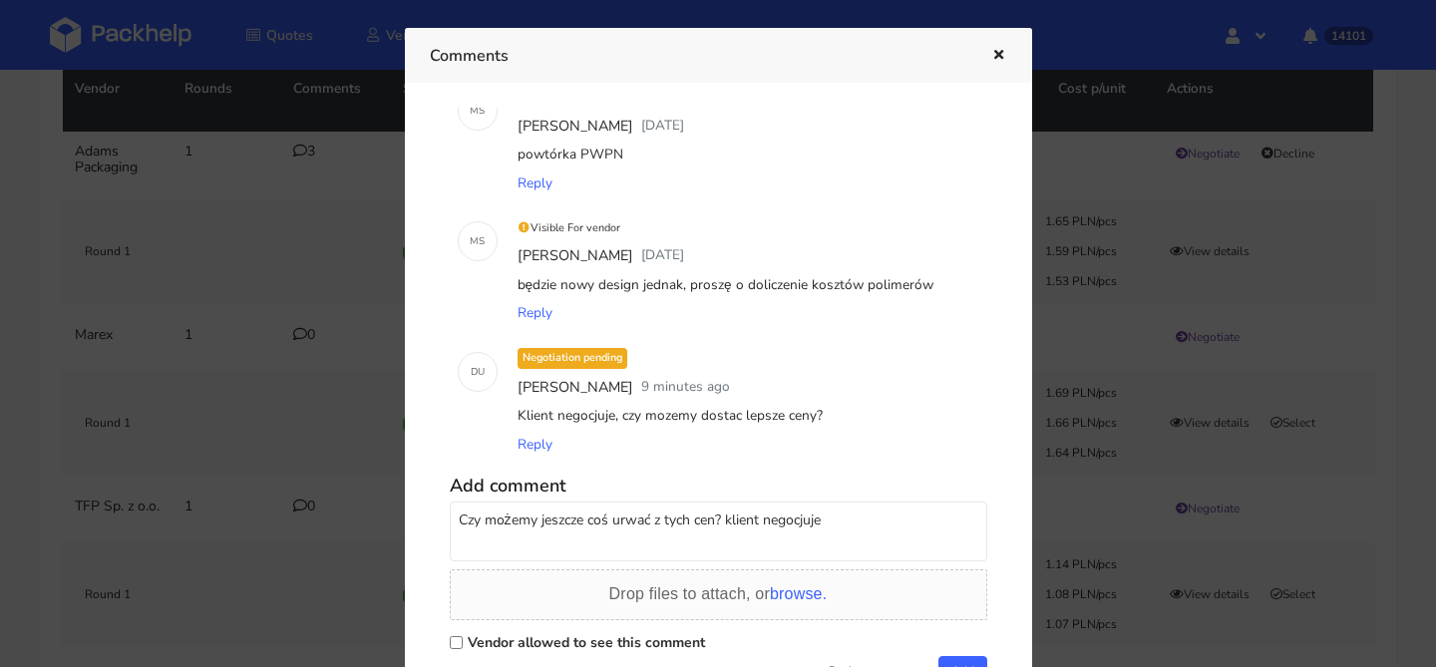
type textarea "Czy możemy jeszcze coś urwać z tych cen? klient negocjuje"
click at [580, 638] on label "Vendor allowed to see this comment" at bounding box center [586, 642] width 237 height 19
click at [463, 638] on input "Vendor allowed to see this comment" at bounding box center [456, 642] width 13 height 13
checkbox input "true"
click at [960, 660] on button "Add" at bounding box center [962, 671] width 49 height 30
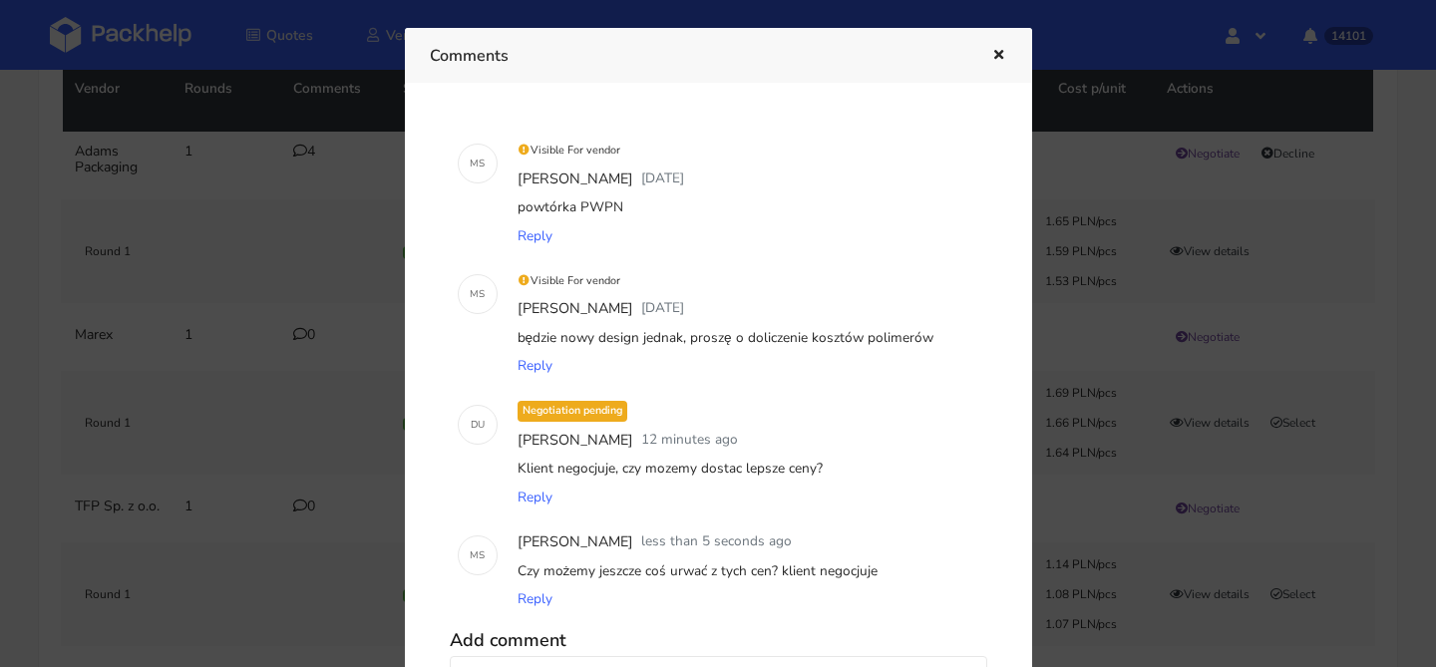
scroll to position [155, 0]
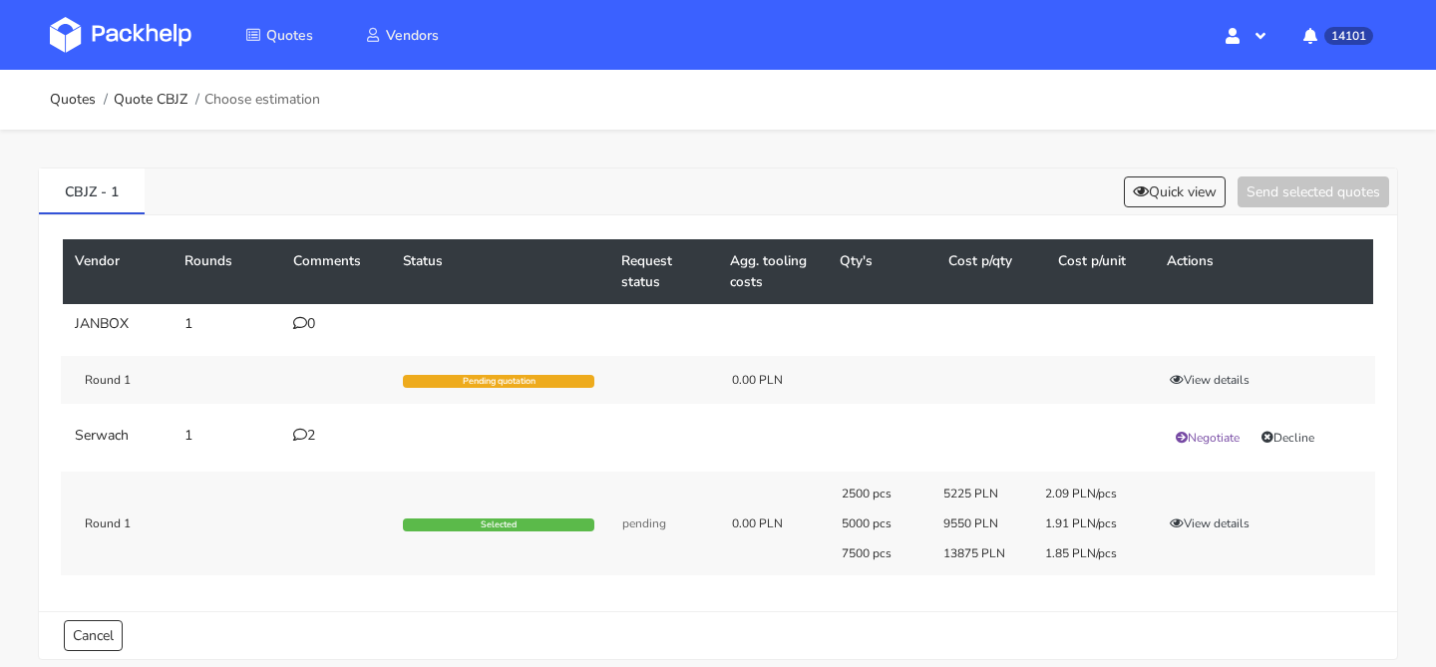
click at [320, 435] on div "2" at bounding box center [336, 436] width 86 height 16
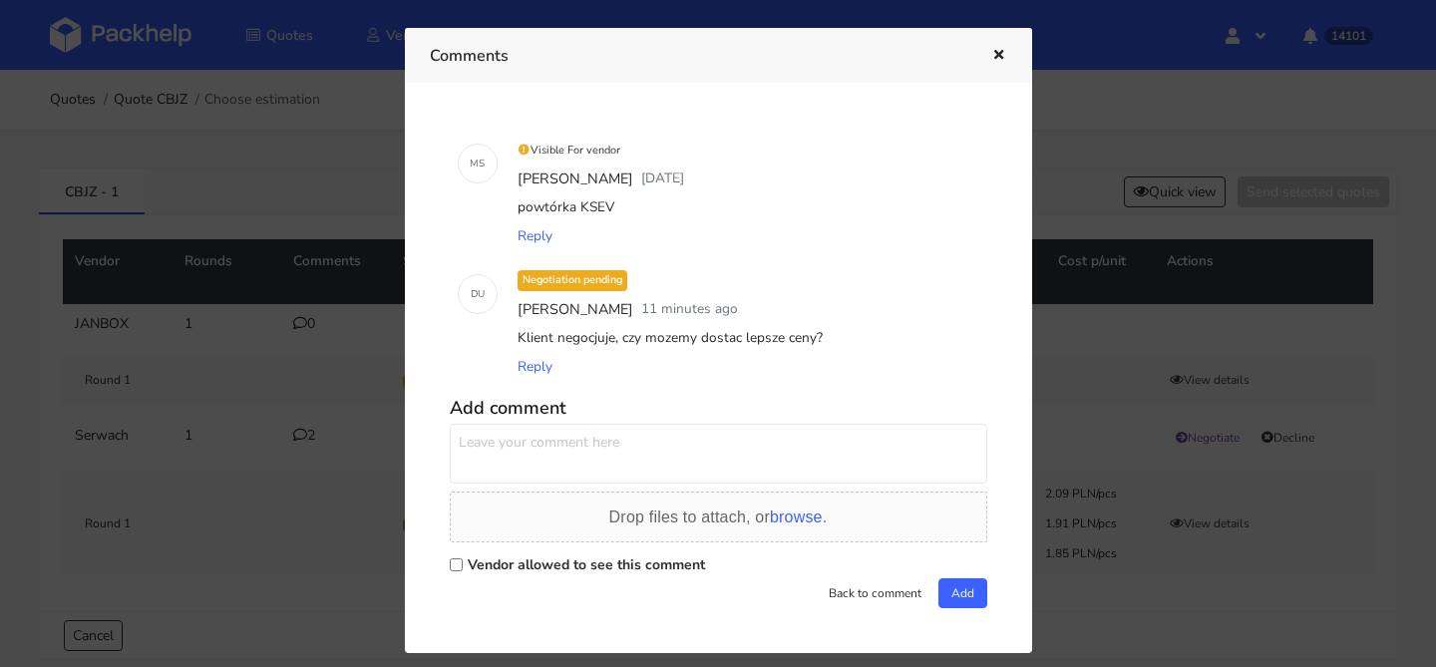
click at [1067, 382] on div at bounding box center [718, 333] width 1436 height 667
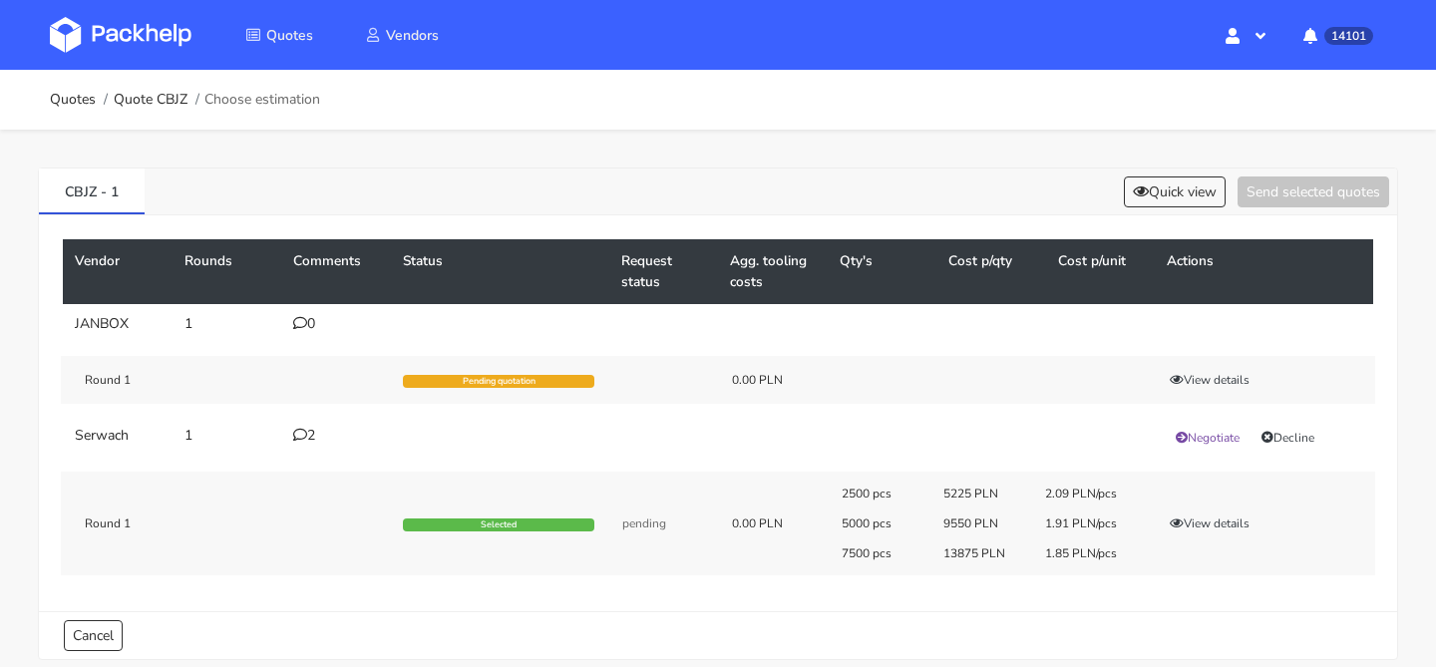
click at [299, 438] on icon at bounding box center [300, 435] width 14 height 14
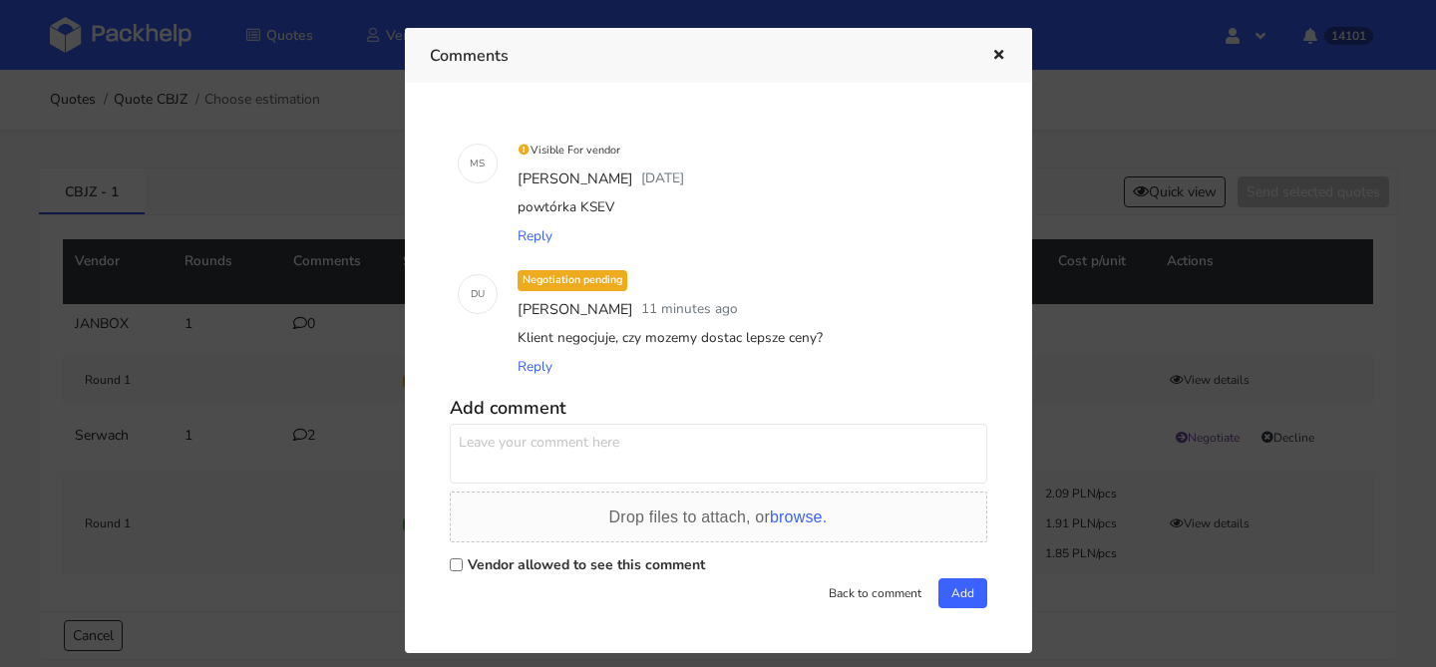
click at [580, 424] on textarea at bounding box center [718, 454] width 537 height 60
paste textarea "Czy możemy jeszcze coś urwać z tych cen? klient negocjuje"
type textarea "Czy możemy jeszcze coś urwać z tych cen? klient negocjuje"
click at [569, 564] on label "Vendor allowed to see this comment" at bounding box center [586, 564] width 237 height 19
click at [463, 564] on input "Vendor allowed to see this comment" at bounding box center [456, 564] width 13 height 13
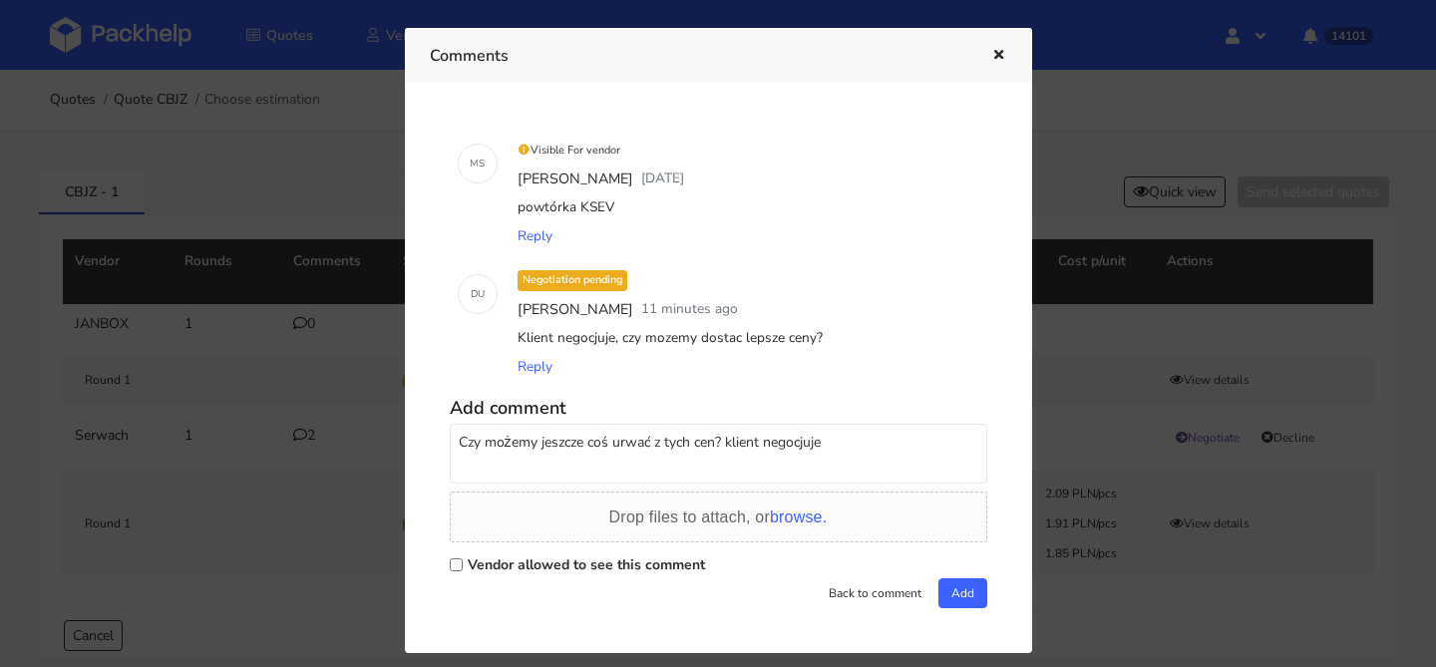
checkbox input "true"
click at [941, 597] on button "Add" at bounding box center [962, 593] width 49 height 30
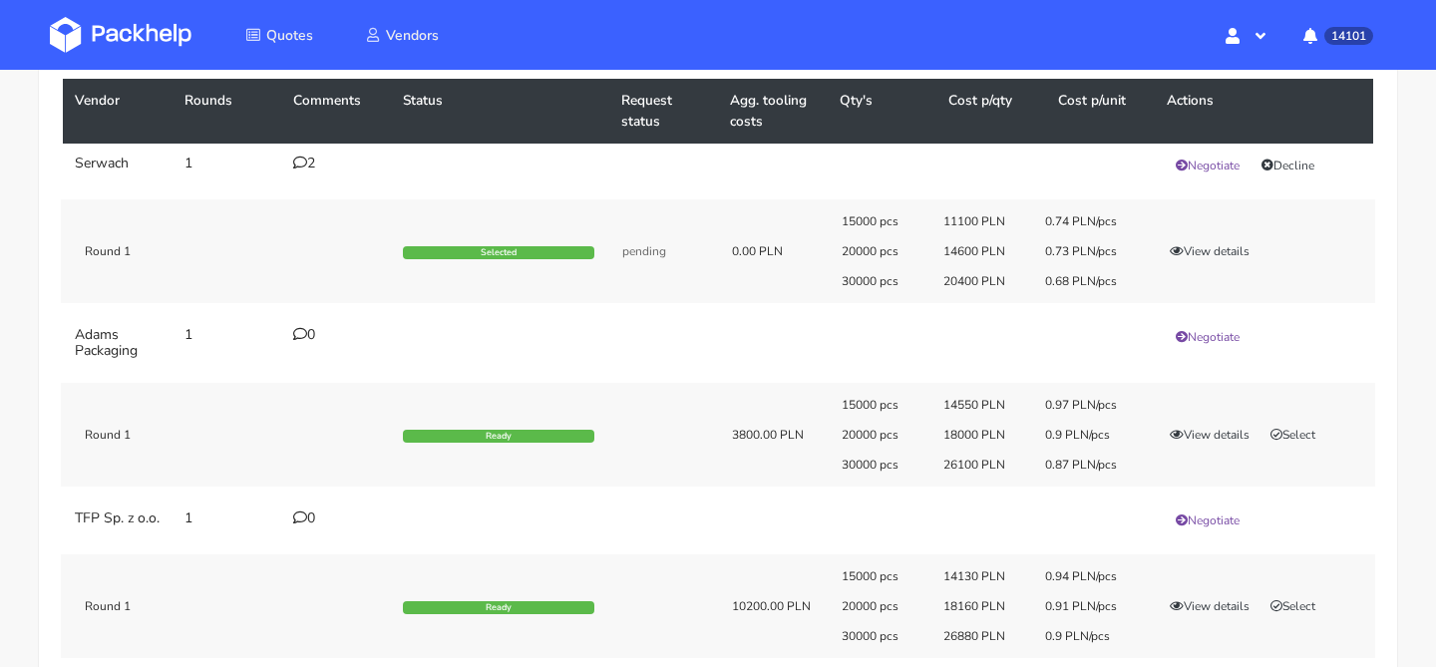
scroll to position [160, 0]
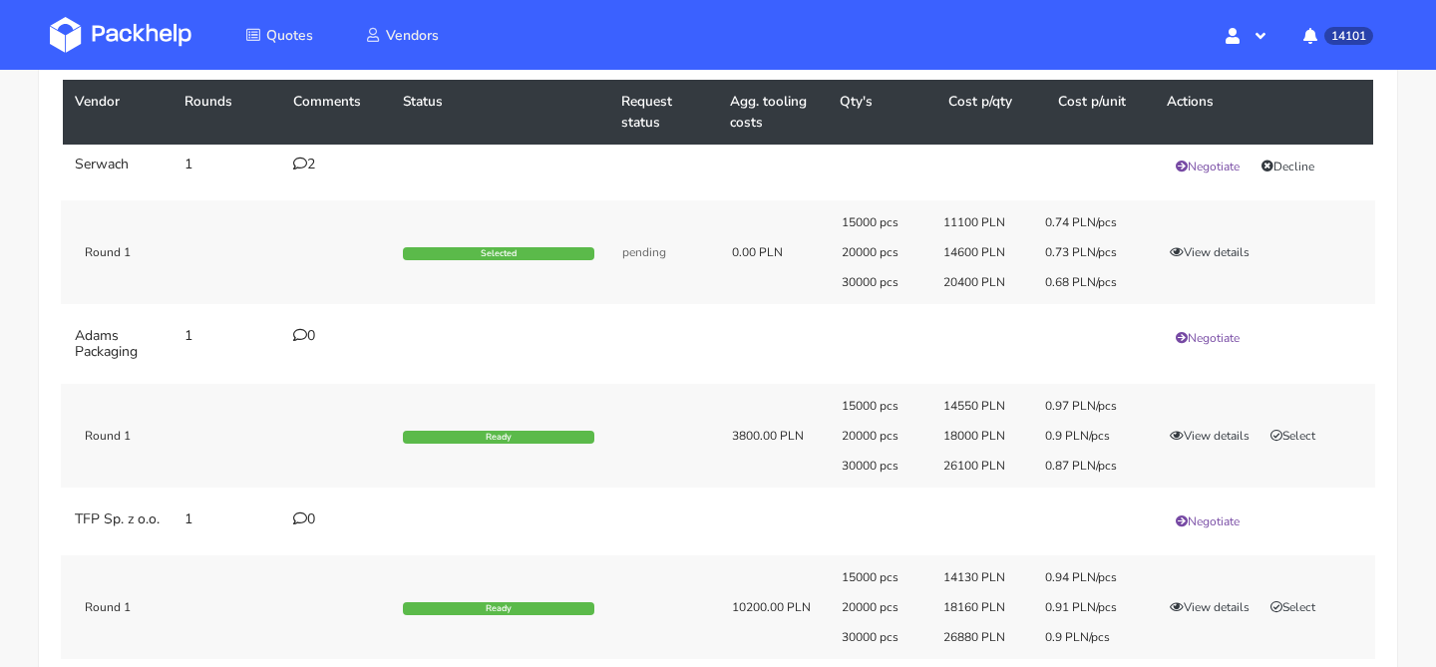
click at [307, 176] on td "2" at bounding box center [336, 167] width 110 height 44
click at [307, 173] on td "2" at bounding box center [336, 167] width 110 height 44
click at [307, 165] on div "2" at bounding box center [336, 165] width 86 height 16
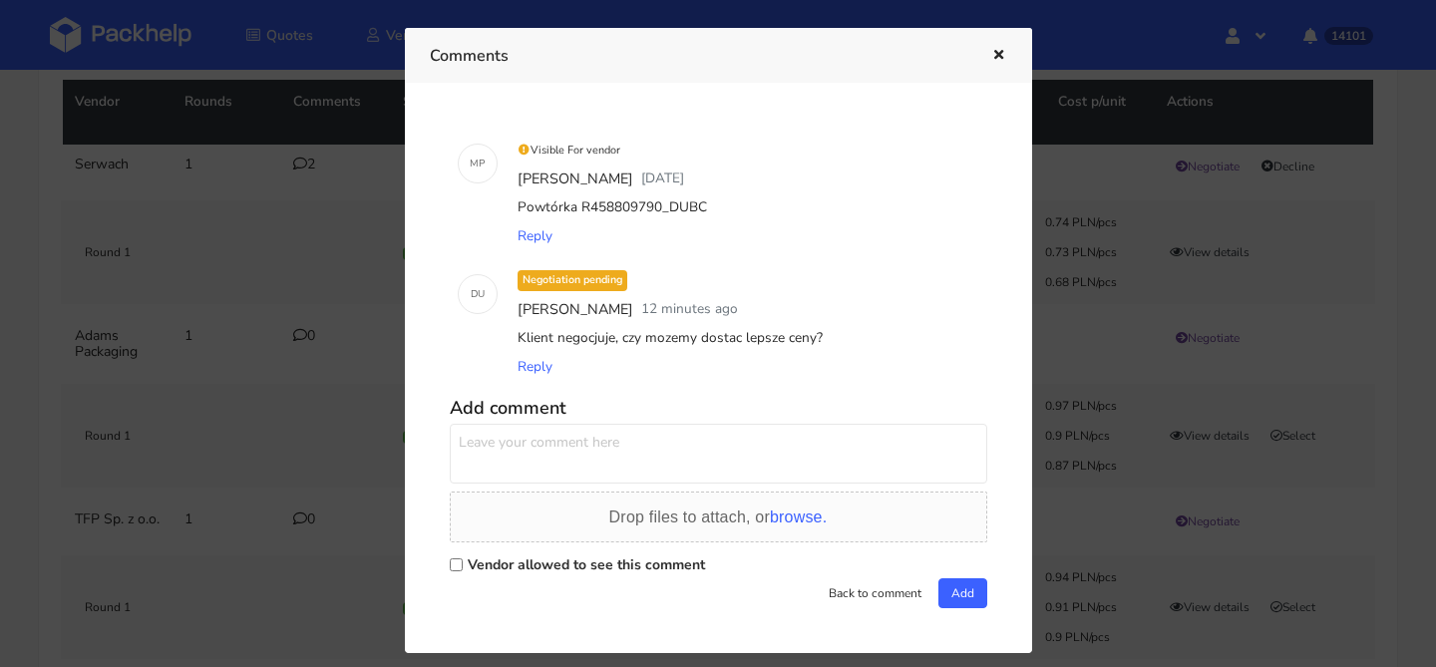
click at [294, 204] on div at bounding box center [718, 333] width 1436 height 667
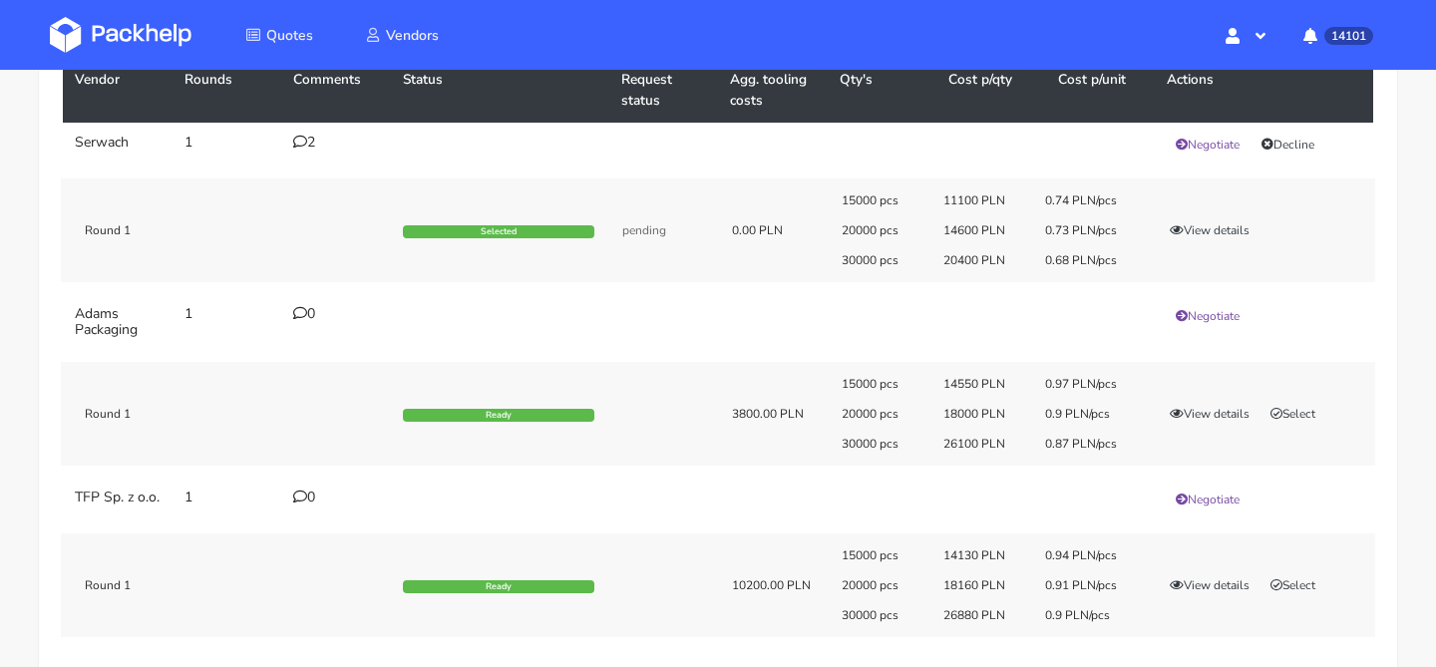
scroll to position [178, 0]
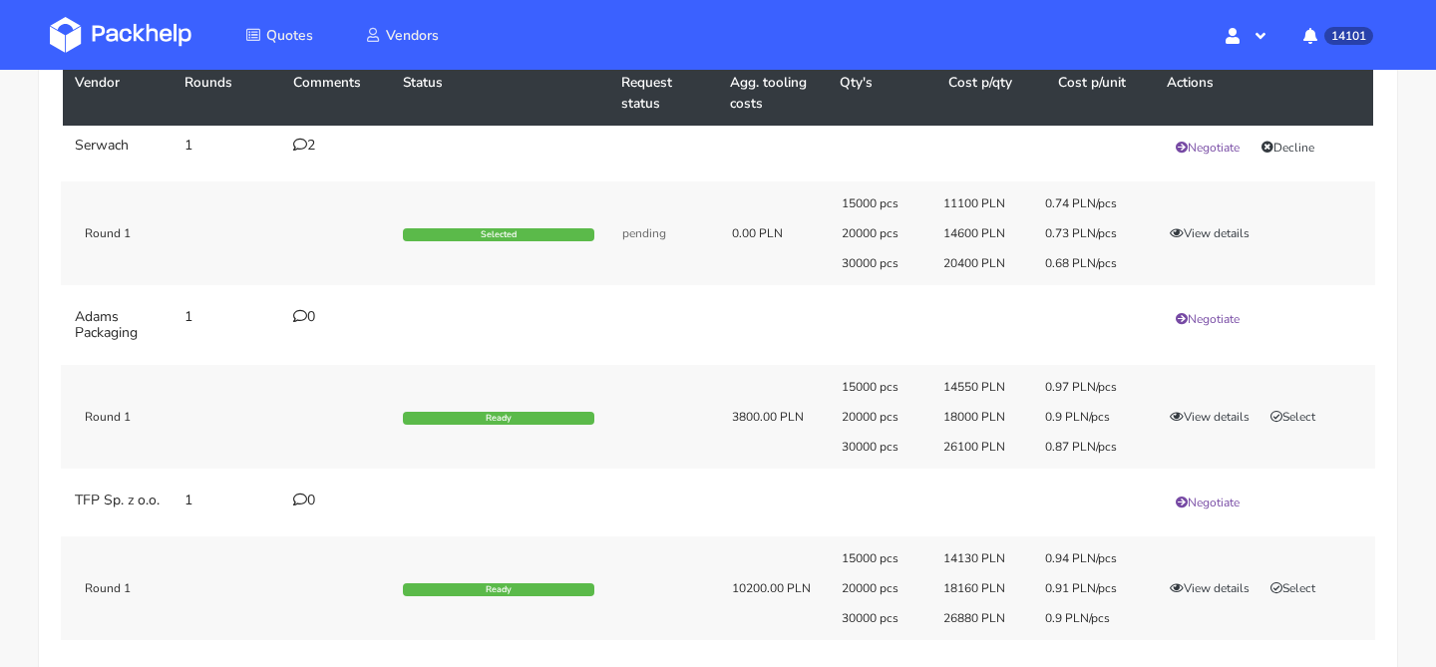
click at [312, 149] on div "2" at bounding box center [336, 146] width 86 height 16
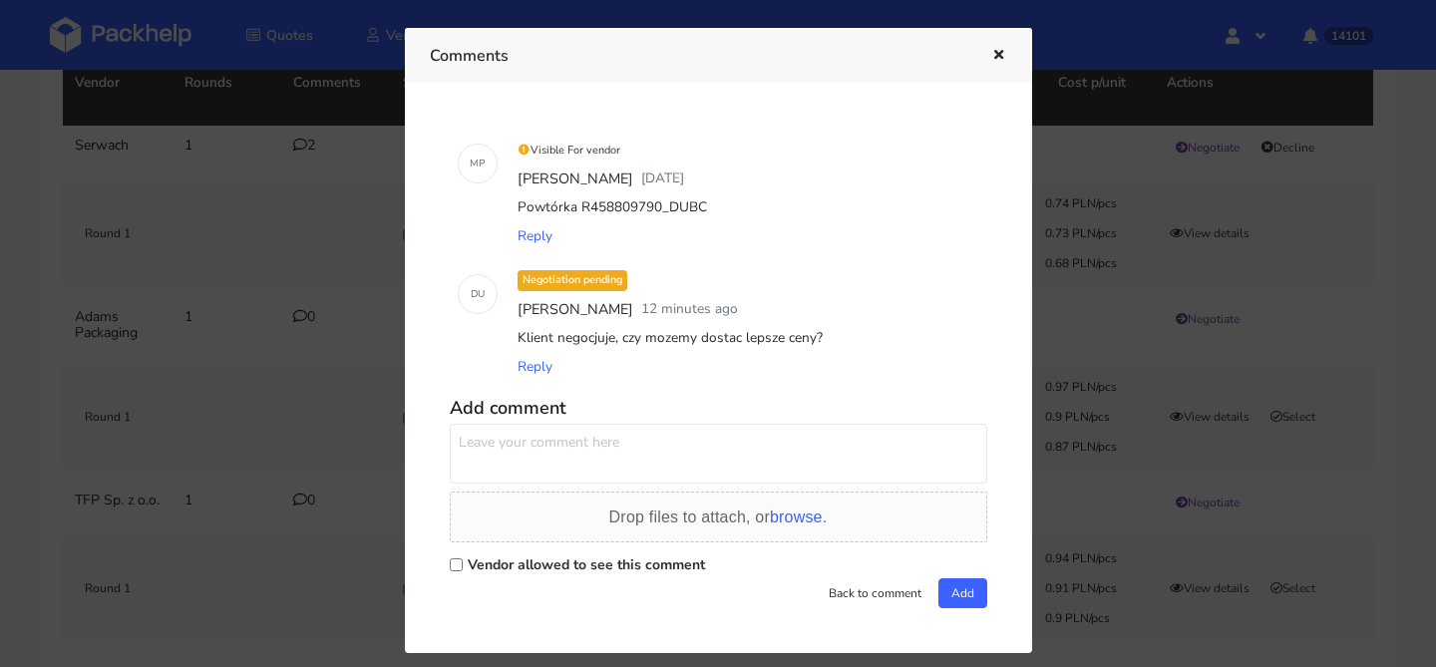
click at [276, 333] on div at bounding box center [718, 333] width 1436 height 667
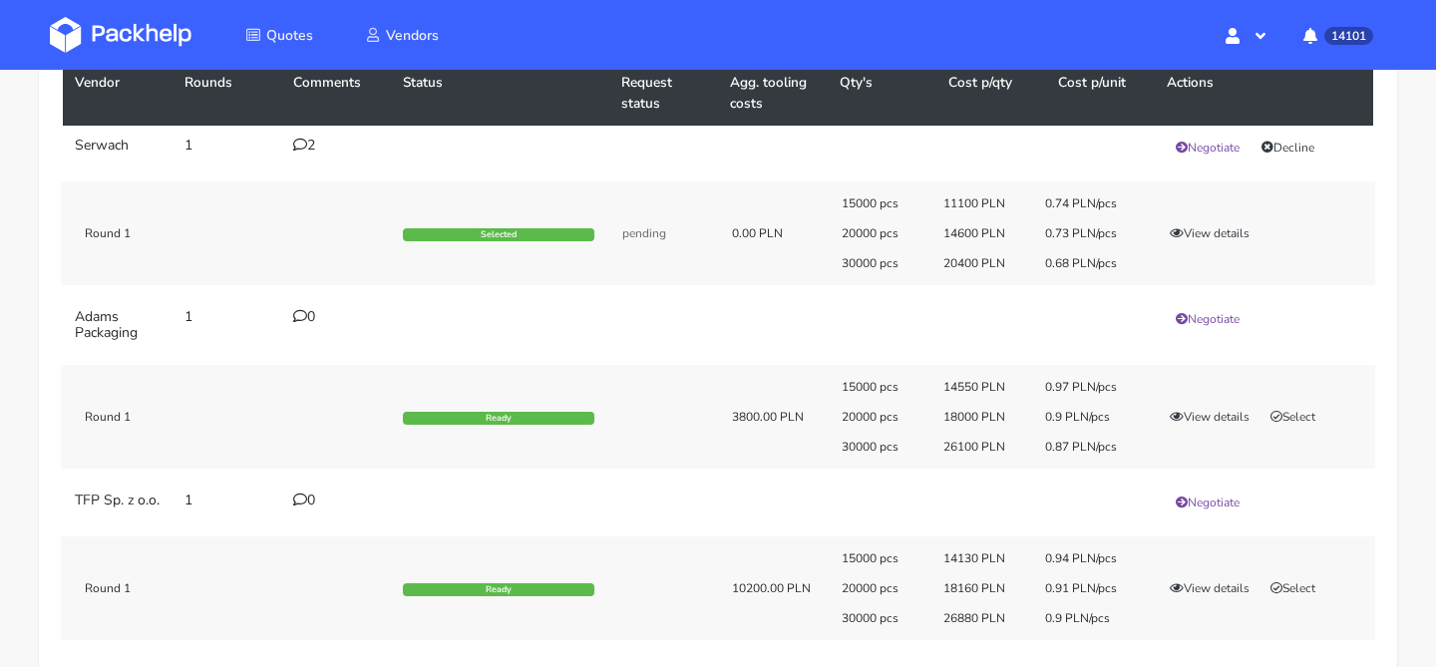
click at [302, 143] on icon at bounding box center [300, 145] width 14 height 14
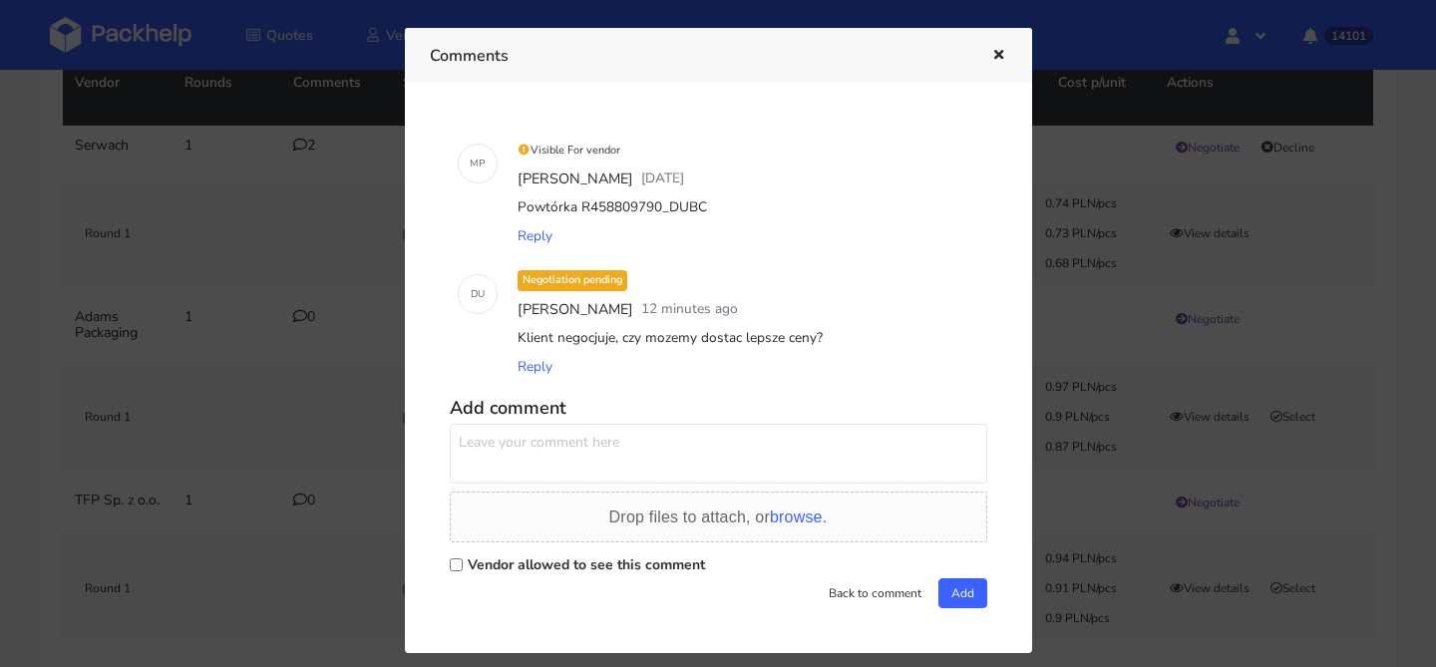
click at [1000, 57] on icon "button" at bounding box center [998, 56] width 17 height 14
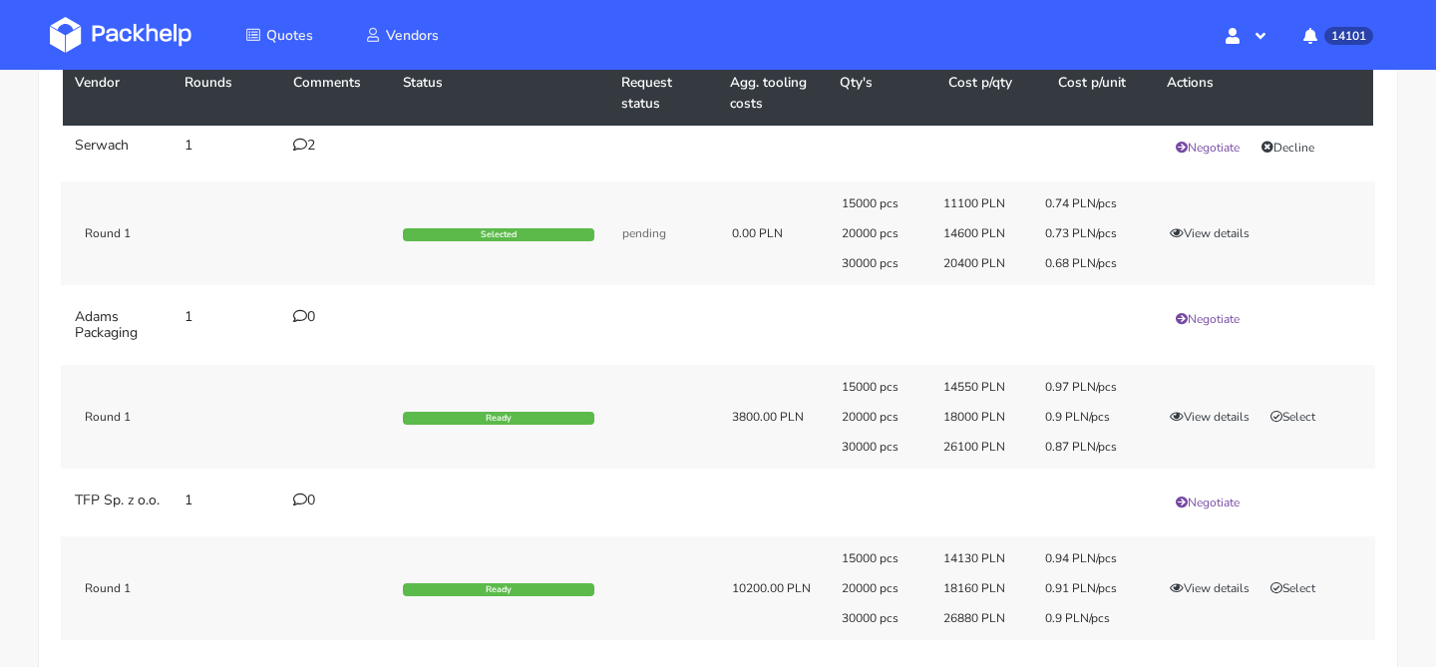
click at [300, 140] on icon at bounding box center [300, 145] width 14 height 14
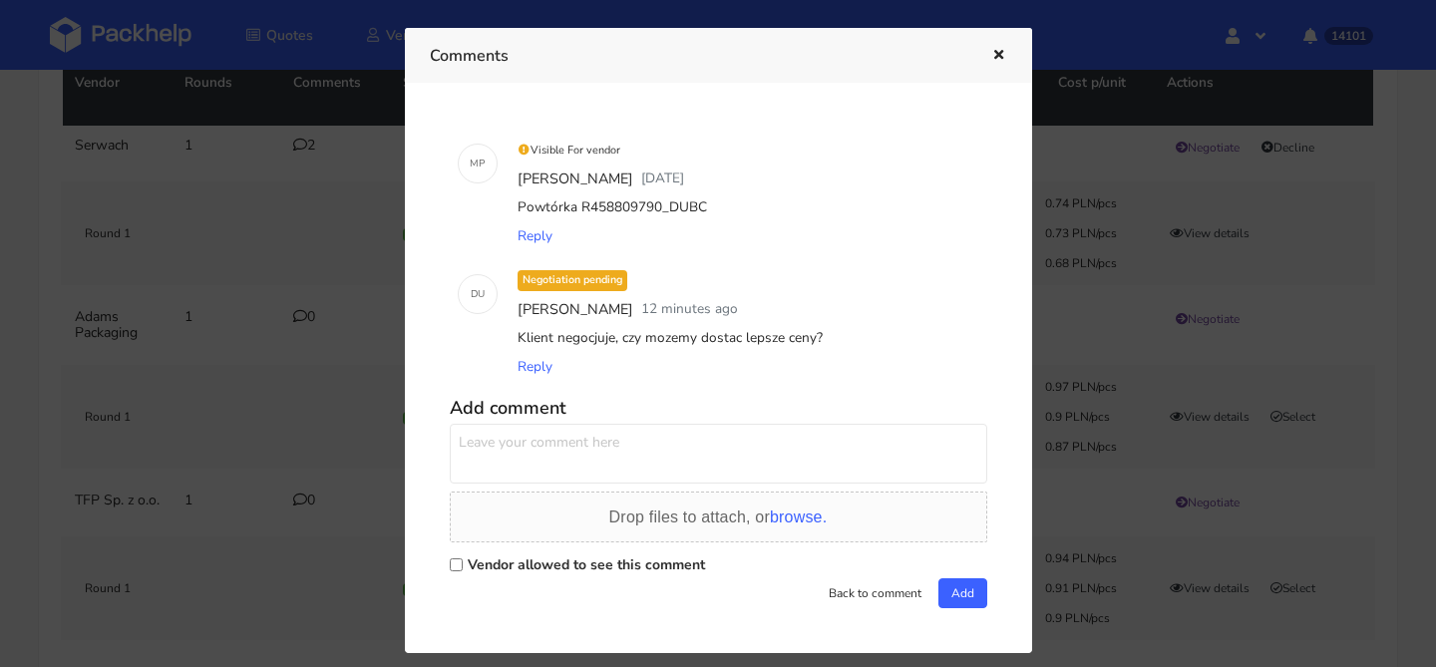
click at [568, 447] on textarea at bounding box center [718, 454] width 537 height 60
type textarea "Czy możemy jeszcze coś urwać z tych cen? klient negocjuje"
click at [521, 563] on label "Vendor allowed to see this comment" at bounding box center [586, 564] width 237 height 19
click at [463, 563] on input "Vendor allowed to see this comment" at bounding box center [456, 564] width 13 height 13
checkbox input "true"
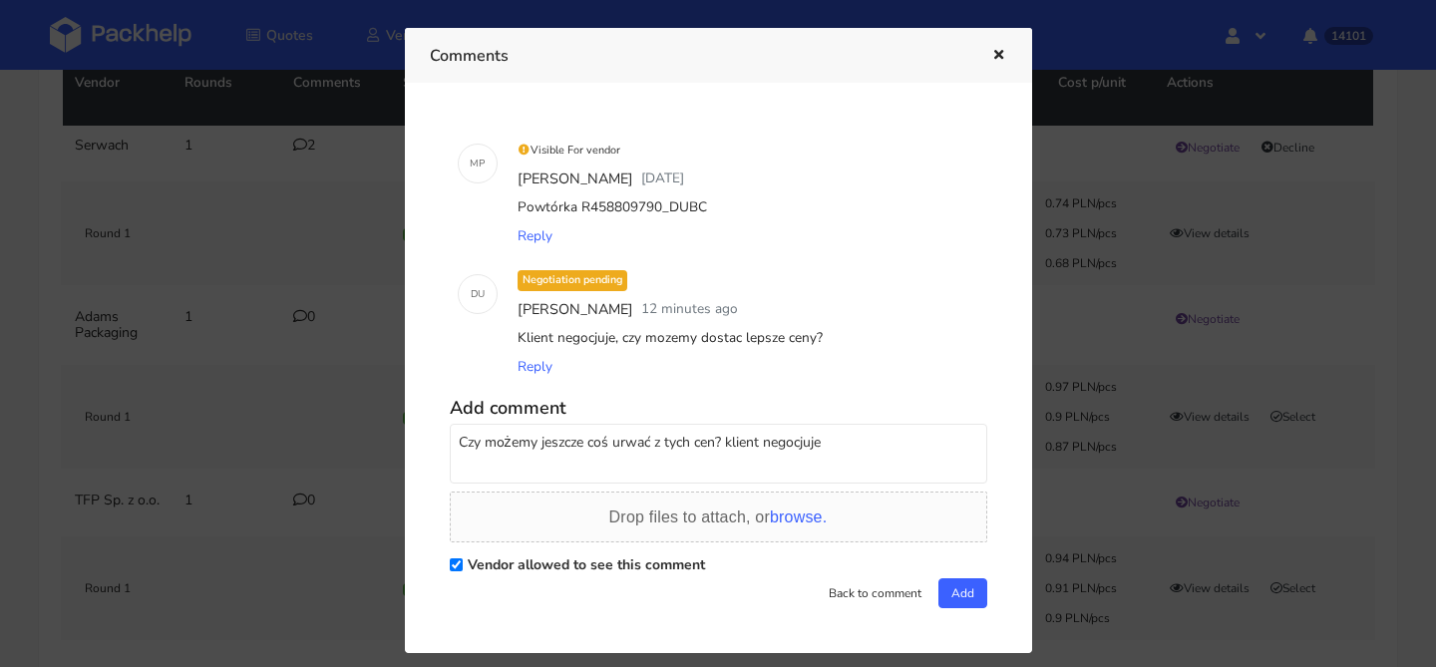
click at [638, 454] on textarea "Czy możemy jeszcze coś urwać z tych cen? klient negocjuje" at bounding box center [718, 454] width 537 height 60
click at [963, 598] on button "Add" at bounding box center [962, 593] width 49 height 30
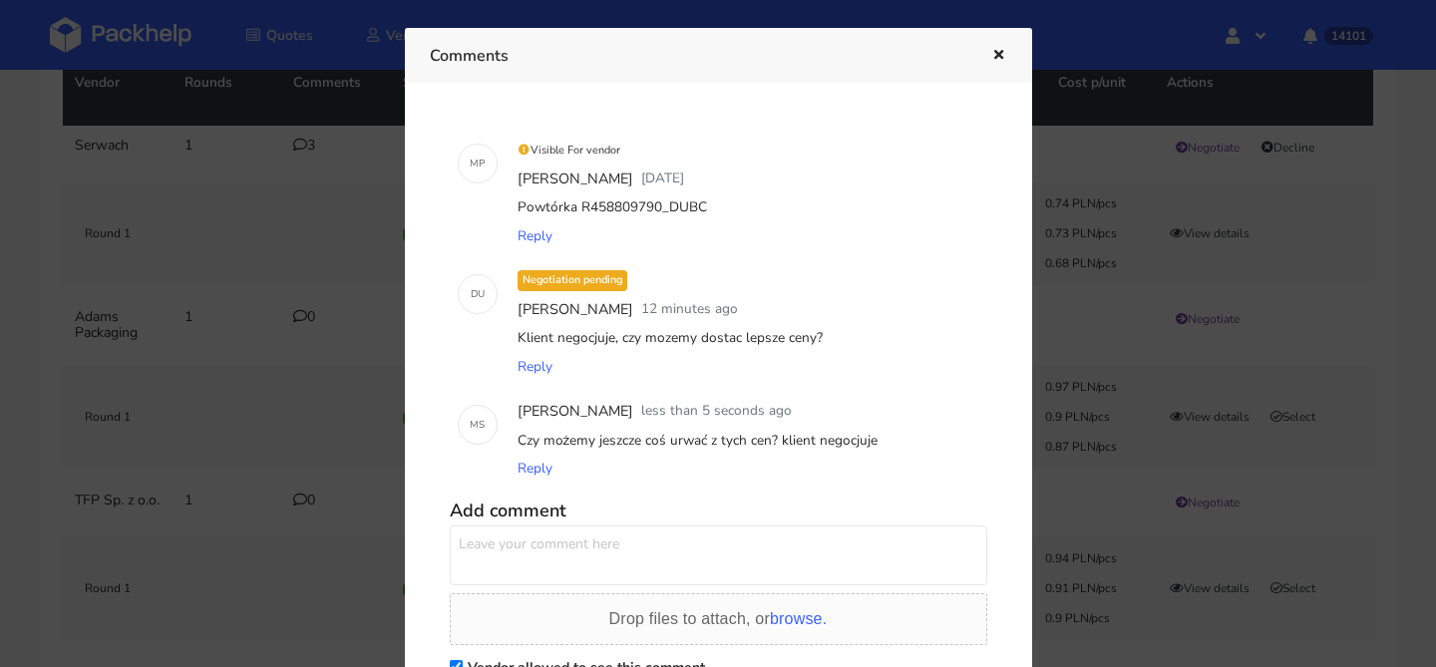
click at [213, 342] on div at bounding box center [718, 333] width 1436 height 667
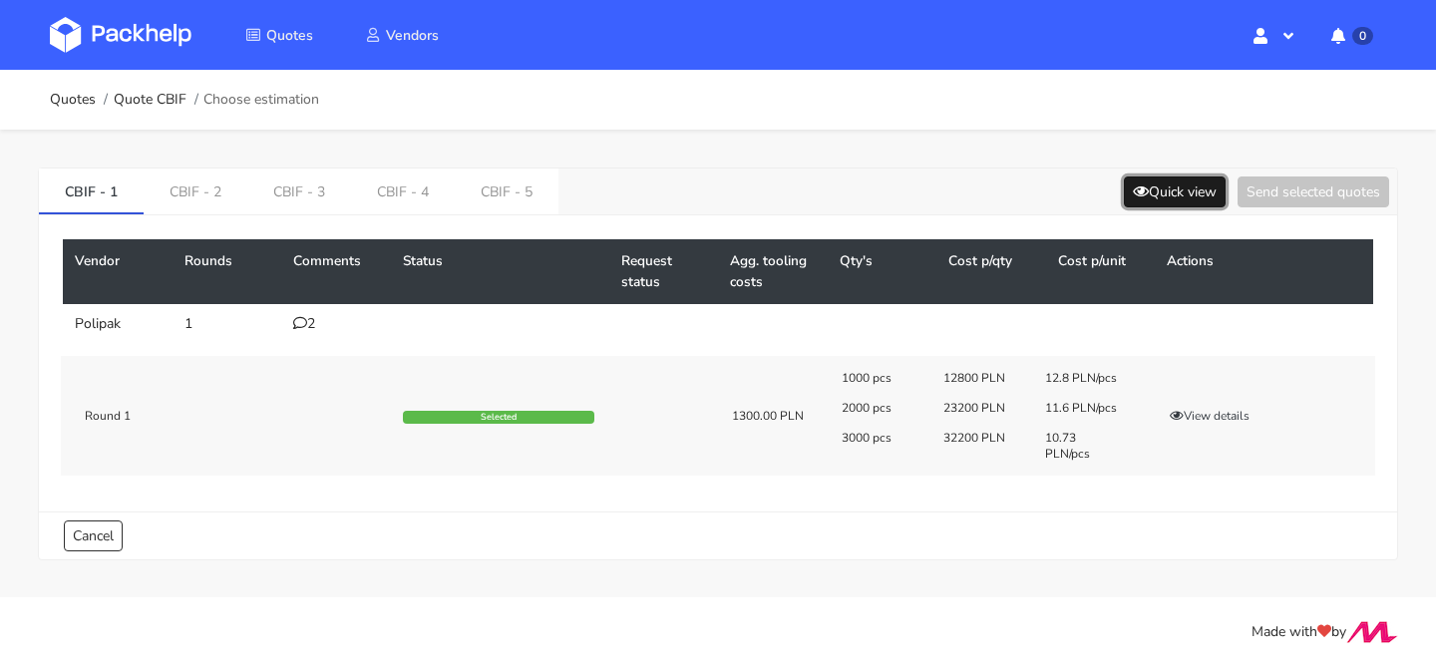
click at [1183, 183] on button "Quick view" at bounding box center [1175, 191] width 102 height 31
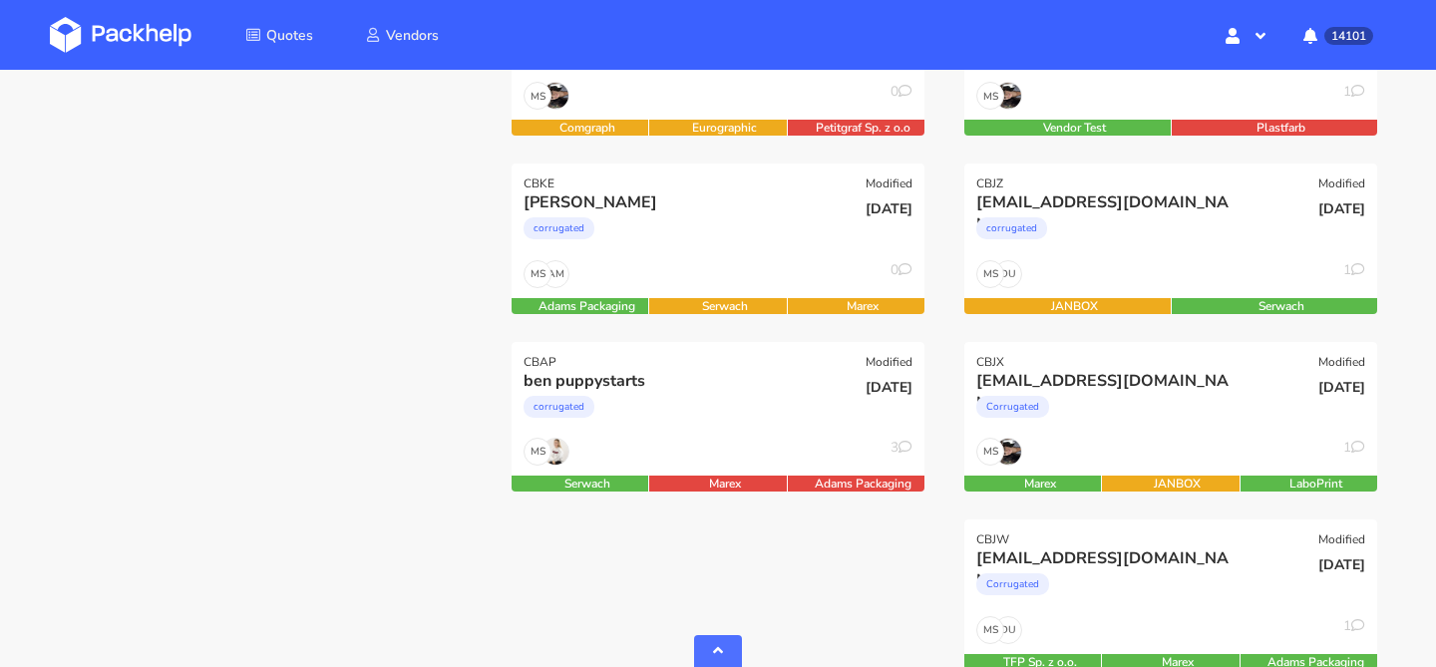
scroll to position [753, 0]
